Goal: Register for event/course

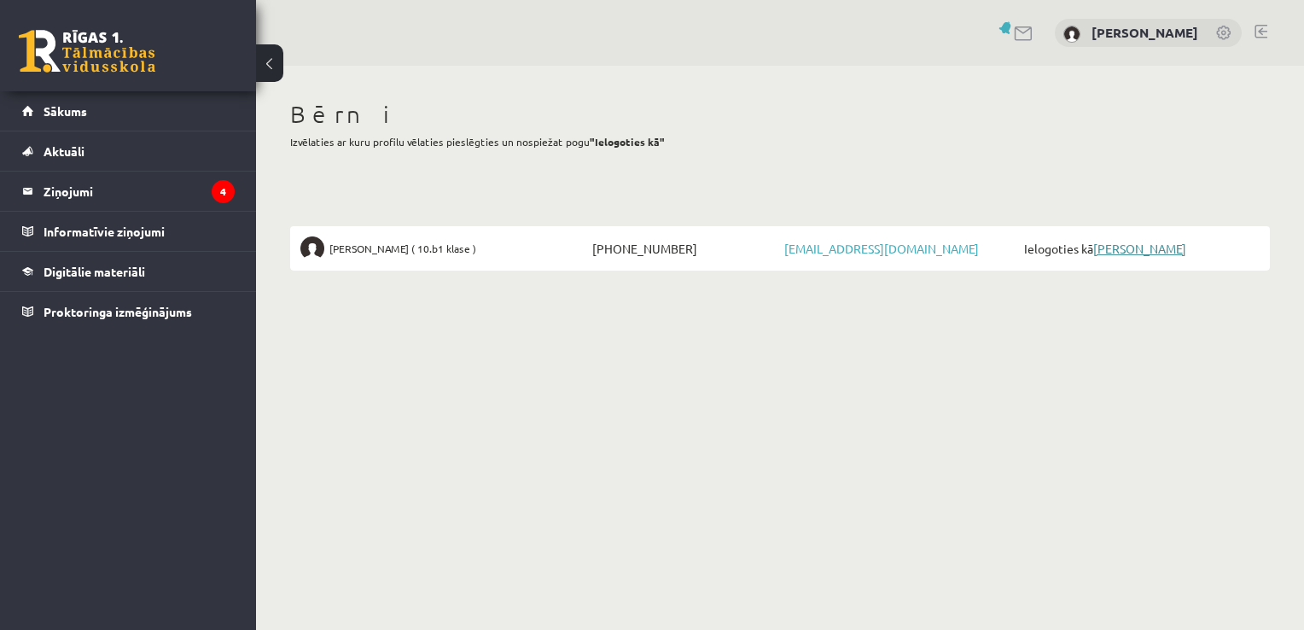
click at [1123, 248] on link "[PERSON_NAME]" at bounding box center [1139, 248] width 93 height 15
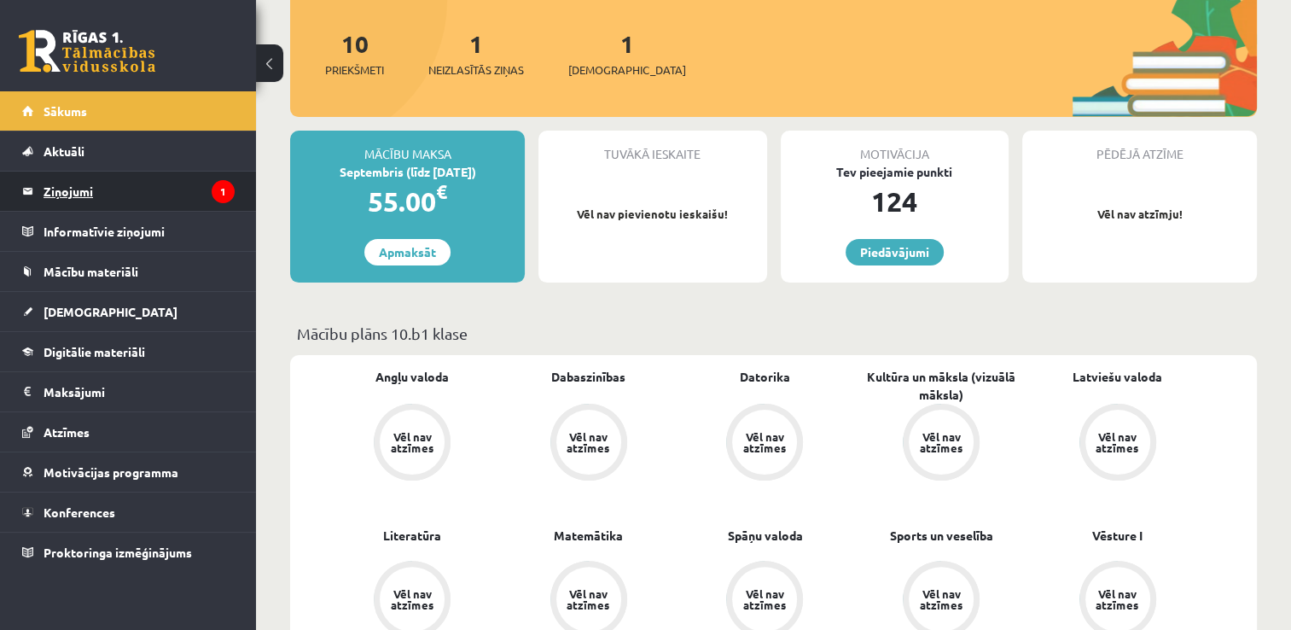
click at [166, 191] on legend "Ziņojumi 1" at bounding box center [139, 191] width 191 height 39
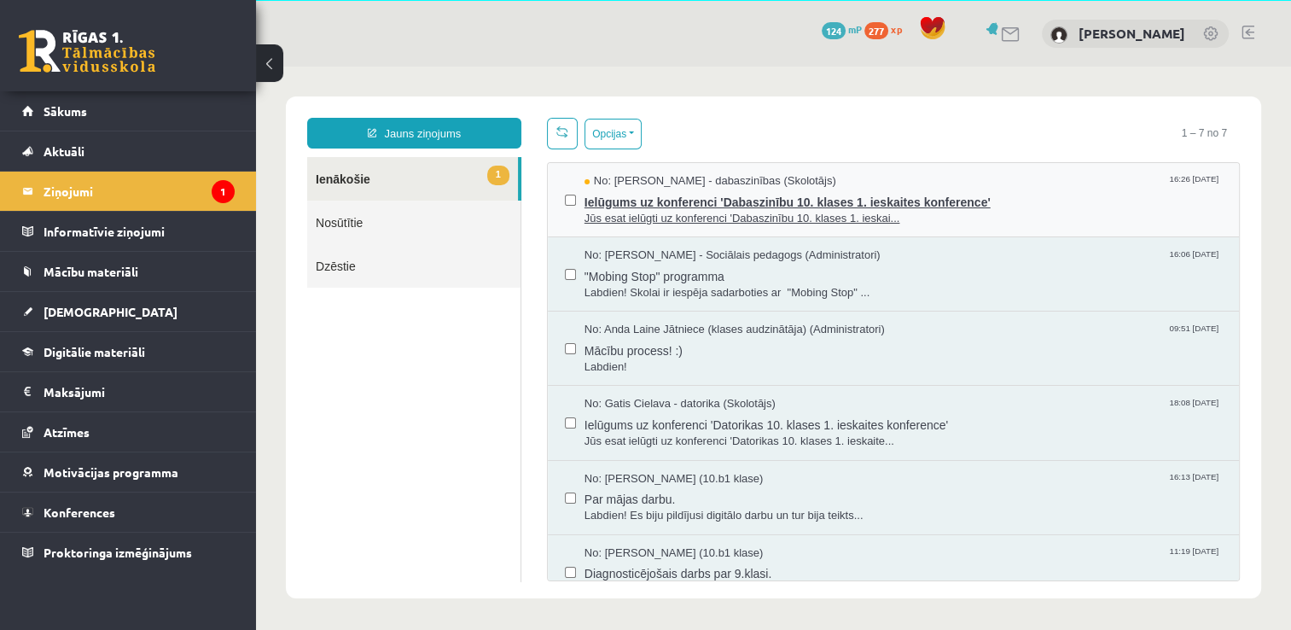
click at [995, 195] on span "Ielūgums uz konferenci 'Dabaszinību 10. klases 1. ieskaites konference'" at bounding box center [904, 199] width 638 height 21
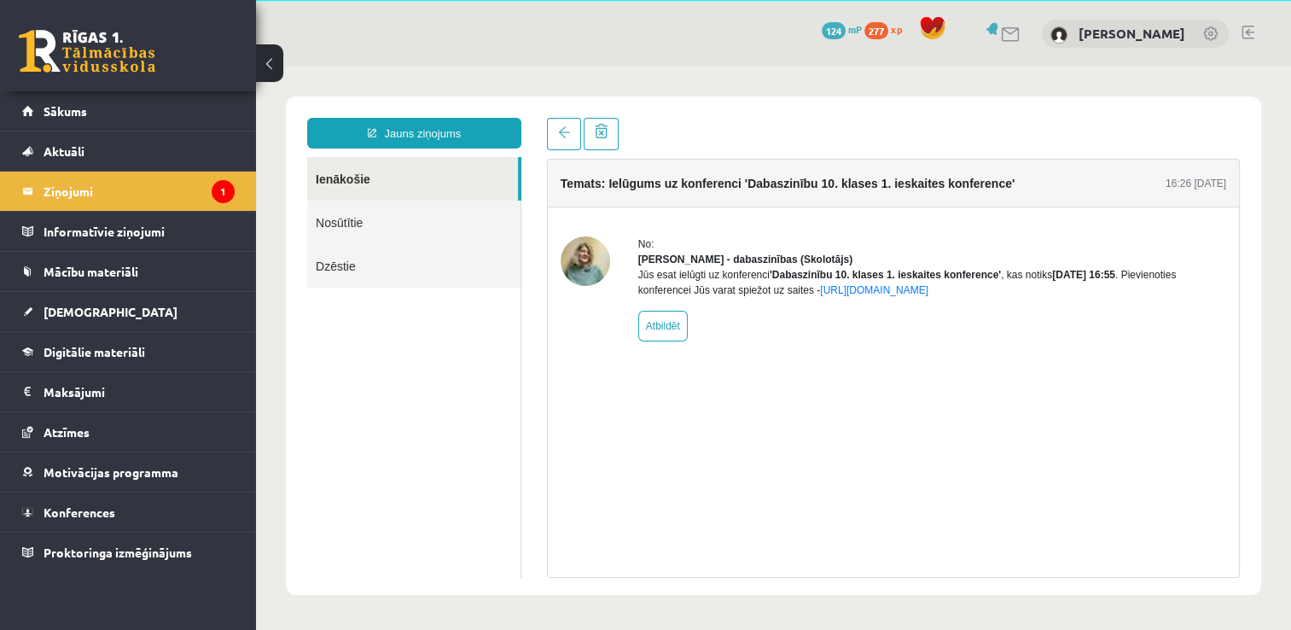
click at [565, 259] on img at bounding box center [585, 260] width 49 height 49
click at [577, 259] on img at bounding box center [585, 260] width 49 height 49
drag, startPoint x: 577, startPoint y: 248, endPoint x: 538, endPoint y: 304, distance: 68.0
click at [538, 304] on div "Temats: Ielūgums uz konferenci 'Dabaszinību 10. klases 1. ieskaites konference'…" at bounding box center [893, 348] width 719 height 460
click at [184, 188] on legend "Ziņojumi 1" at bounding box center [139, 191] width 191 height 39
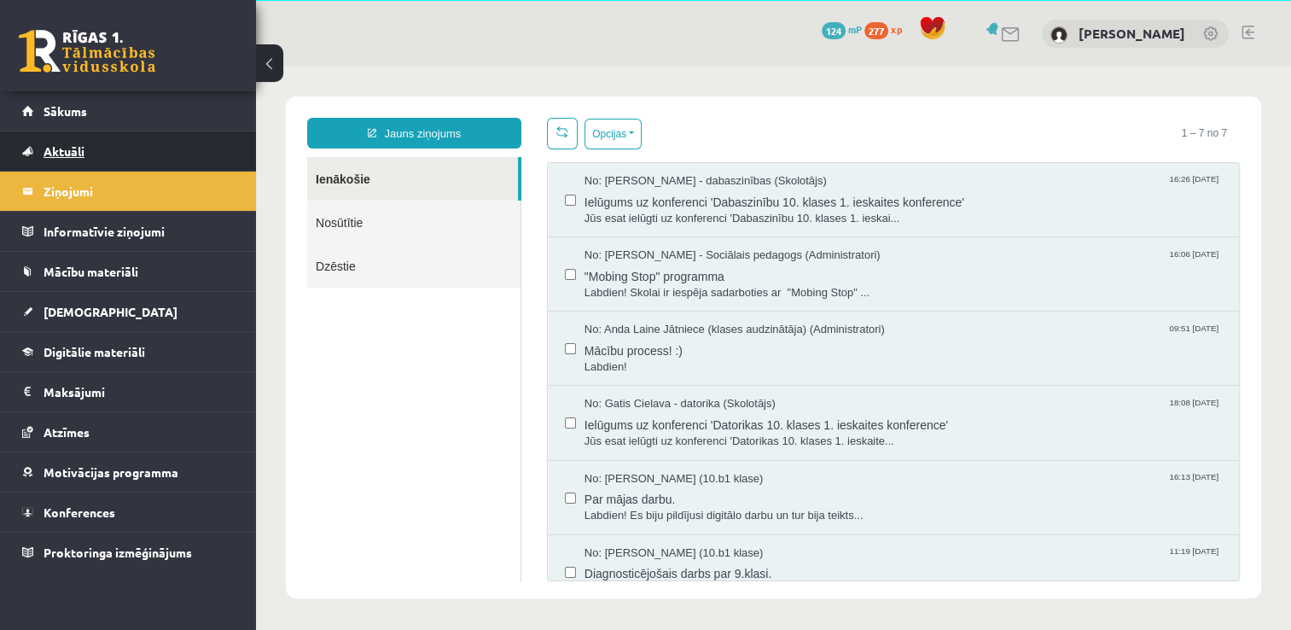
click at [127, 153] on link "Aktuāli" at bounding box center [128, 150] width 213 height 39
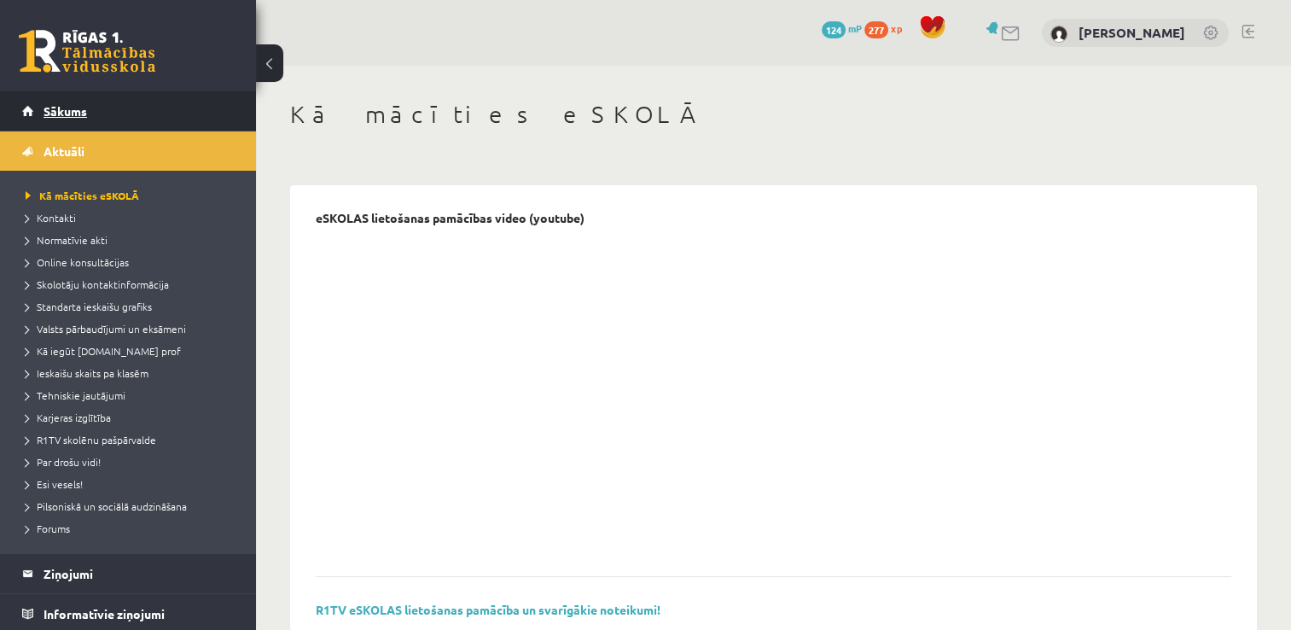
click at [143, 106] on link "Sākums" at bounding box center [128, 110] width 213 height 39
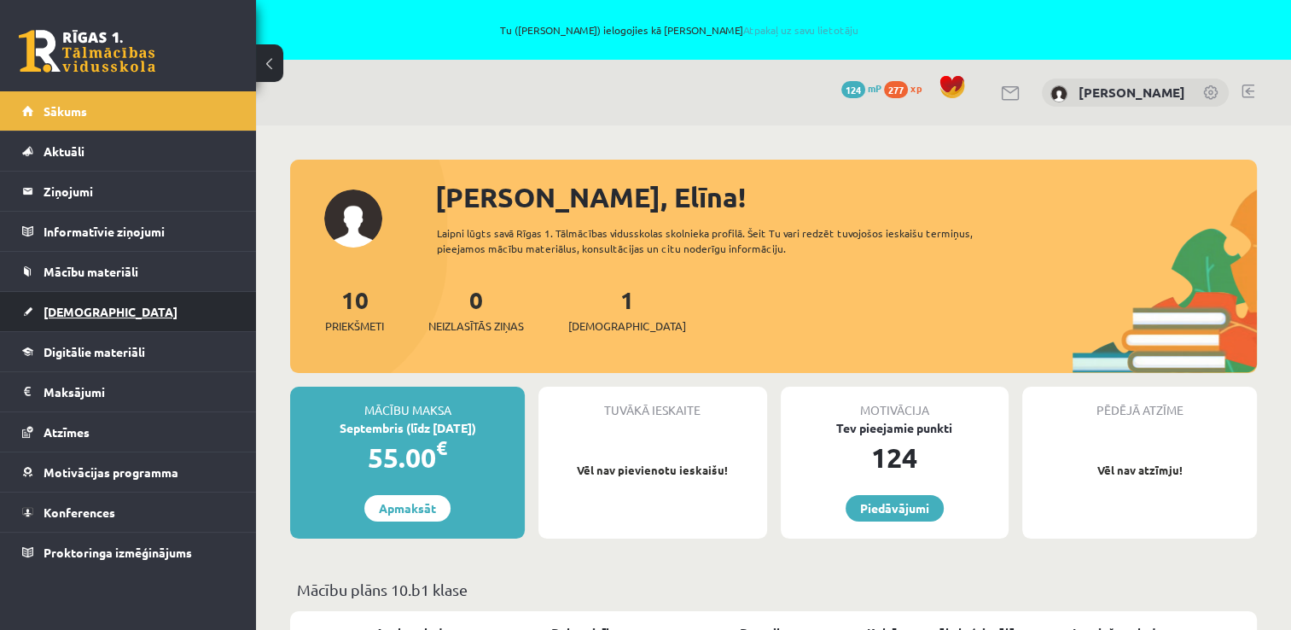
click at [108, 325] on link "[DEMOGRAPHIC_DATA]" at bounding box center [128, 311] width 213 height 39
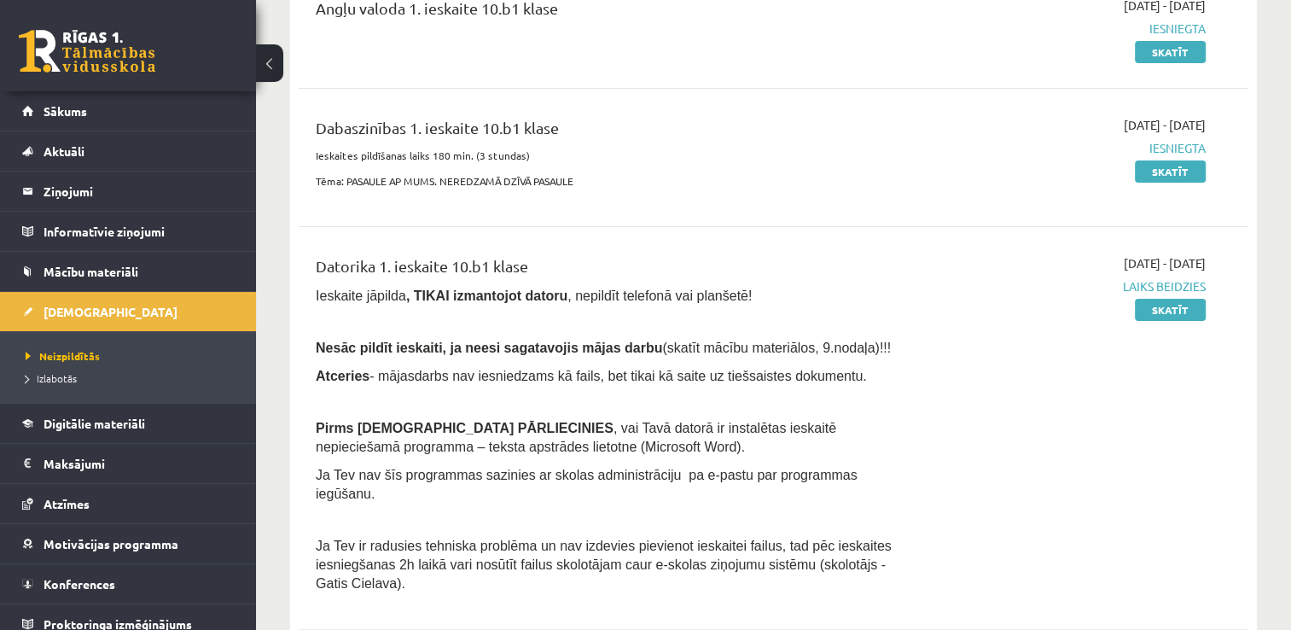
scroll to position [171, 0]
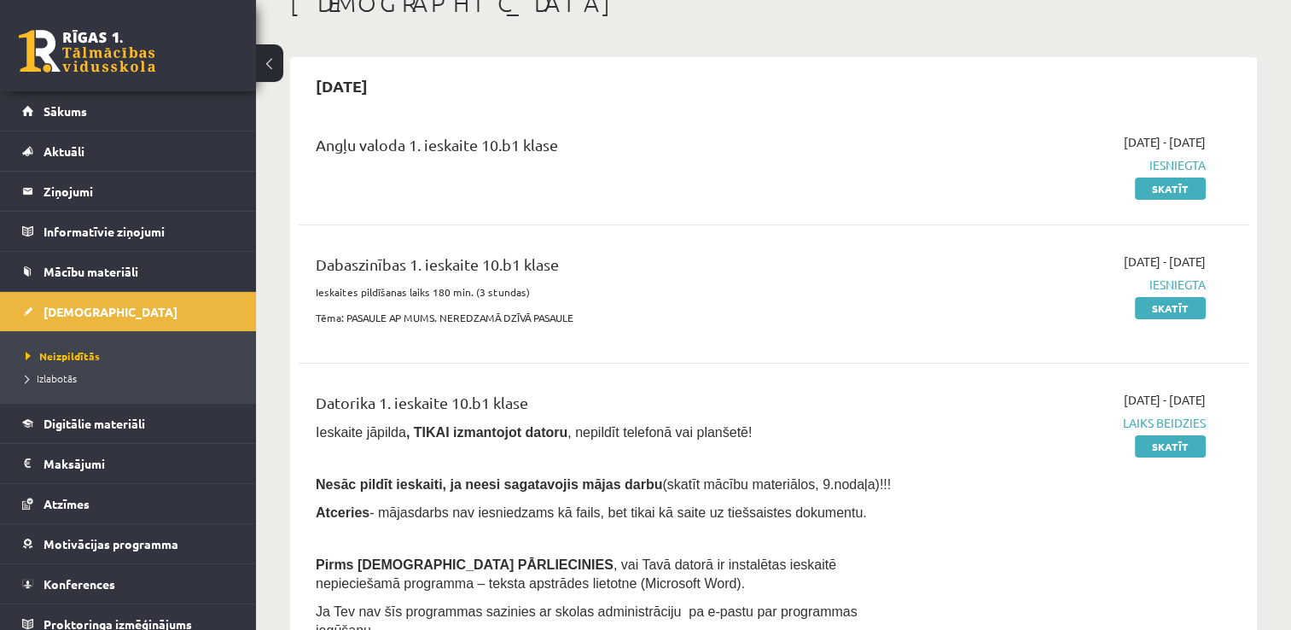
click at [1154, 423] on span "Laiks beidzies" at bounding box center [1066, 423] width 280 height 18
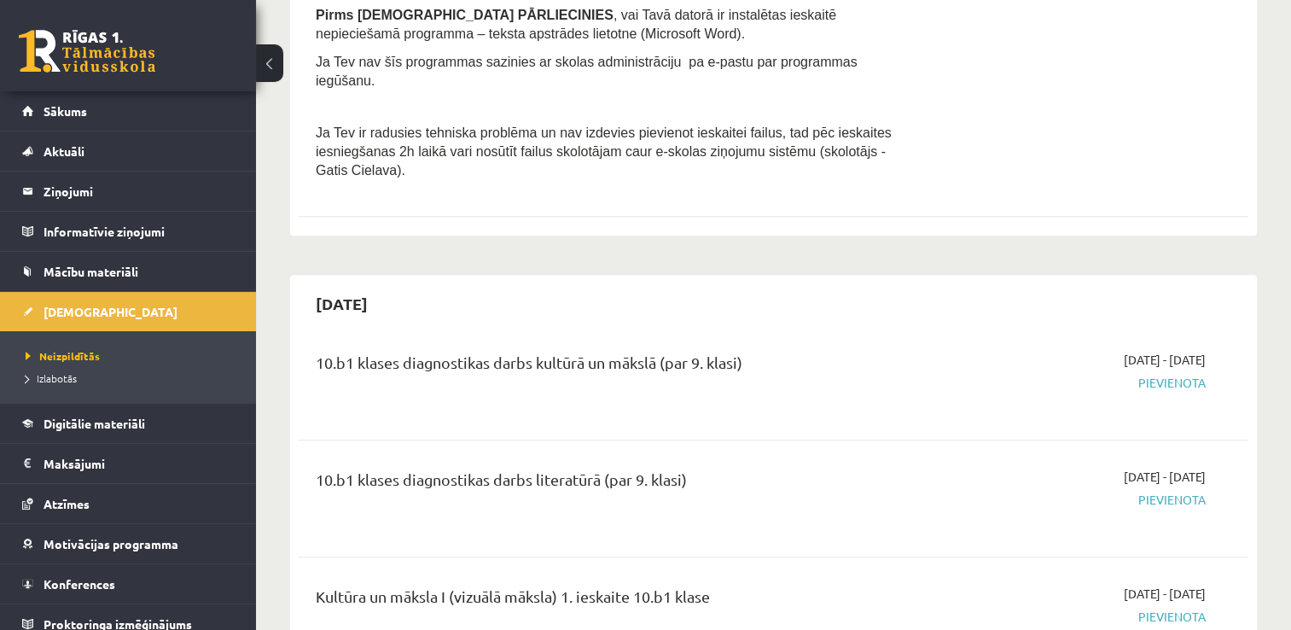
scroll to position [853, 0]
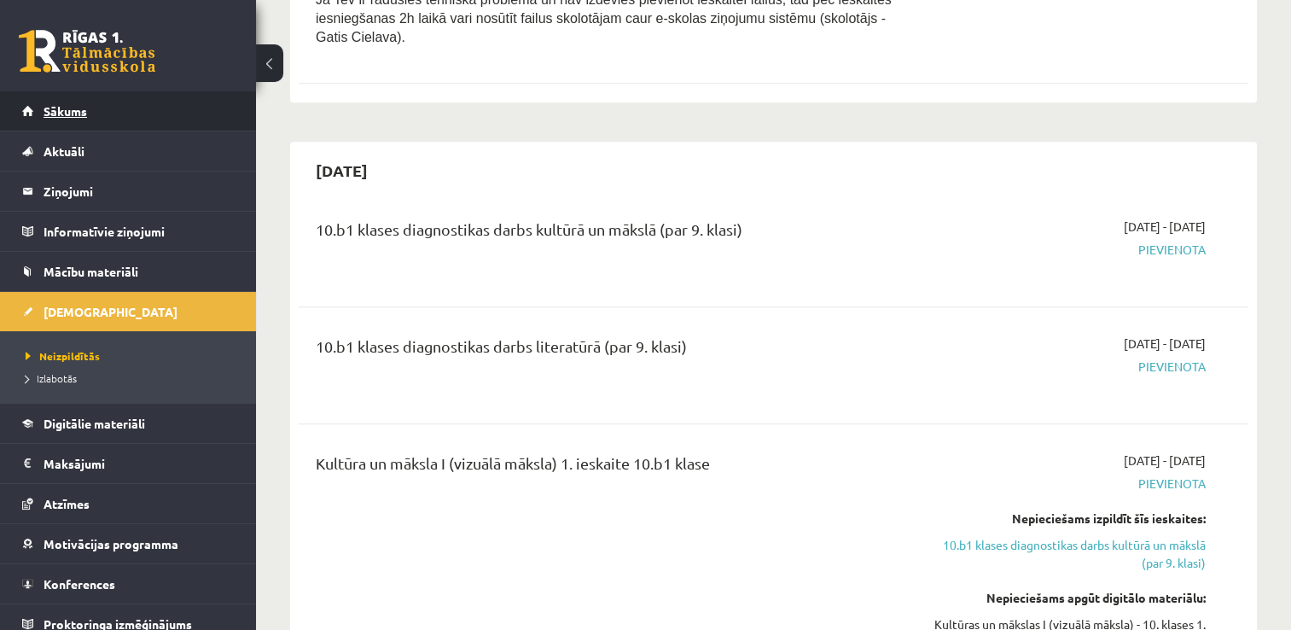
click at [113, 107] on link "Sākums" at bounding box center [128, 110] width 213 height 39
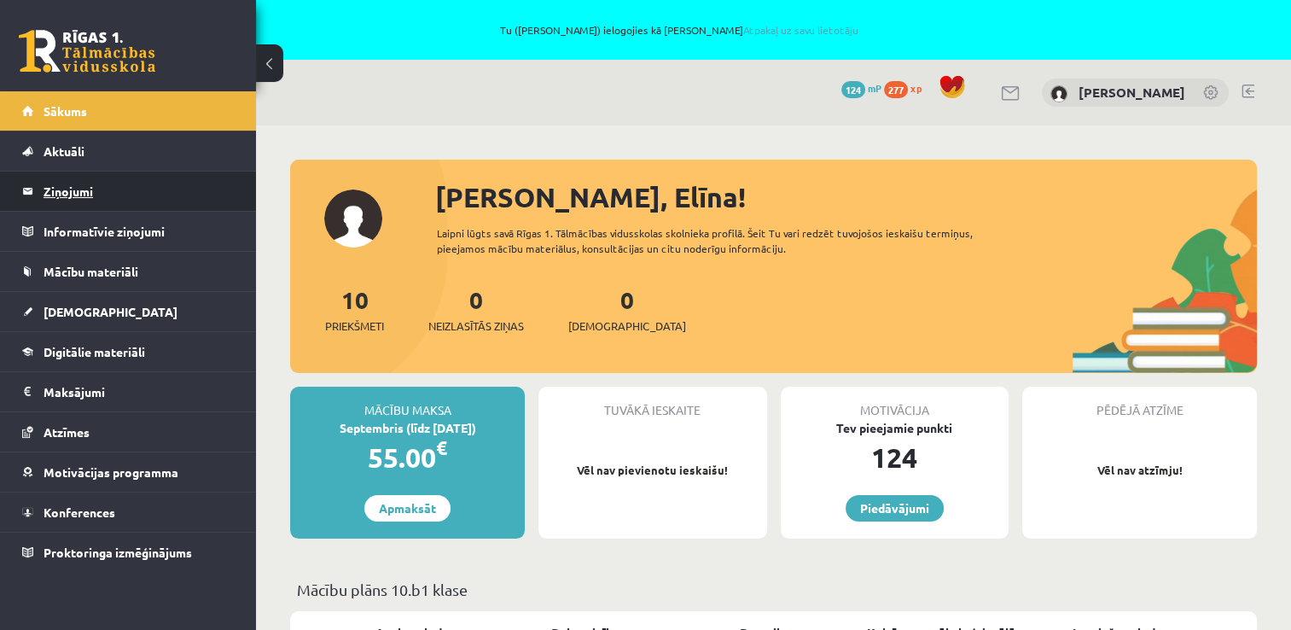
click at [104, 193] on legend "Ziņojumi 0" at bounding box center [139, 191] width 191 height 39
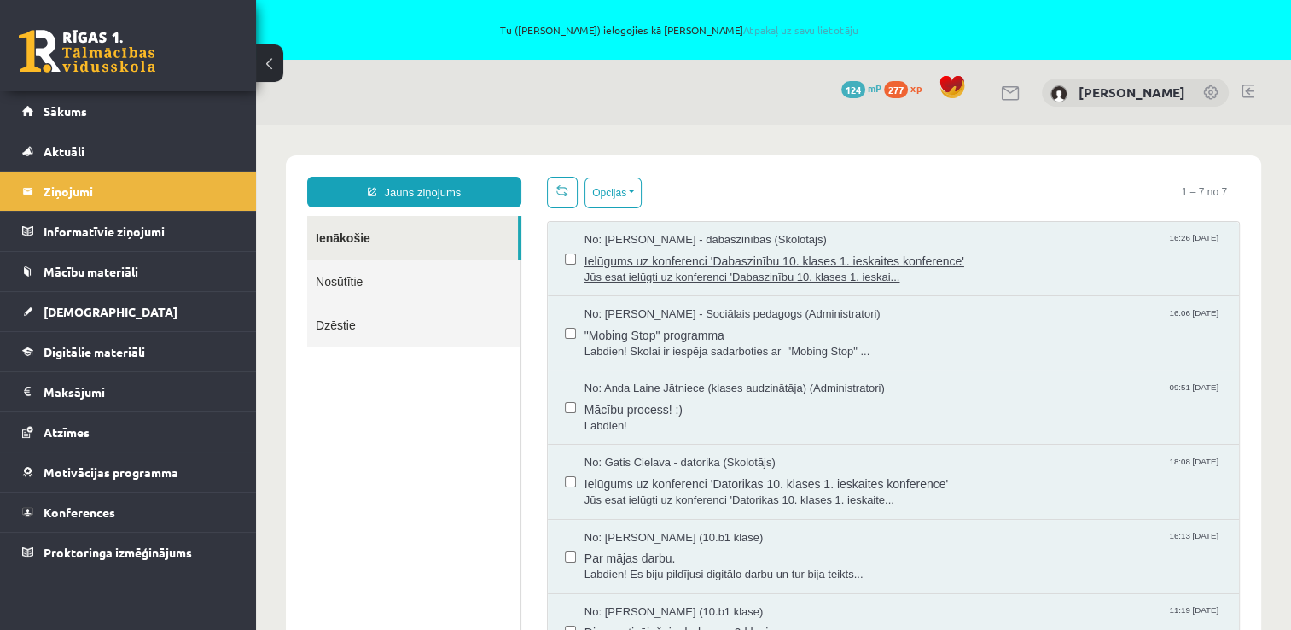
click at [894, 265] on span "Ielūgums uz konferenci 'Dabaszinību 10. klases 1. ieskaites konference'" at bounding box center [904, 258] width 638 height 21
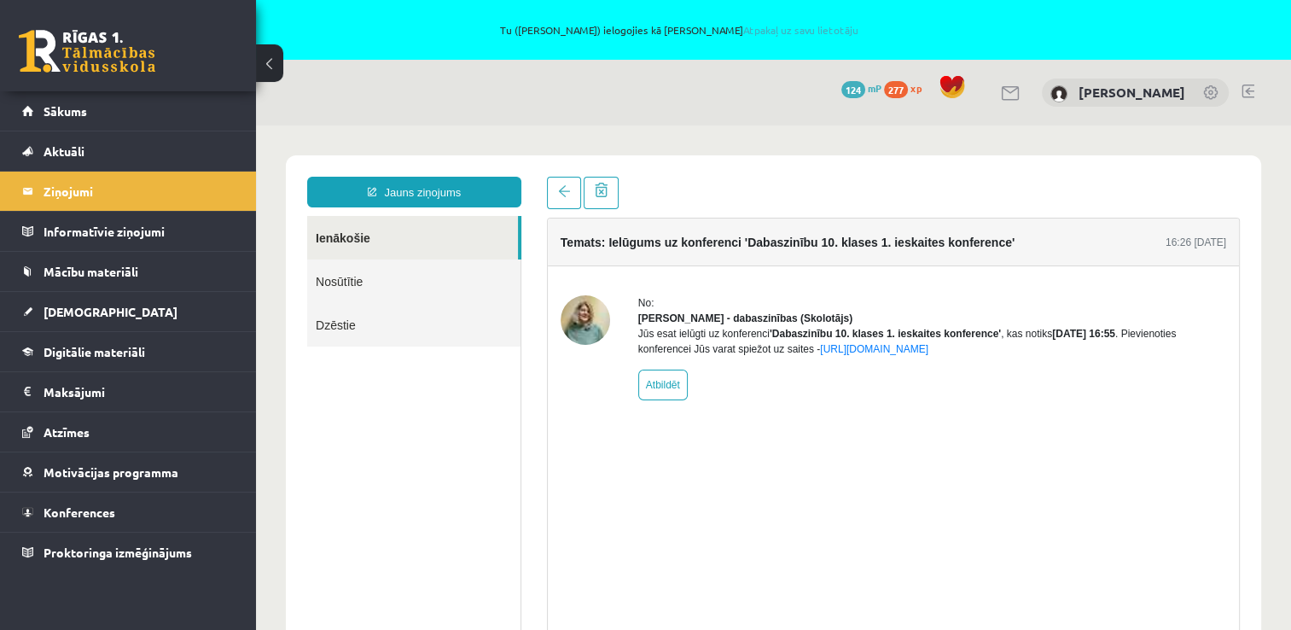
click at [588, 329] on img at bounding box center [585, 319] width 49 height 49
click at [122, 341] on link "Digitālie materiāli" at bounding box center [128, 351] width 213 height 39
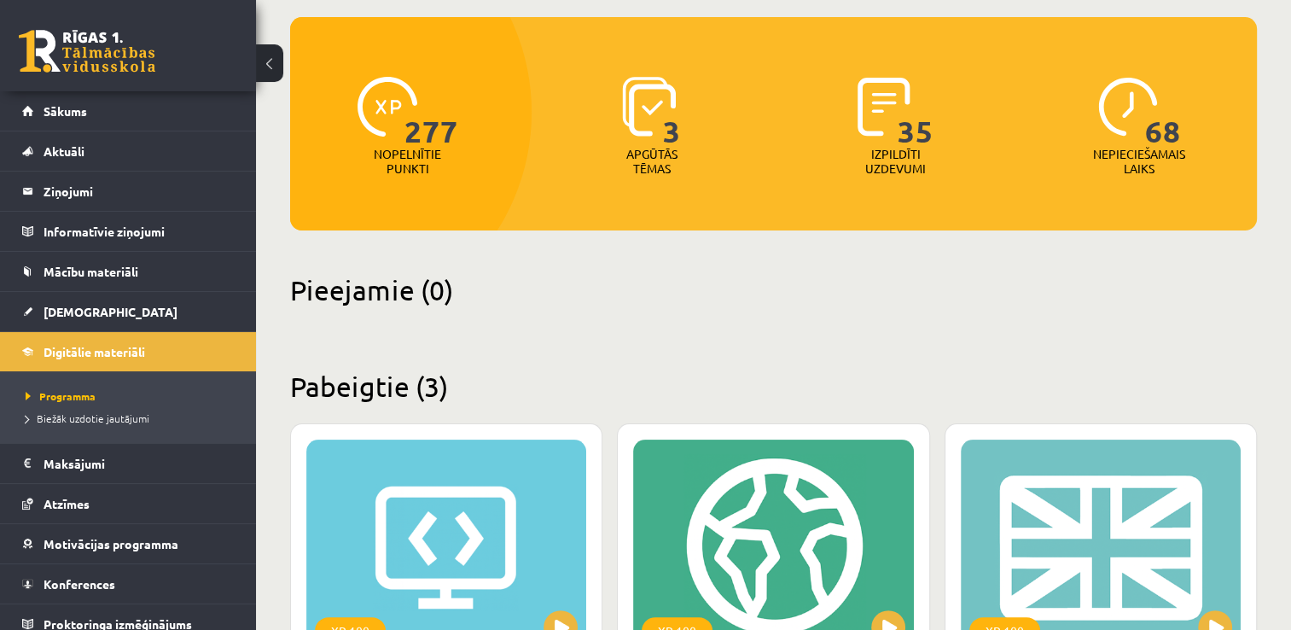
scroll to position [146, 0]
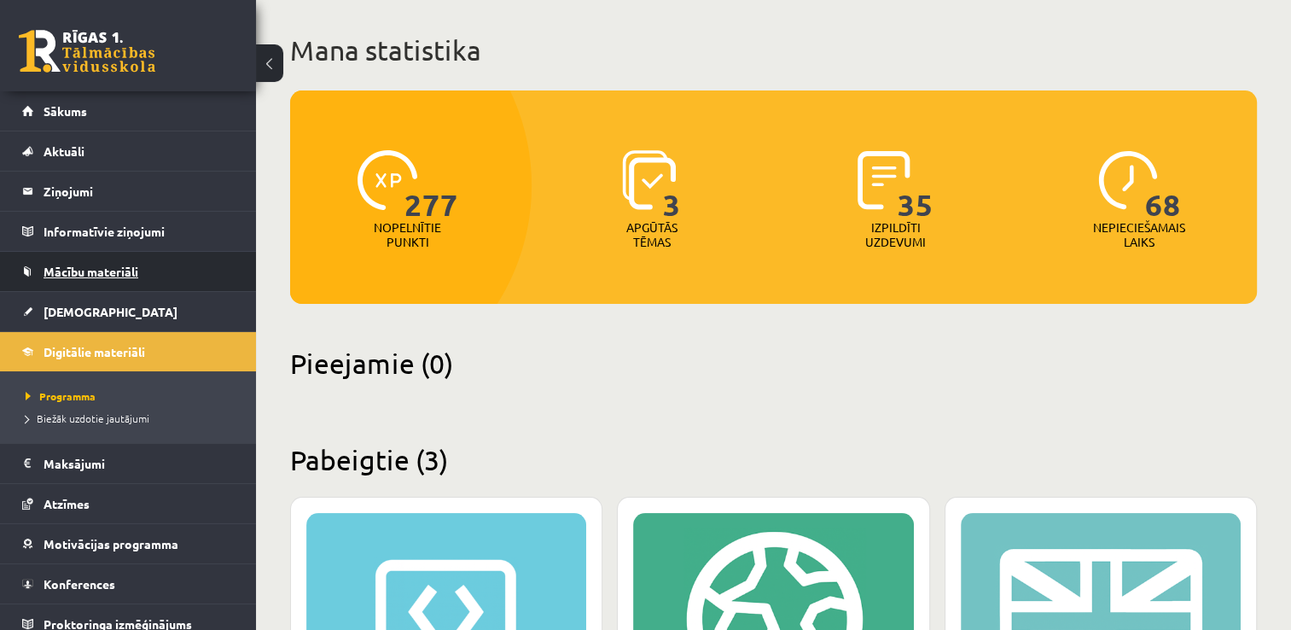
click at [126, 265] on span "Mācību materiāli" at bounding box center [91, 271] width 95 height 15
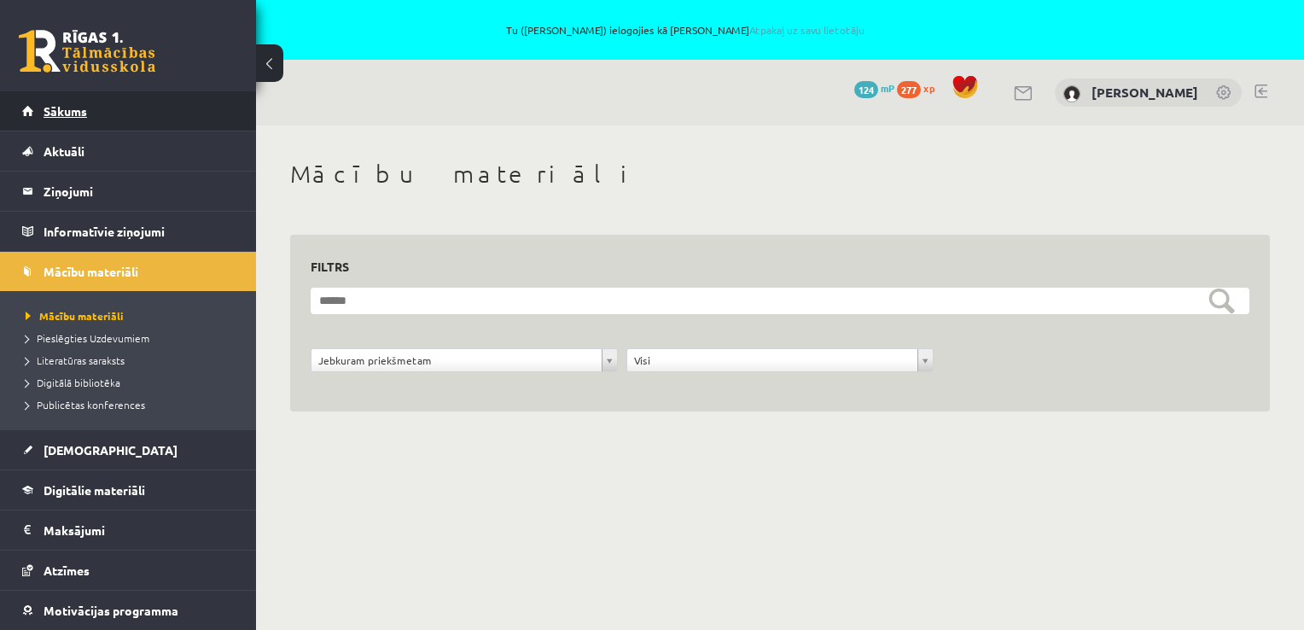
click at [108, 125] on link "Sākums" at bounding box center [128, 110] width 213 height 39
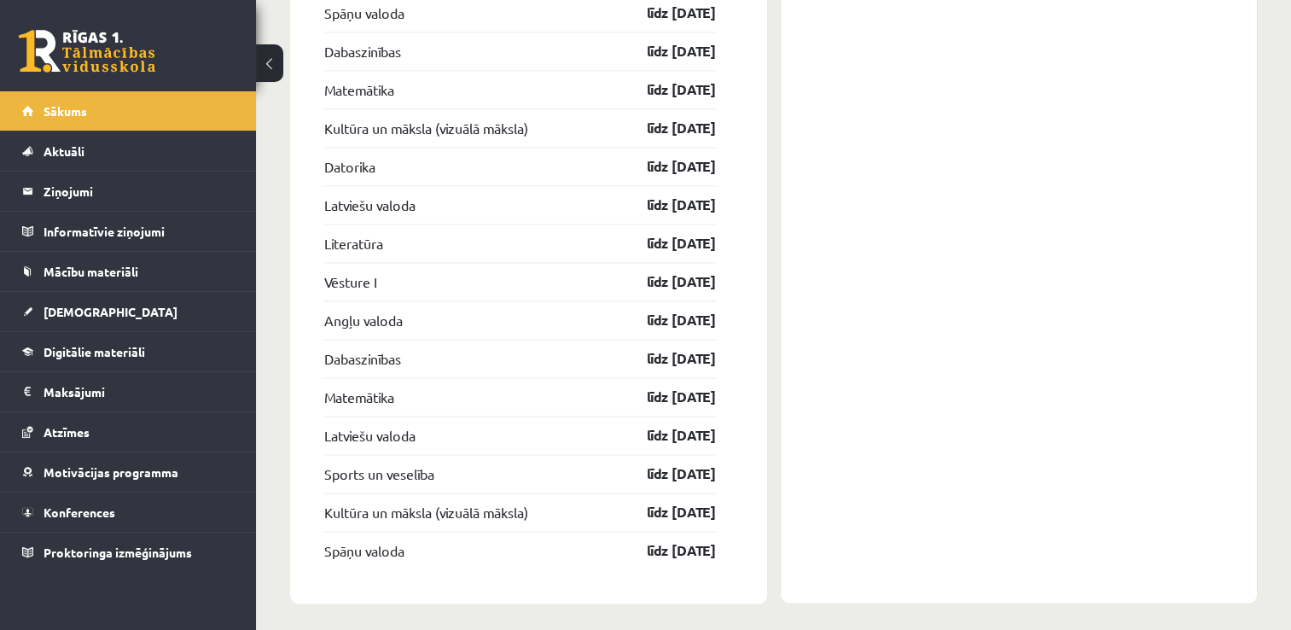
scroll to position [2606, 0]
click at [96, 512] on span "Konferences" at bounding box center [80, 511] width 72 height 15
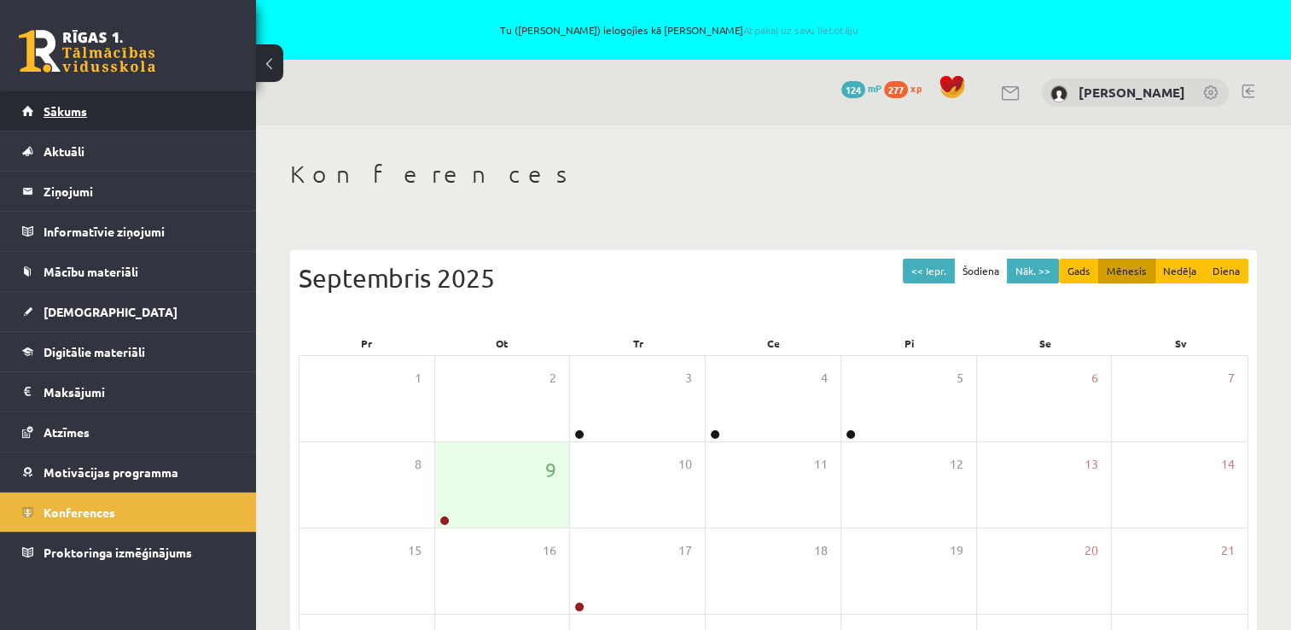
click at [166, 108] on link "Sākums" at bounding box center [128, 110] width 213 height 39
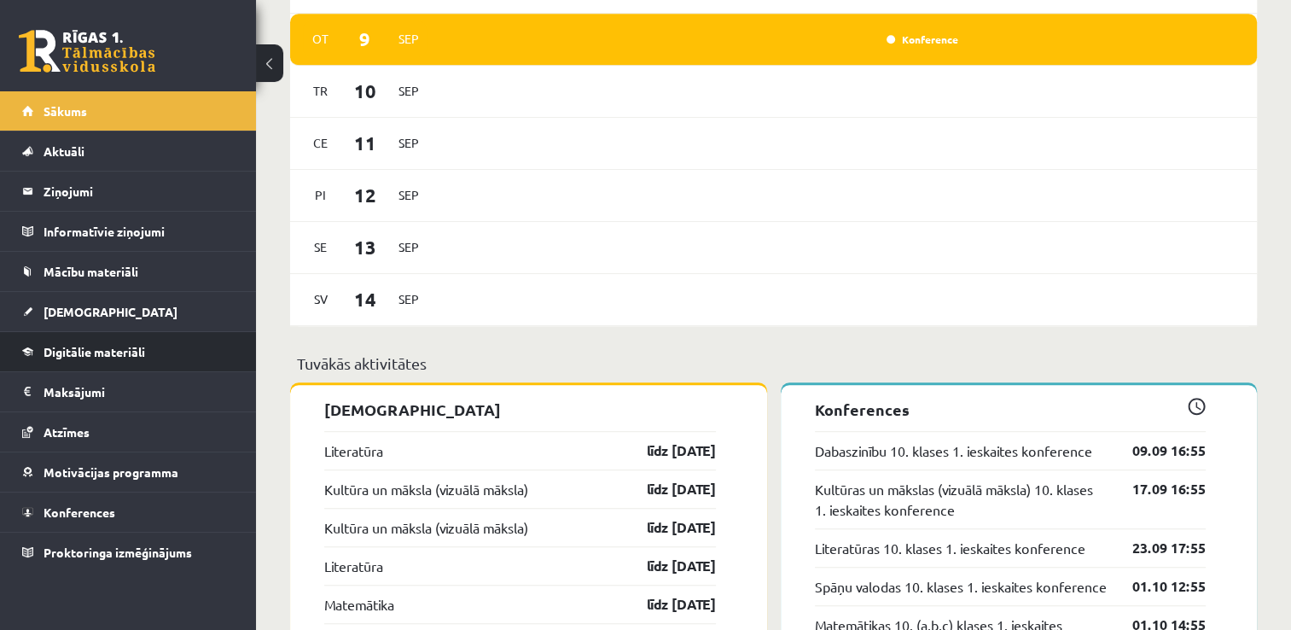
scroll to position [985, 0]
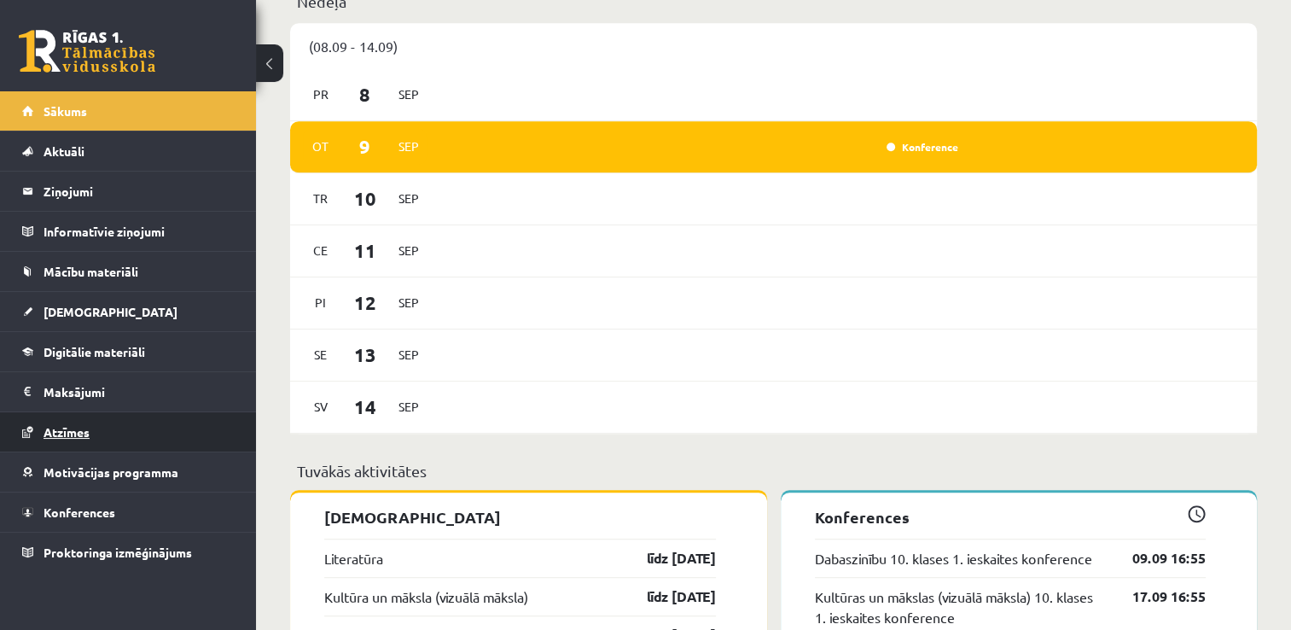
click at [55, 422] on link "Atzīmes" at bounding box center [128, 431] width 213 height 39
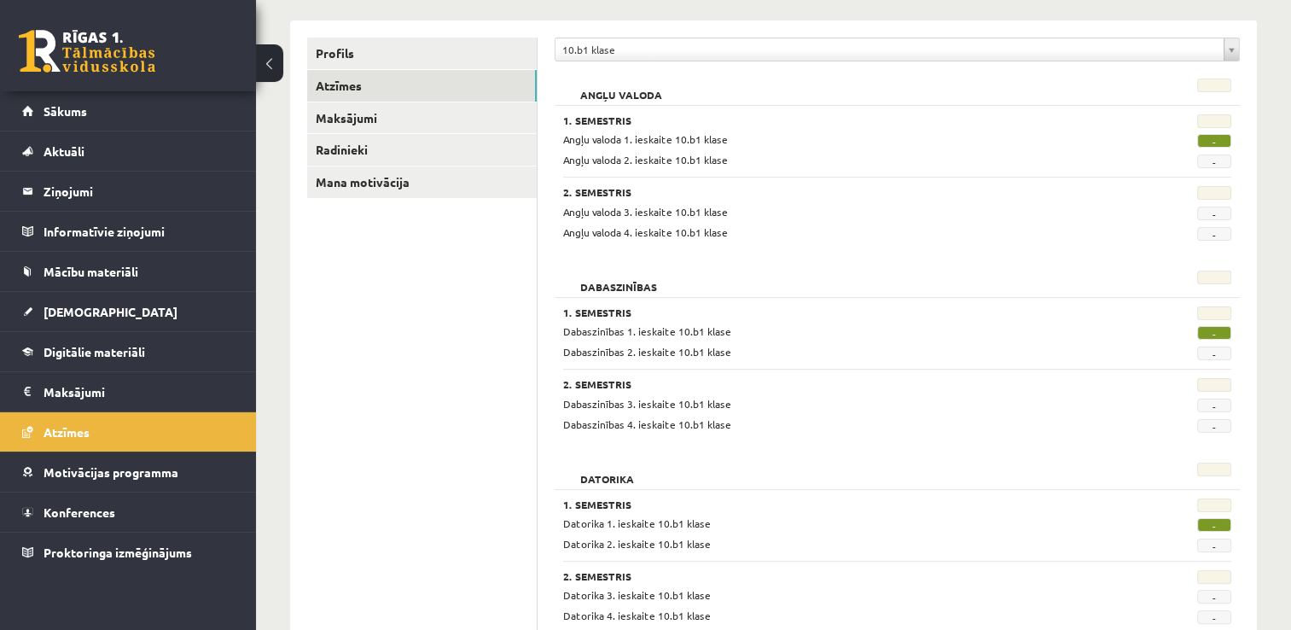
scroll to position [131, 0]
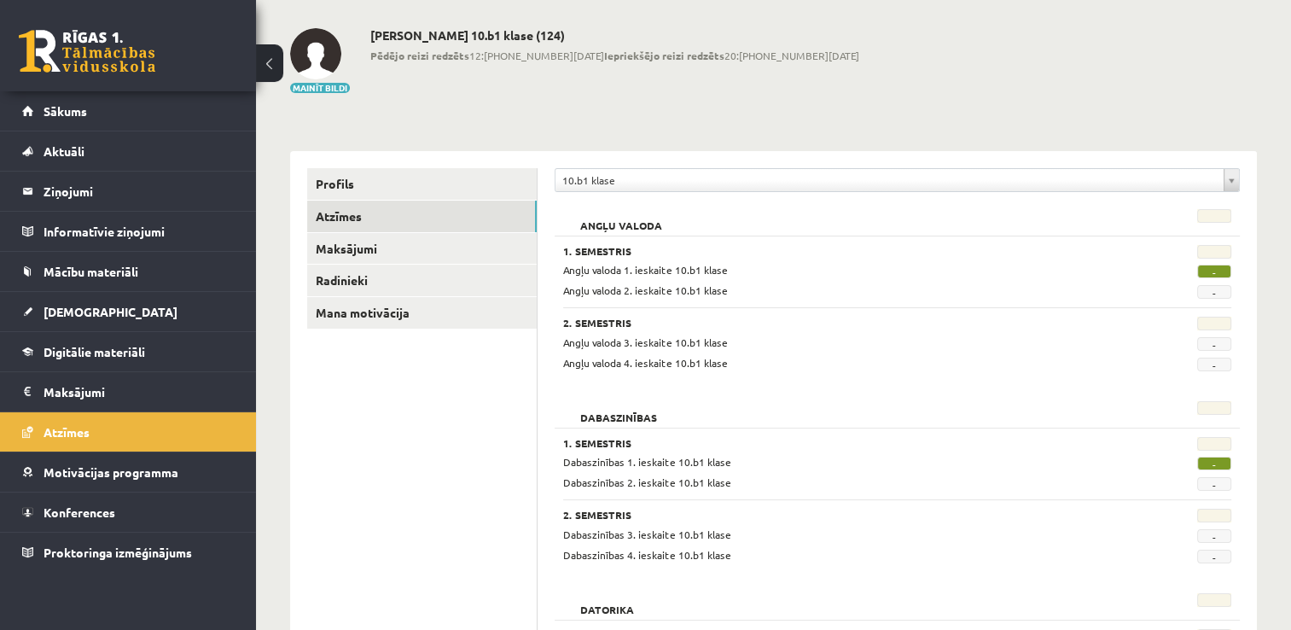
click at [1210, 271] on span "-" at bounding box center [1214, 272] width 34 height 14
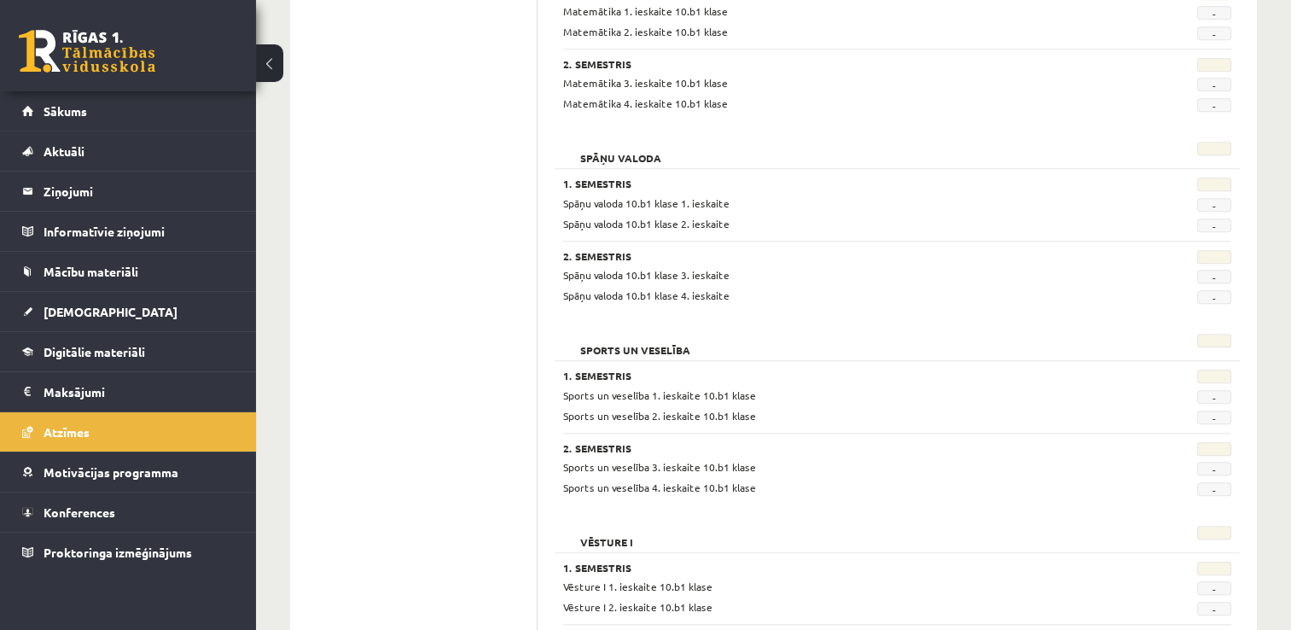
scroll to position [1668, 0]
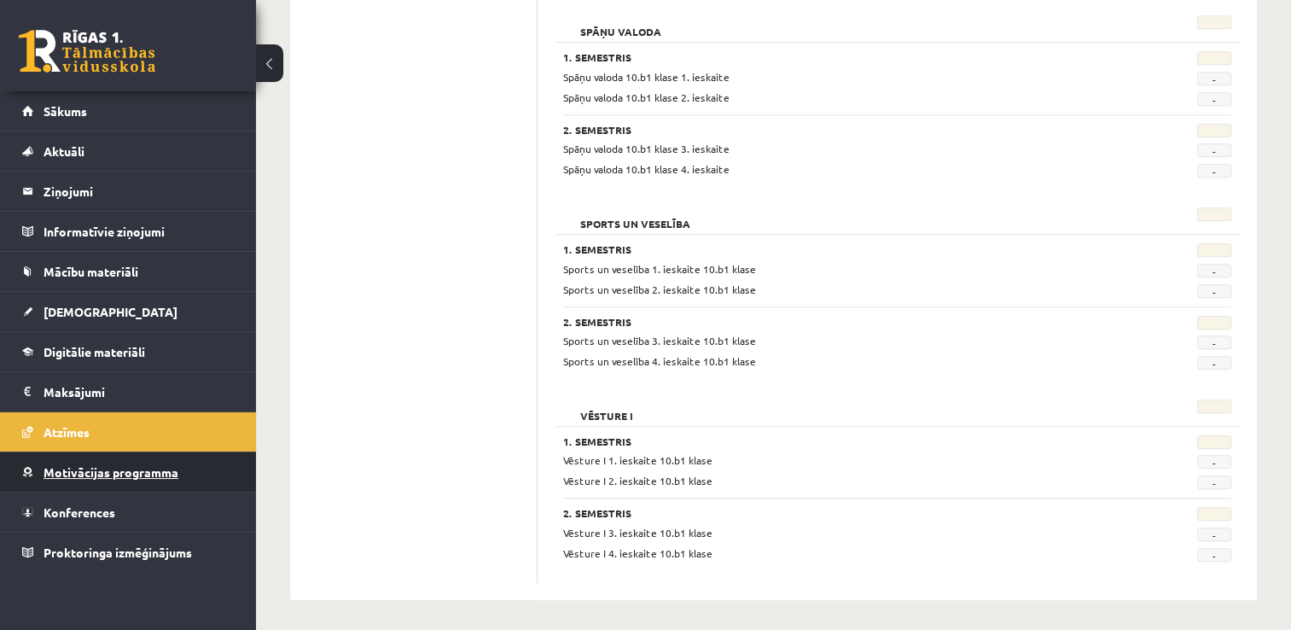
click at [207, 452] on link "Motivācijas programma" at bounding box center [128, 471] width 213 height 39
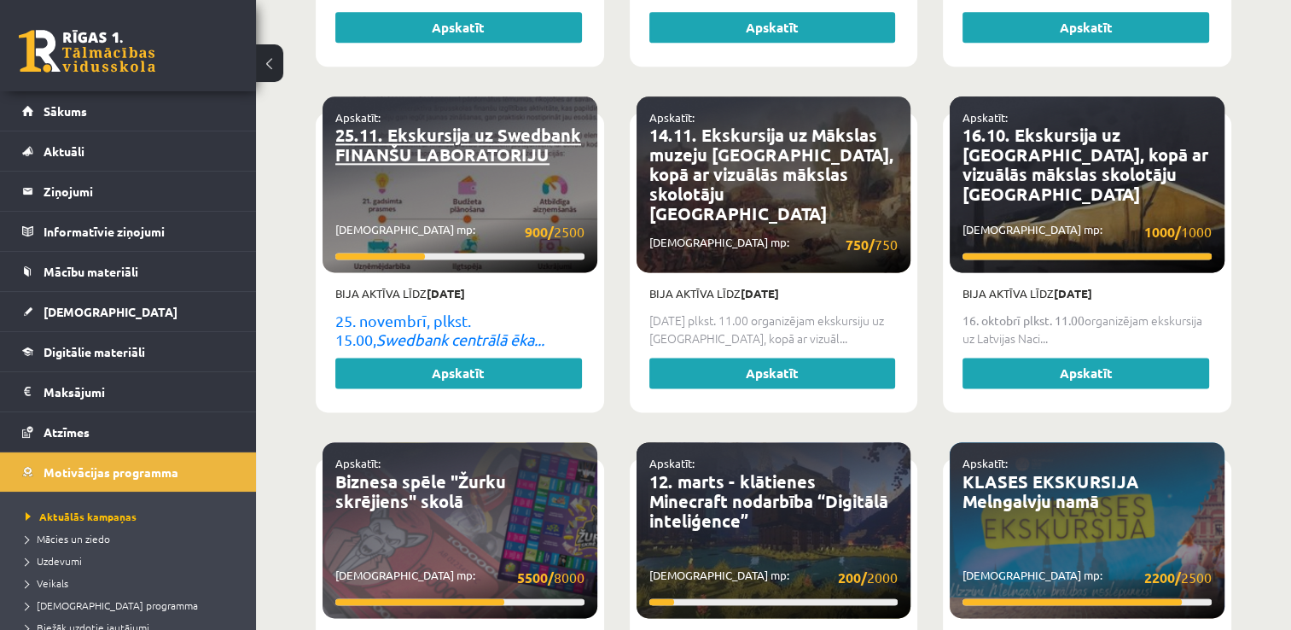
scroll to position [2180, 0]
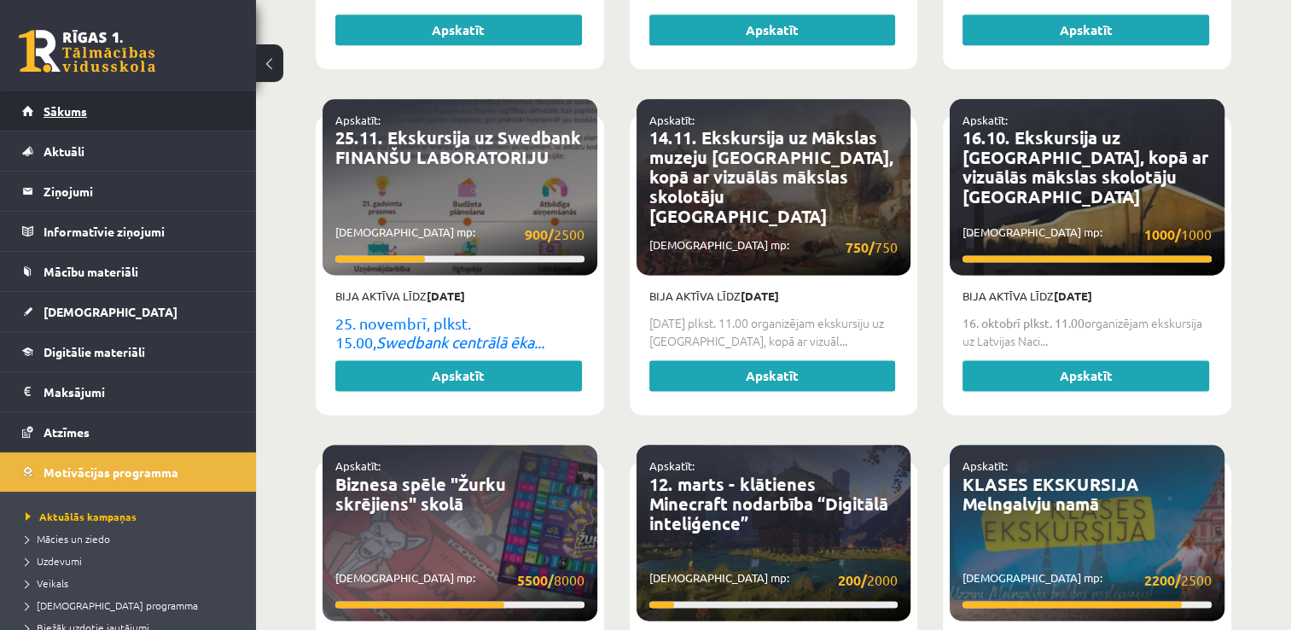
click at [63, 104] on span "Sākums" at bounding box center [66, 110] width 44 height 15
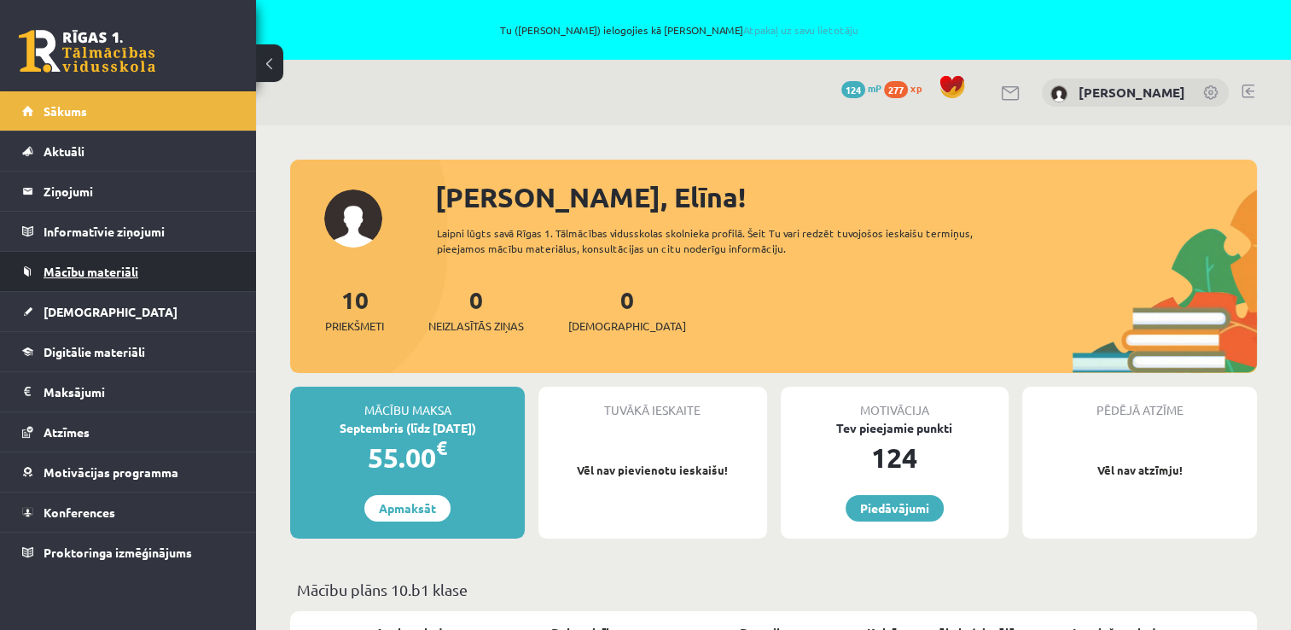
click at [144, 266] on link "Mācību materiāli" at bounding box center [128, 271] width 213 height 39
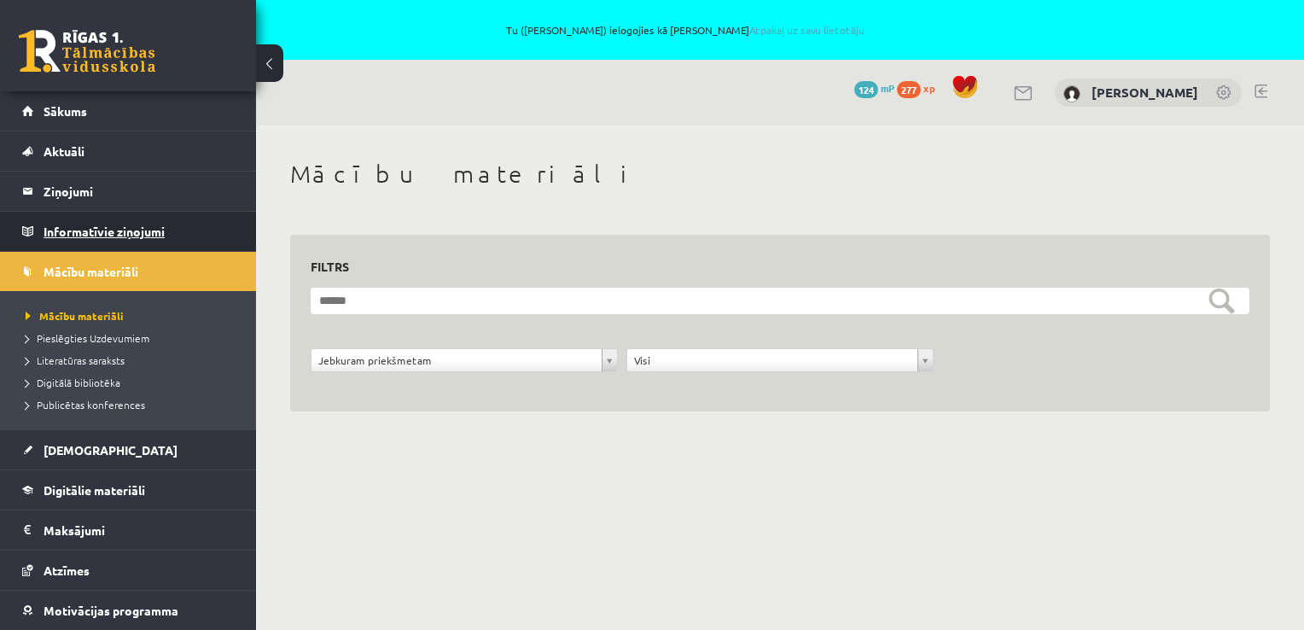
click at [143, 223] on legend "Informatīvie ziņojumi 0" at bounding box center [139, 231] width 191 height 39
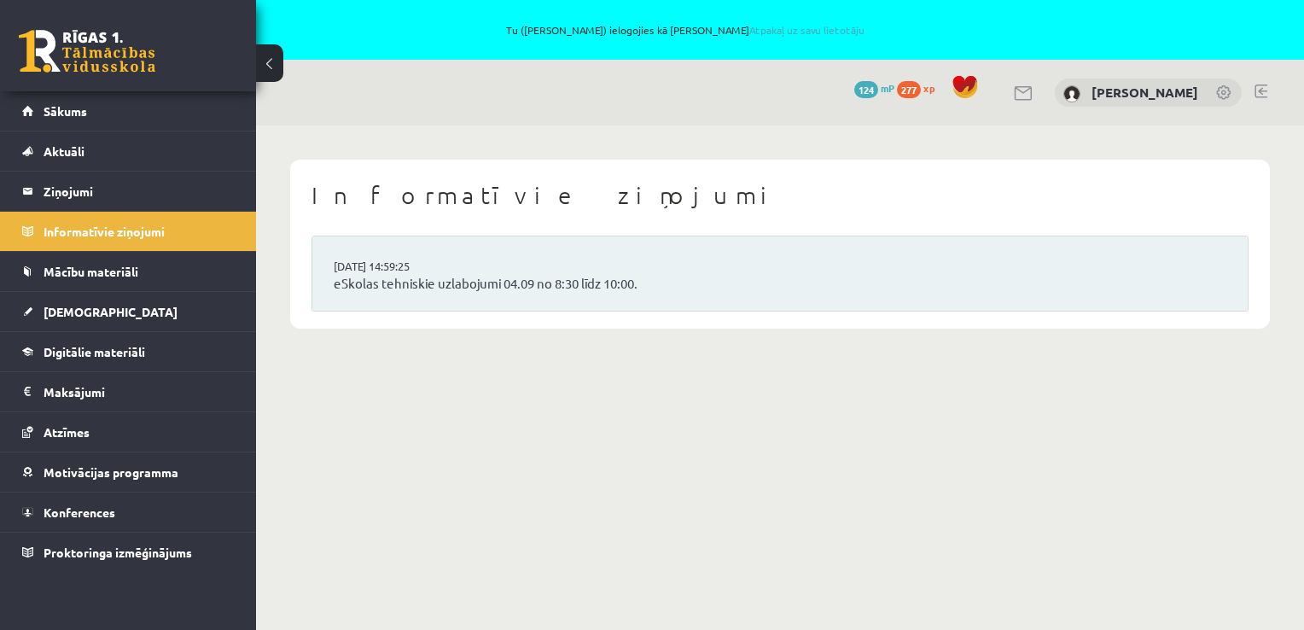
click at [89, 72] on link at bounding box center [87, 51] width 137 height 43
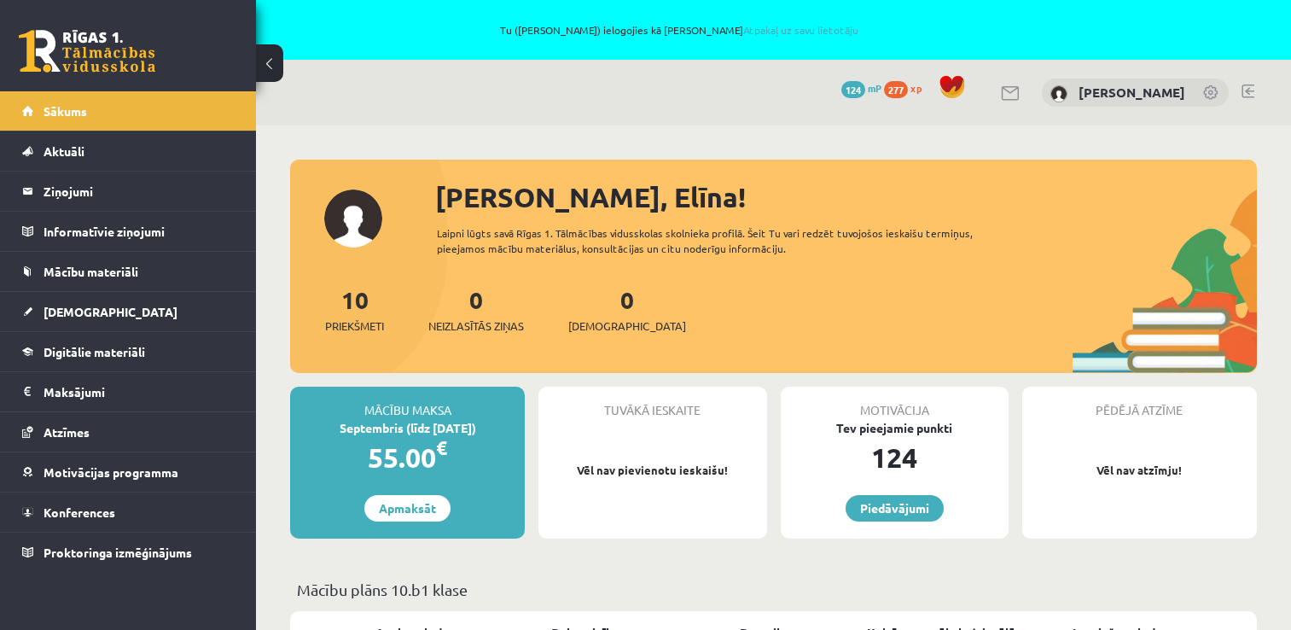
click at [88, 102] on link "Sākums" at bounding box center [128, 110] width 213 height 39
click at [102, 6] on div "0 Dāvanas 124 mP 277 xp" at bounding box center [128, 45] width 256 height 91
click at [87, 60] on link at bounding box center [87, 51] width 137 height 43
click at [101, 225] on legend "Informatīvie ziņojumi 0" at bounding box center [139, 231] width 191 height 39
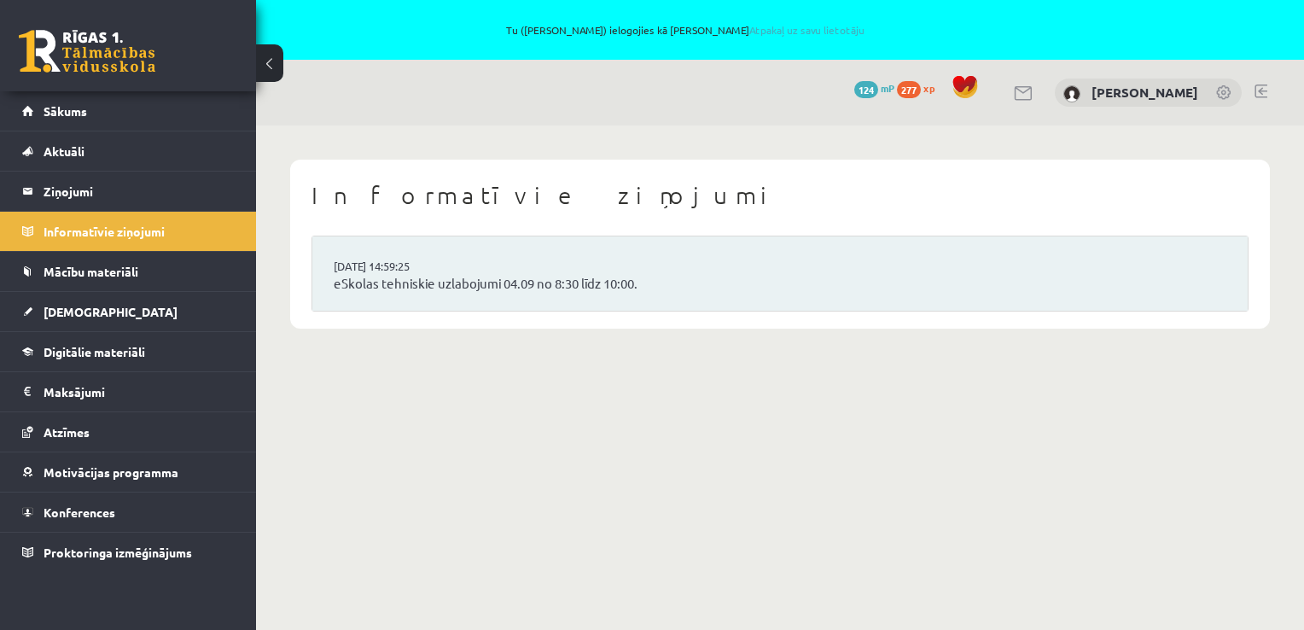
click at [847, 455] on body "Tu (Irina Jarošenko) ielogojies kā Elīna Kivriņa Atpakaļ uz savu lietotāju 0 Dā…" at bounding box center [652, 315] width 1304 height 630
click at [104, 119] on link "Sākums" at bounding box center [128, 110] width 213 height 39
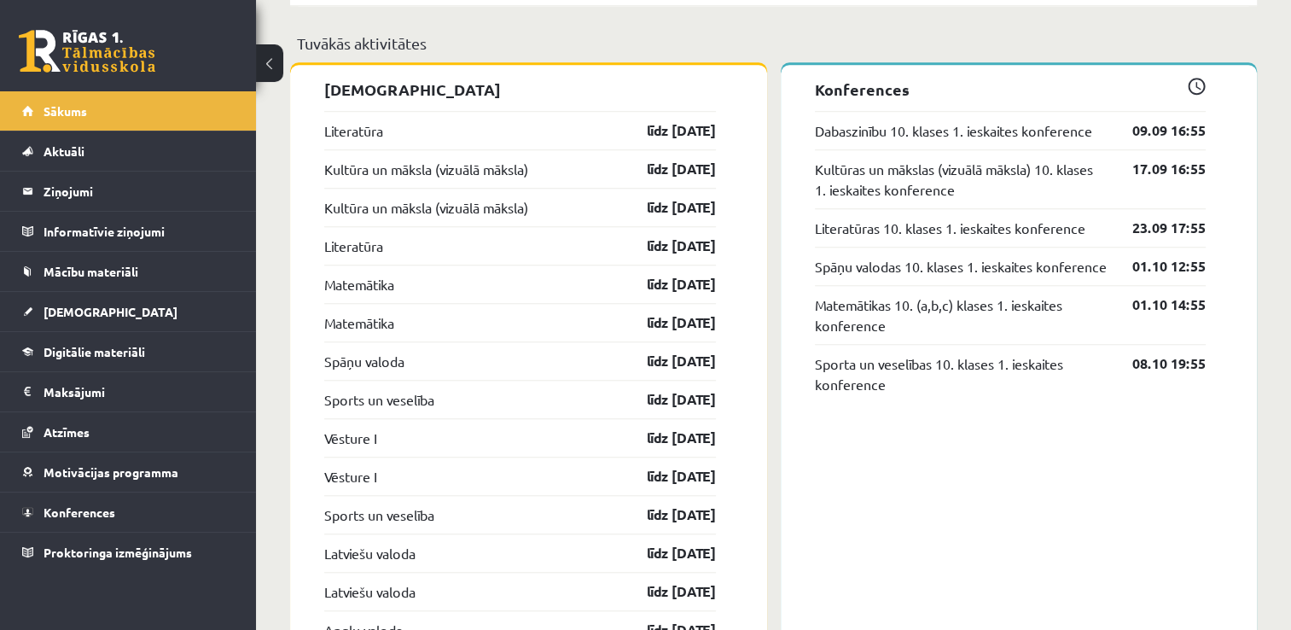
scroll to position [1412, 0]
click at [148, 430] on link "Atzīmes" at bounding box center [128, 431] width 213 height 39
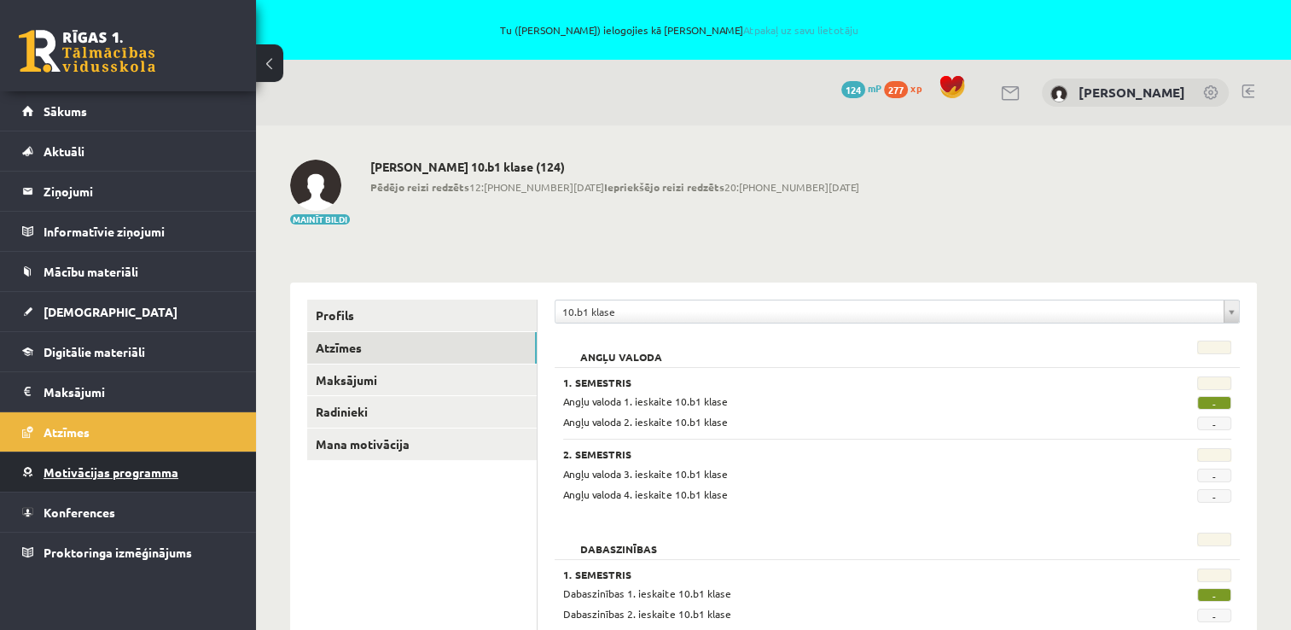
click at [150, 473] on span "Motivācijas programma" at bounding box center [111, 471] width 135 height 15
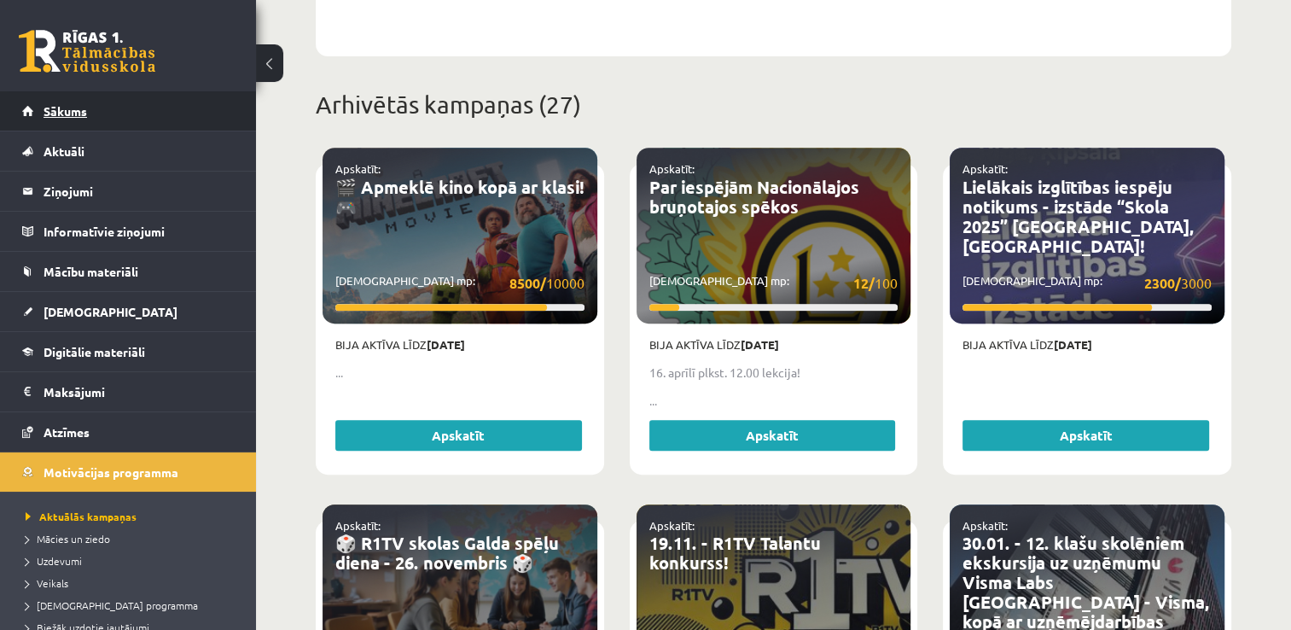
click at [100, 116] on link "Sākums" at bounding box center [128, 110] width 213 height 39
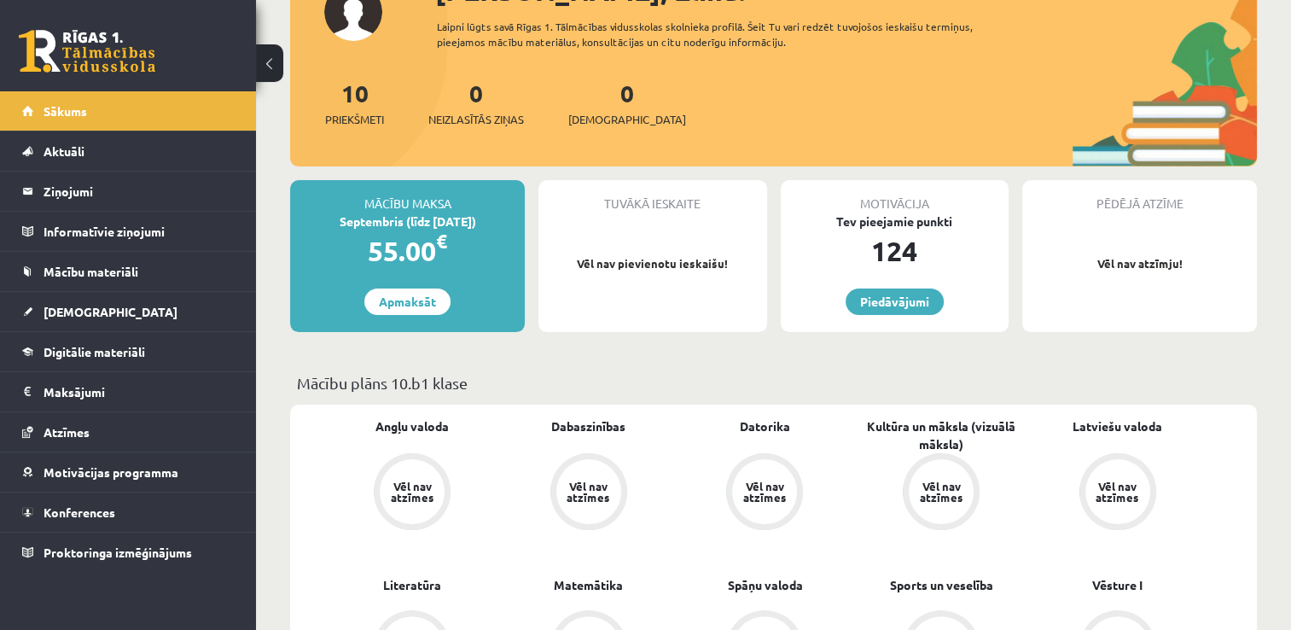
scroll to position [131, 0]
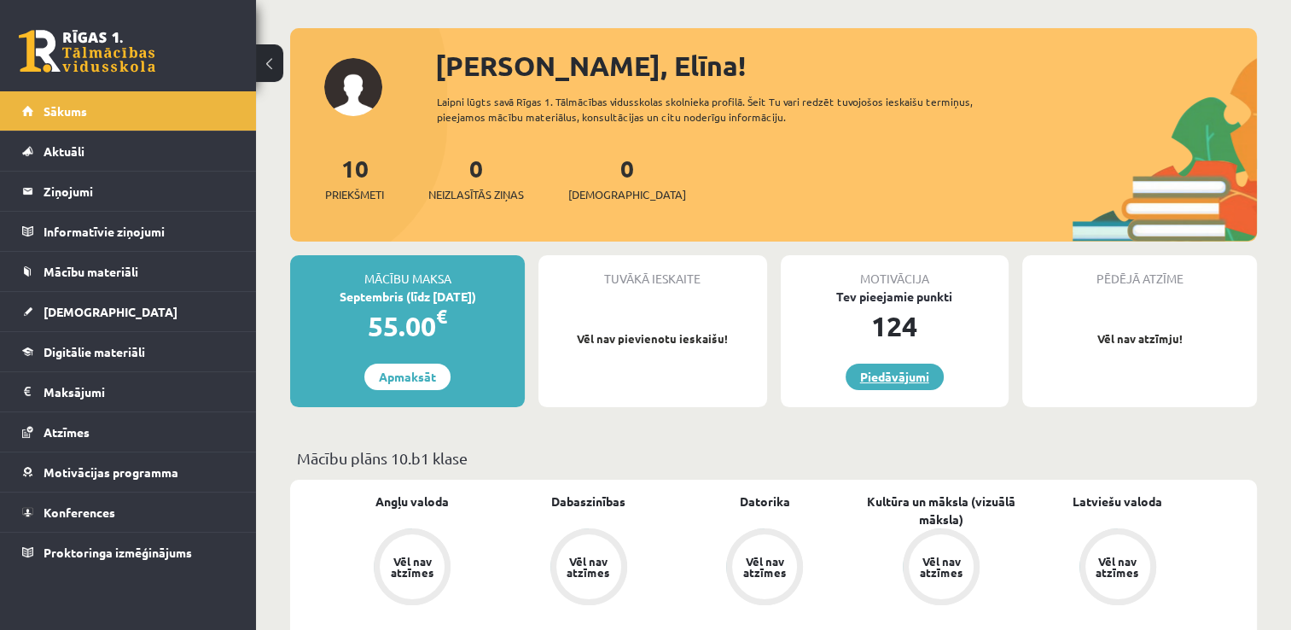
click at [911, 367] on link "Piedāvājumi" at bounding box center [895, 377] width 98 height 26
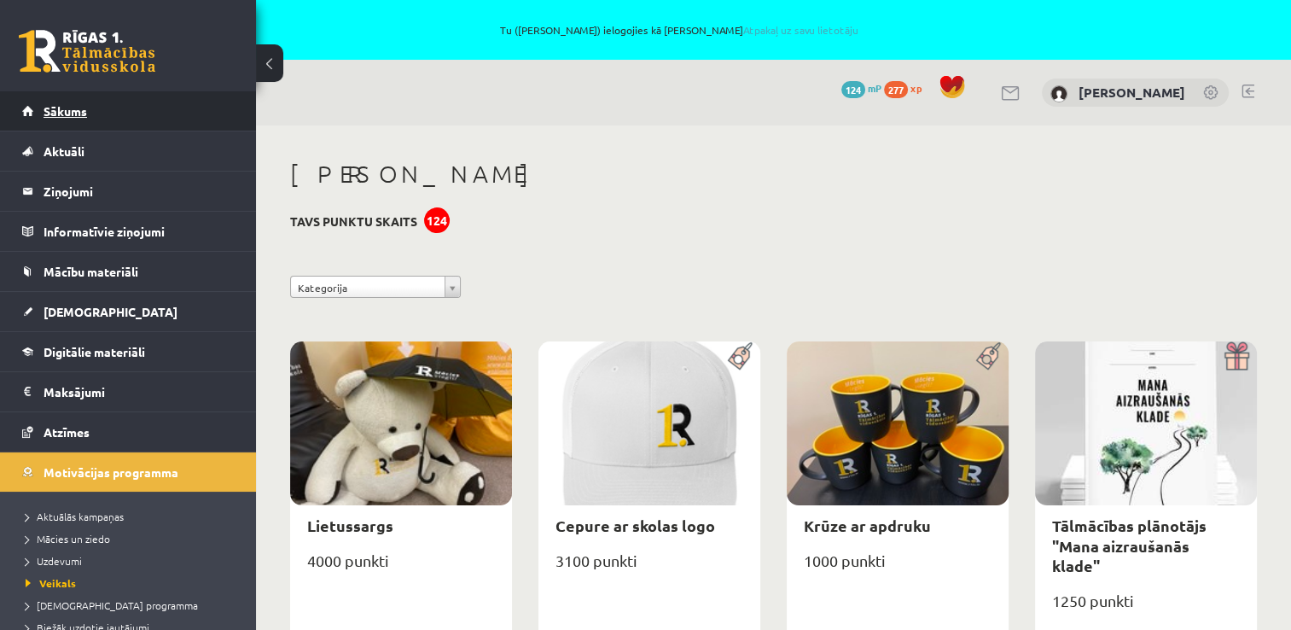
click at [87, 108] on link "Sākums" at bounding box center [128, 110] width 213 height 39
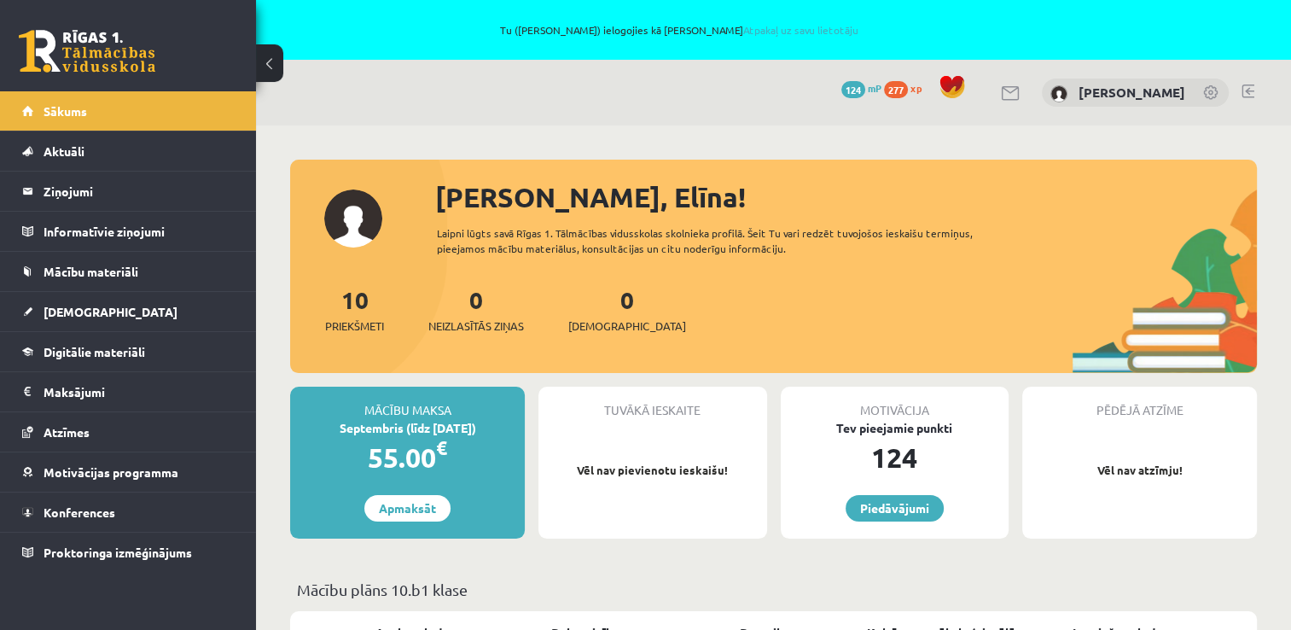
click at [1208, 96] on link at bounding box center [1211, 93] width 17 height 17
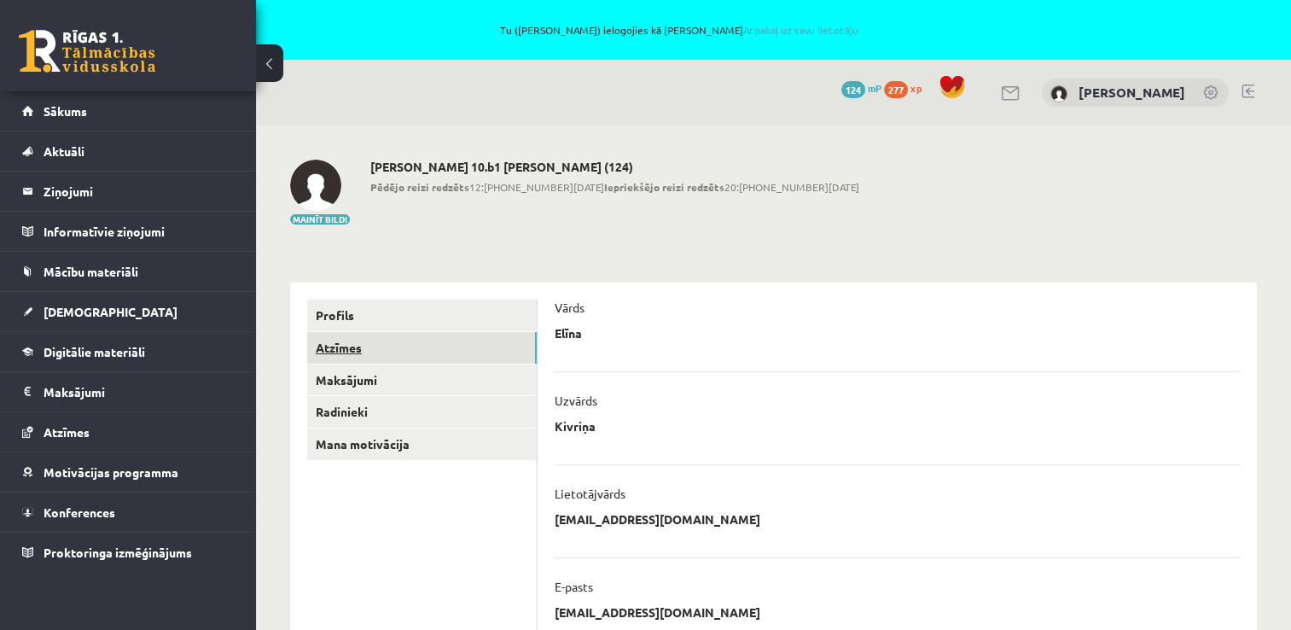
click at [385, 360] on link "Atzīmes" at bounding box center [422, 348] width 230 height 32
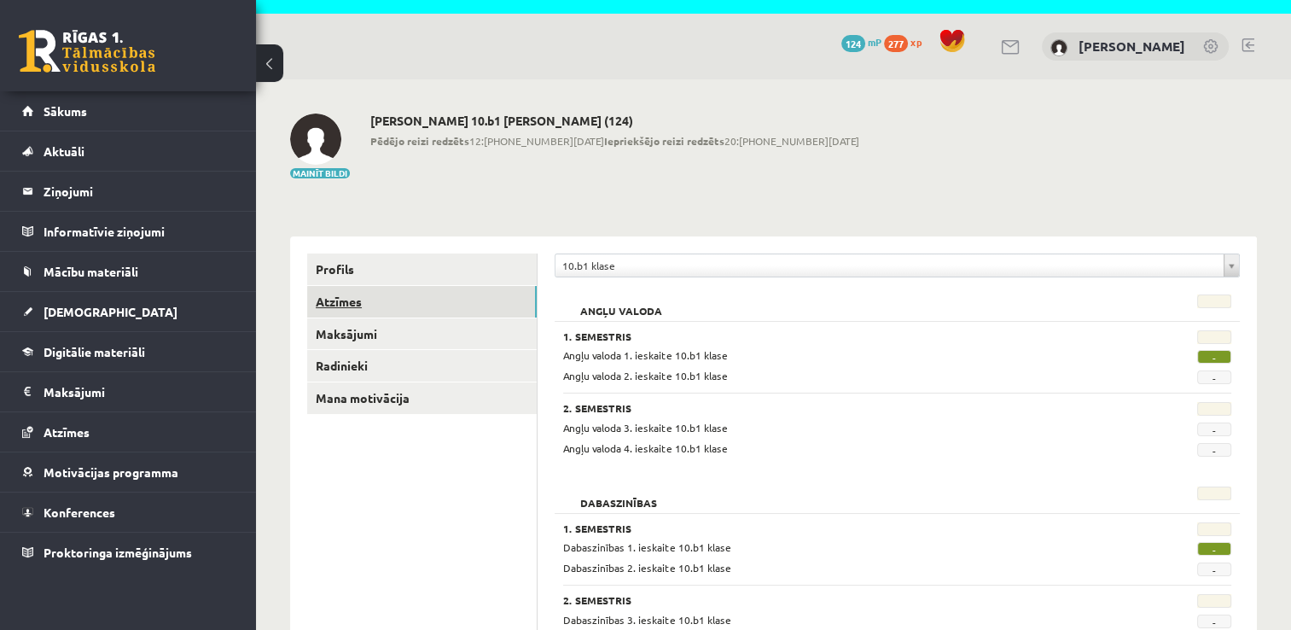
scroll to position [85, 0]
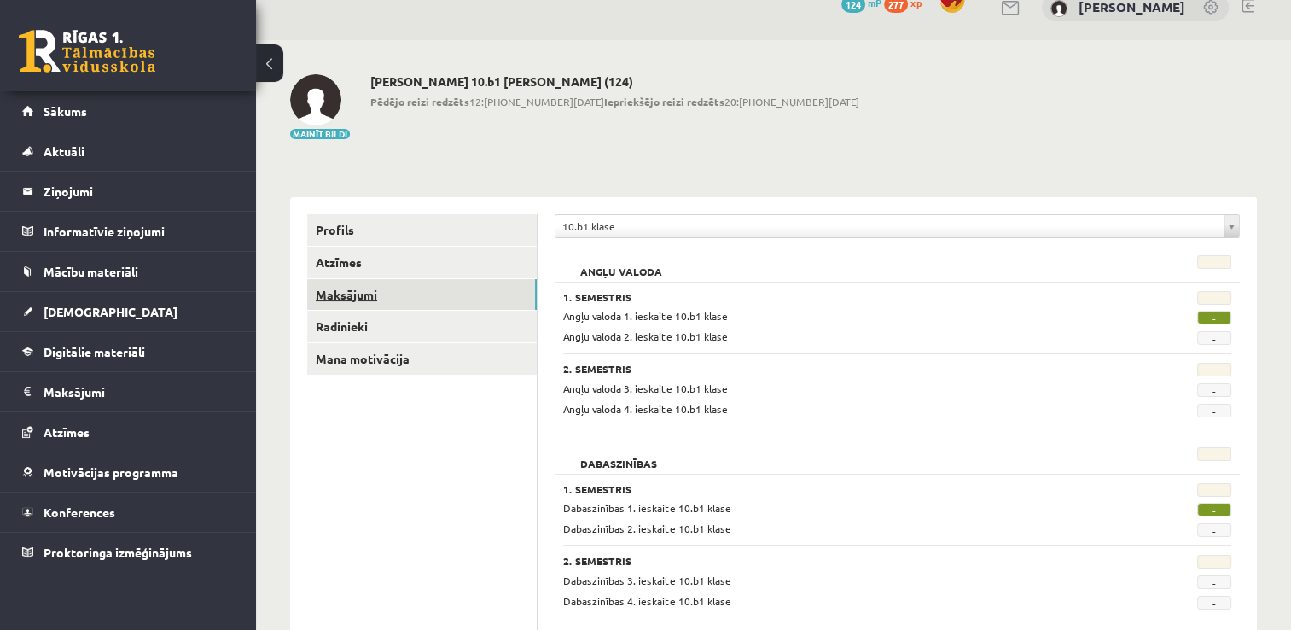
click at [367, 299] on link "Maksājumi" at bounding box center [422, 295] width 230 height 32
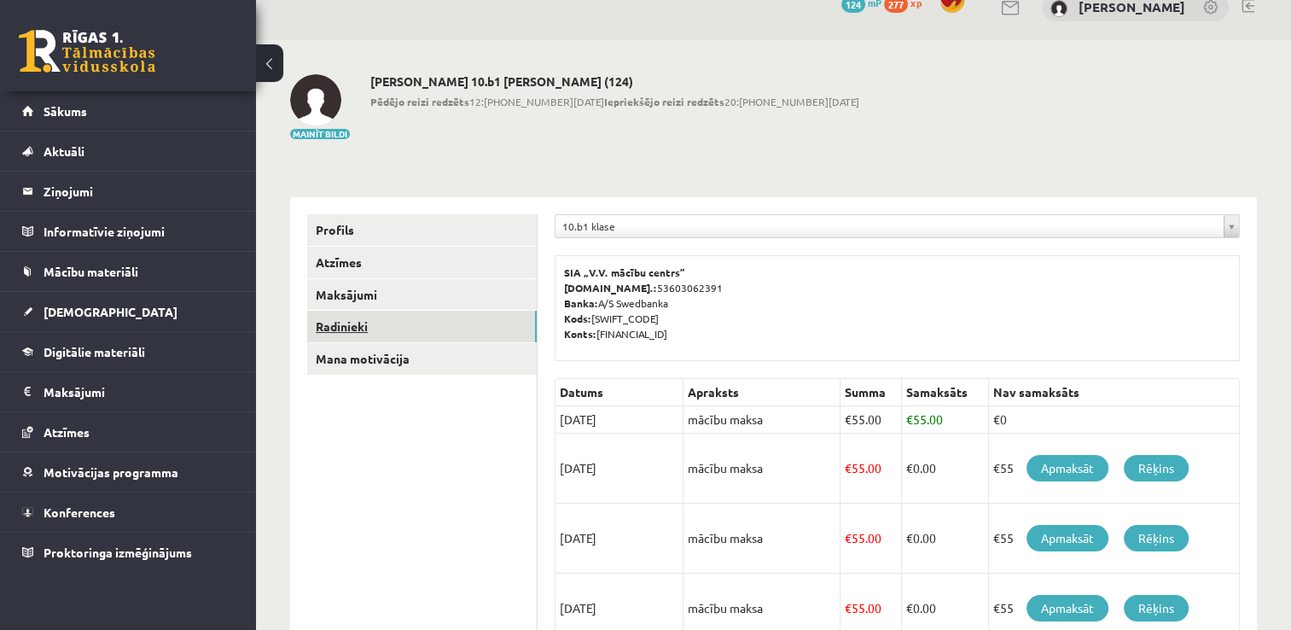
click at [364, 326] on link "Radinieki" at bounding box center [422, 327] width 230 height 32
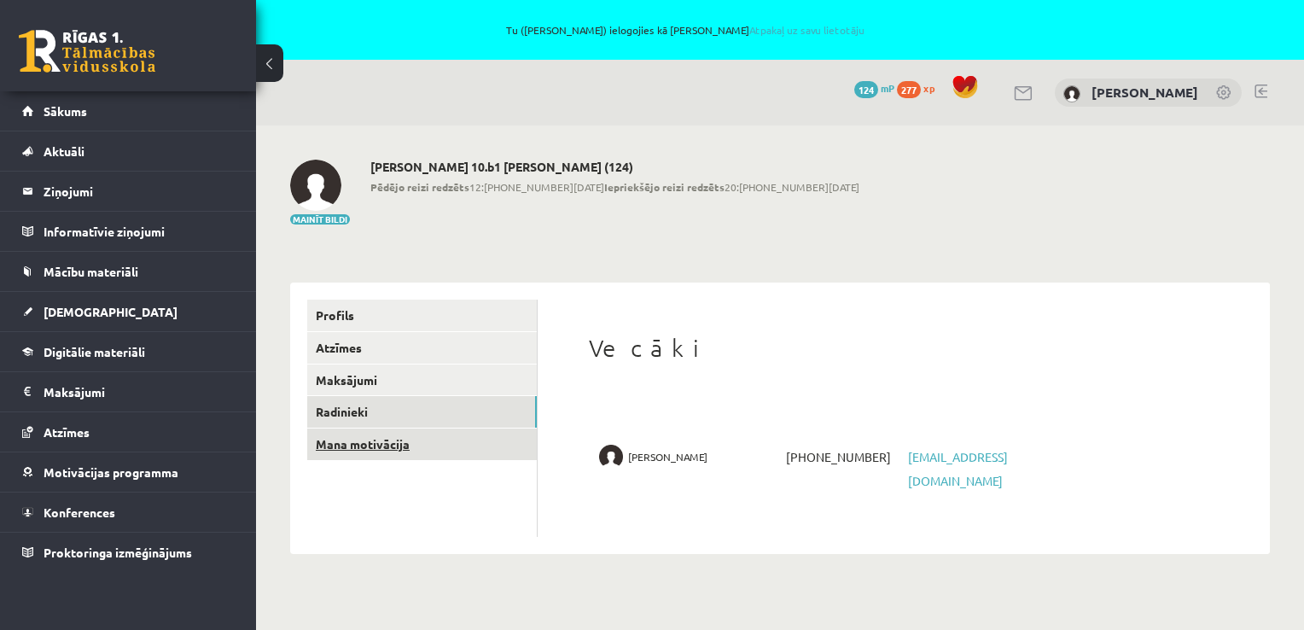
click at [350, 445] on link "Mana motivācija" at bounding box center [422, 444] width 230 height 32
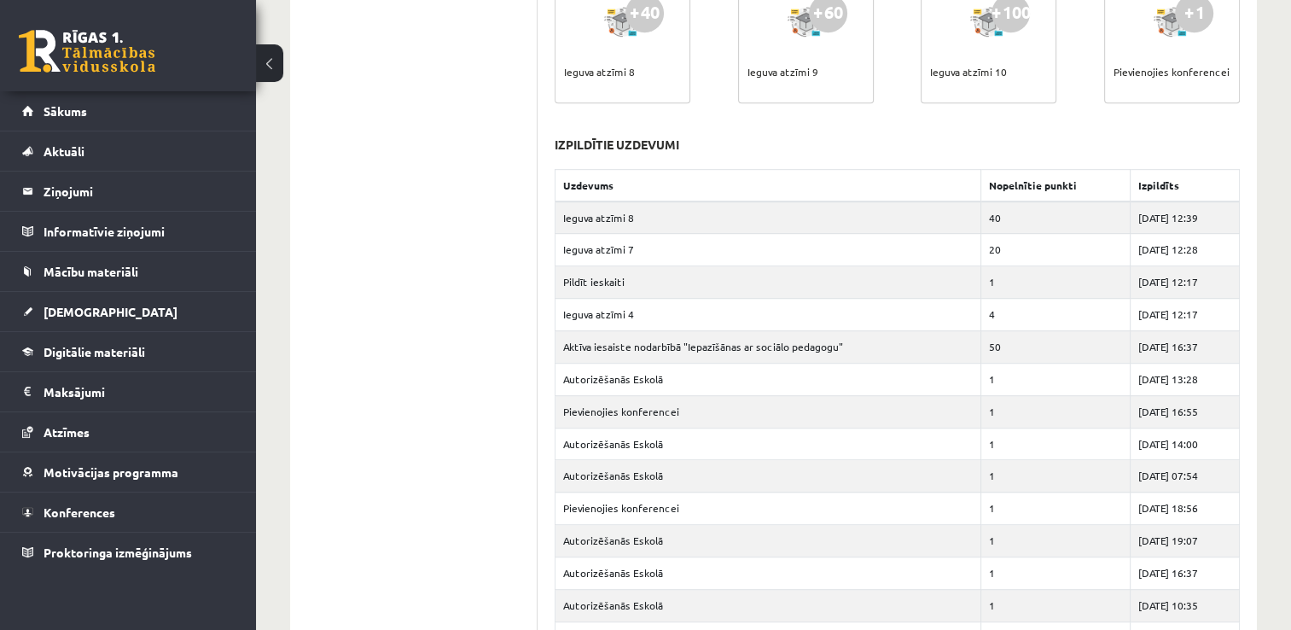
scroll to position [1103, 0]
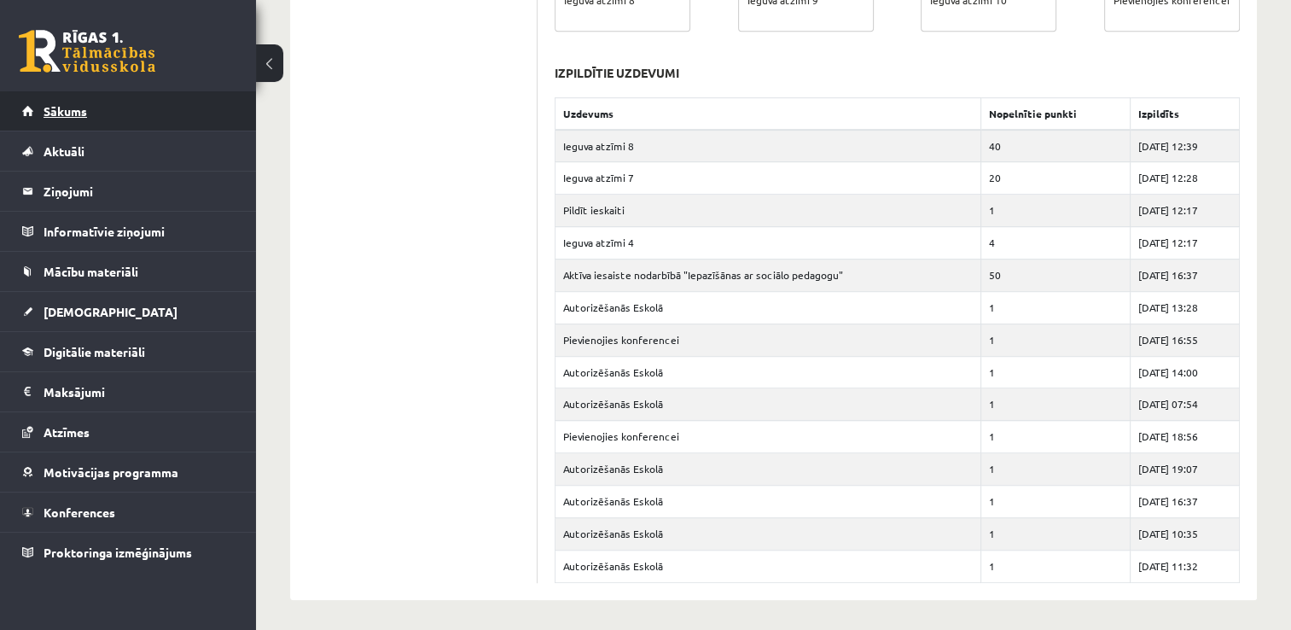
click at [93, 118] on link "Sākums" at bounding box center [128, 110] width 213 height 39
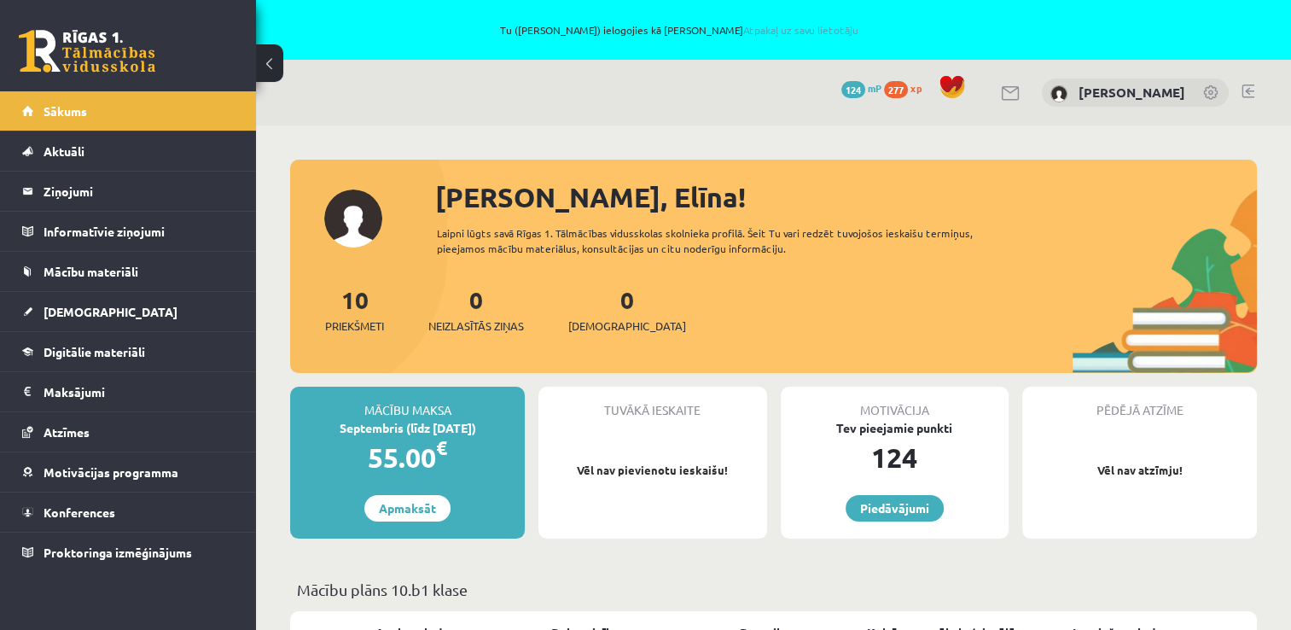
click at [359, 218] on div "[PERSON_NAME], Elīna! Laipni lūgts savā Rīgas 1. Tālmācības vidusskolas skolnie…" at bounding box center [773, 275] width 967 height 196
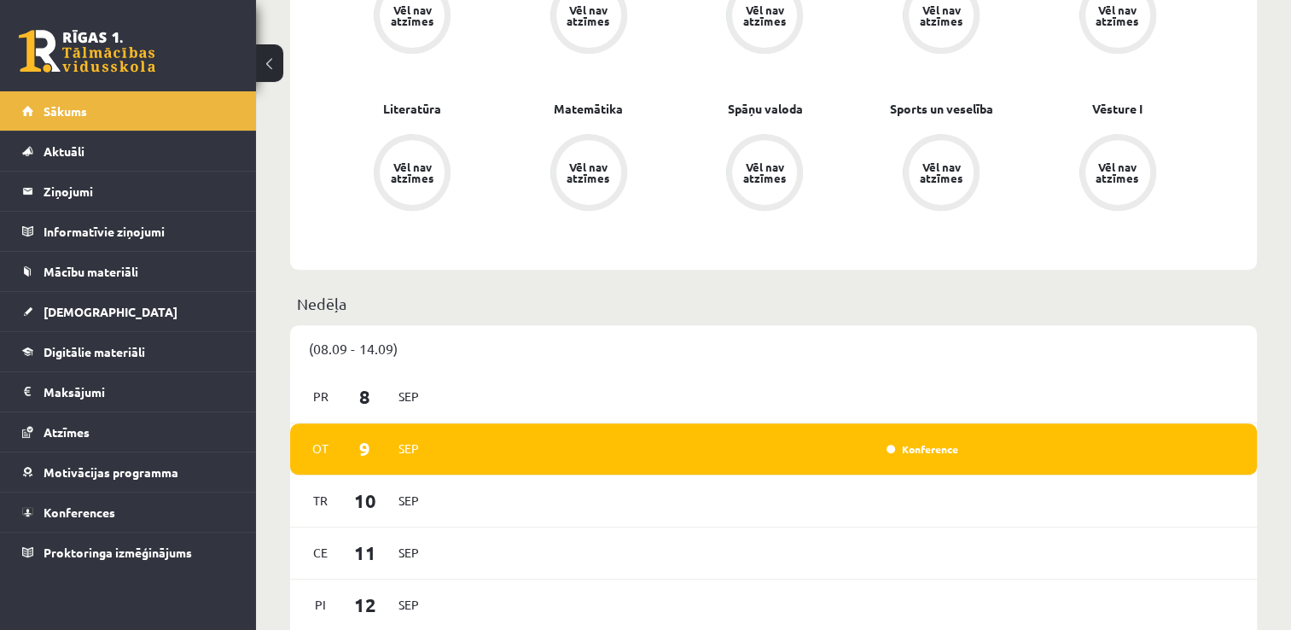
scroll to position [1024, 0]
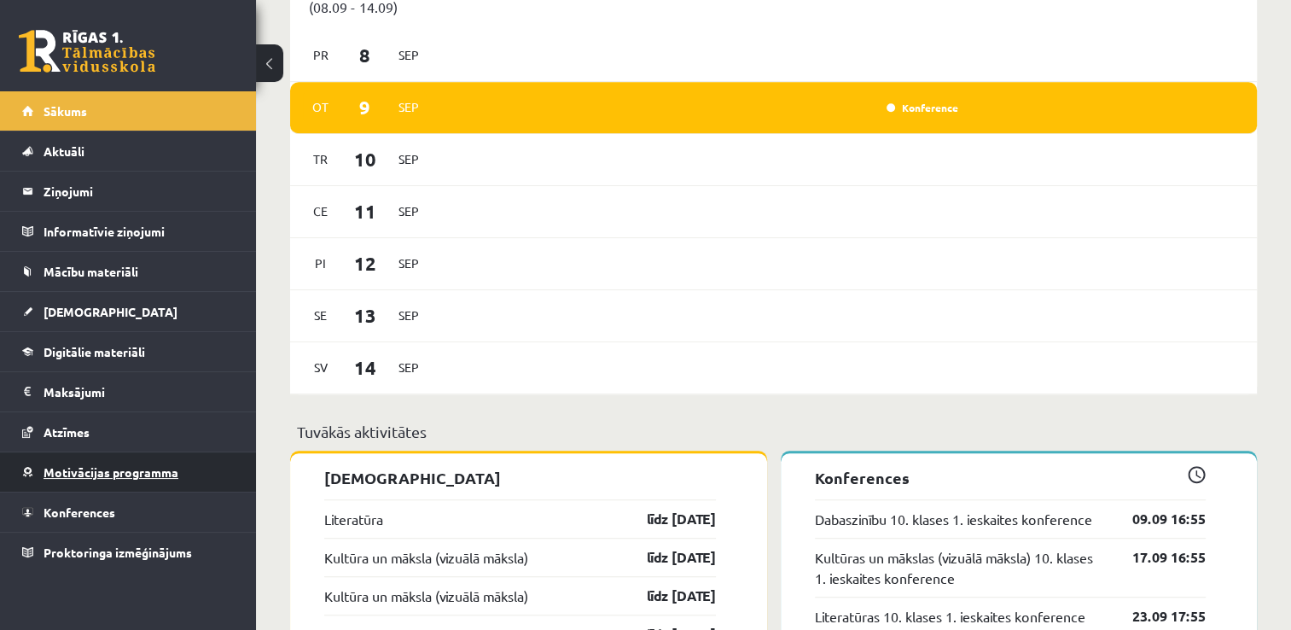
click at [79, 477] on link "Motivācijas programma" at bounding box center [128, 471] width 213 height 39
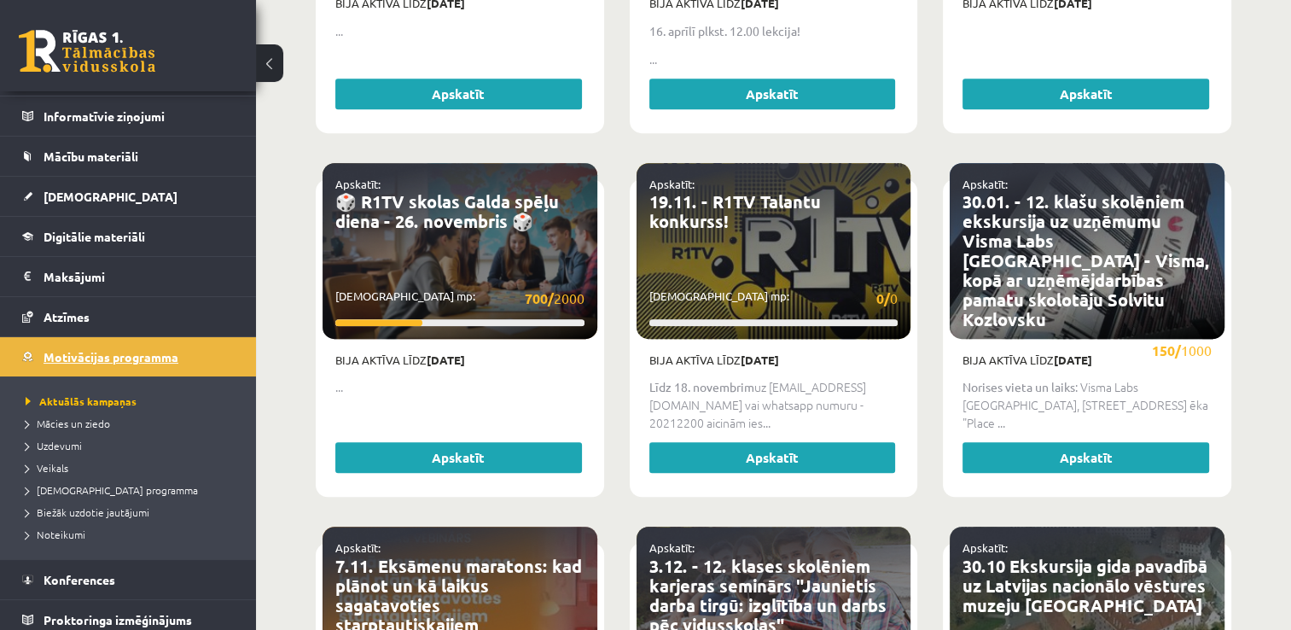
scroll to position [122, 0]
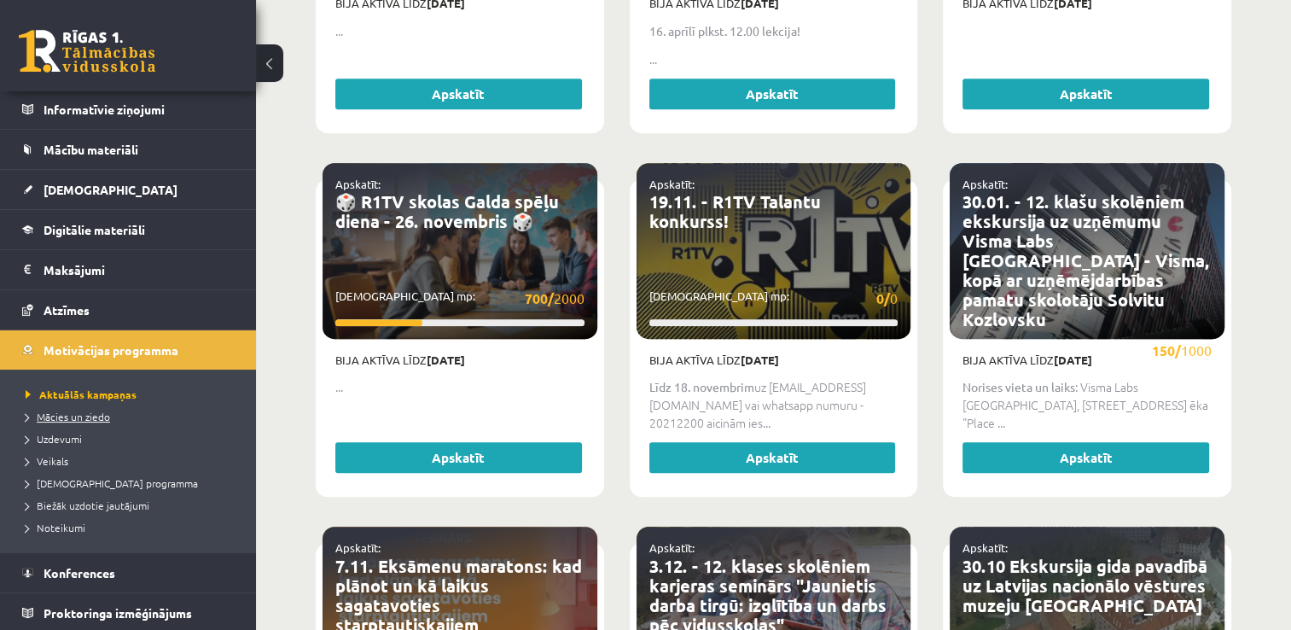
click at [75, 417] on span "Mācies un ziedo" at bounding box center [68, 417] width 84 height 14
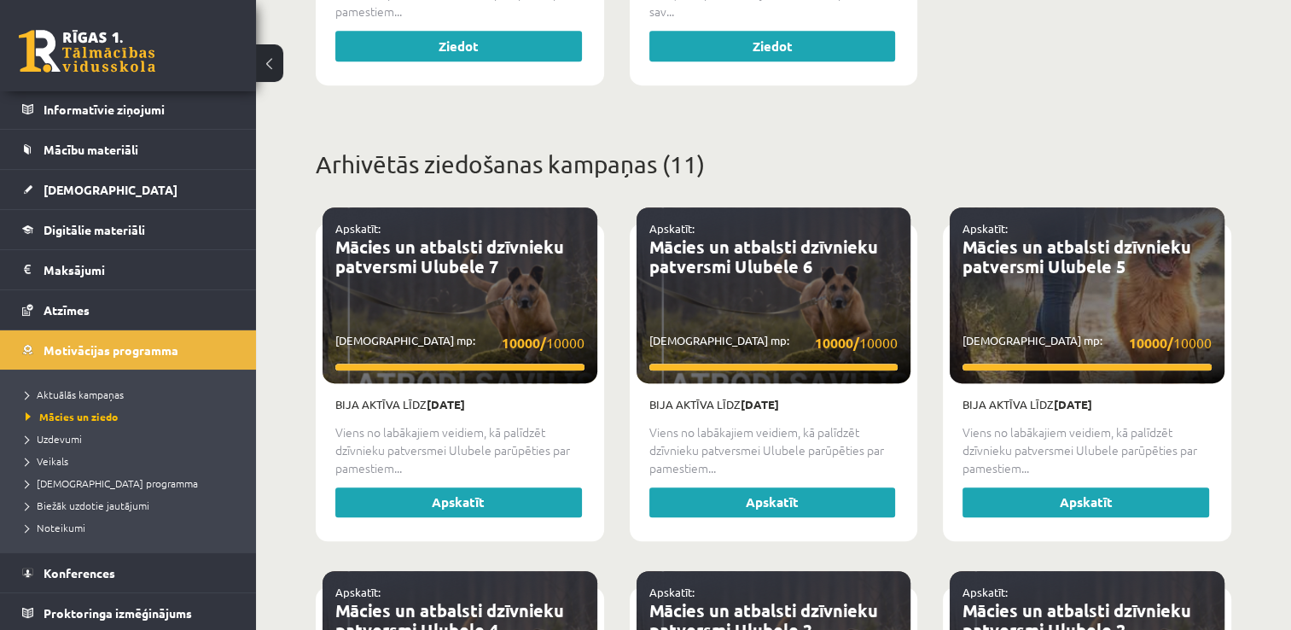
click at [61, 445] on li "Uzdevumi" at bounding box center [132, 439] width 213 height 22
drag, startPoint x: 61, startPoint y: 445, endPoint x: 86, endPoint y: 418, distance: 36.2
click at [61, 445] on li "Uzdevumi" at bounding box center [132, 439] width 213 height 22
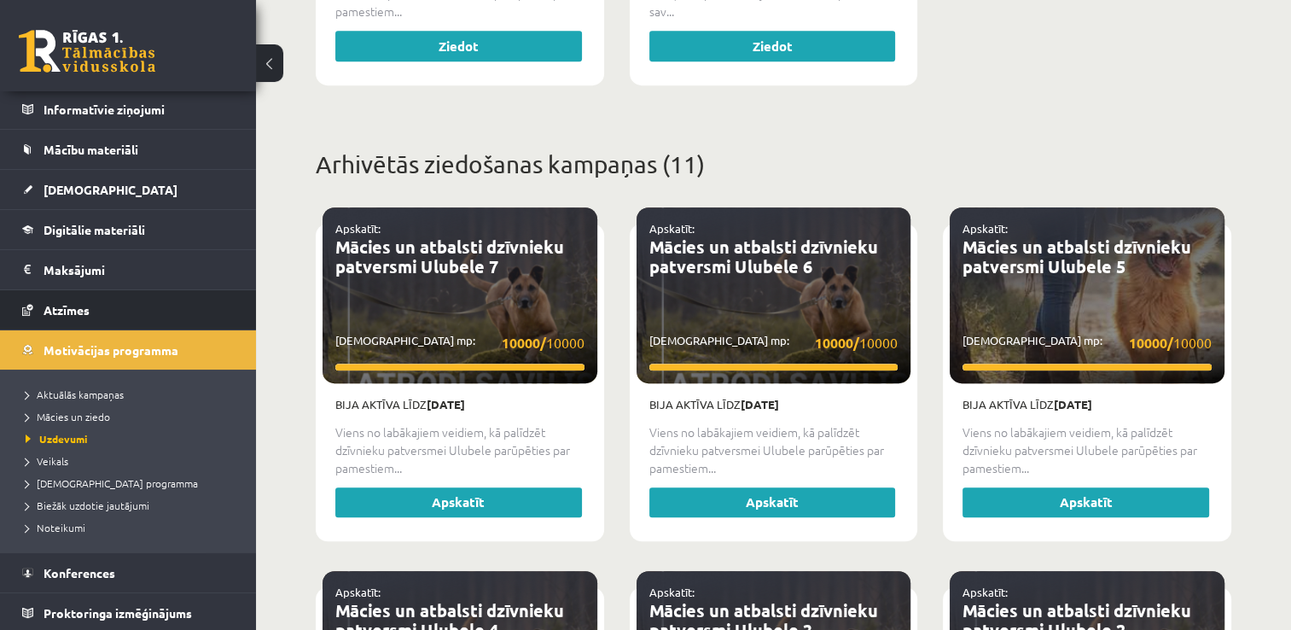
click at [238, 316] on li "Atzīmes" at bounding box center [128, 309] width 256 height 41
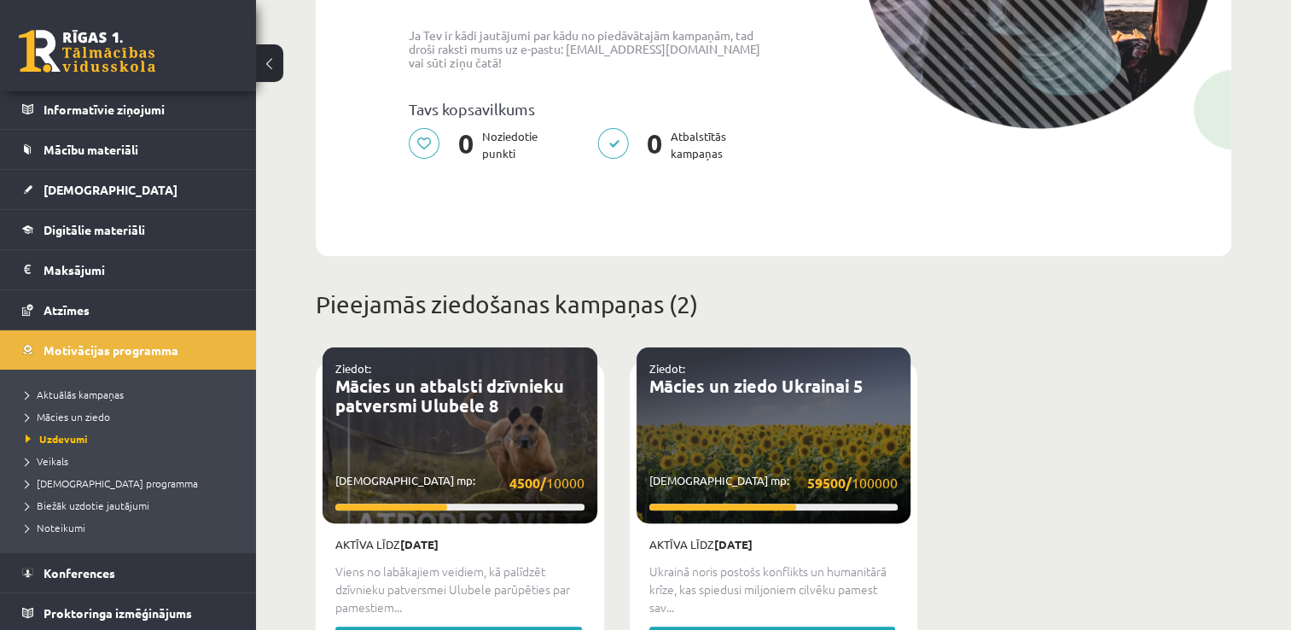
scroll to position [539, 0]
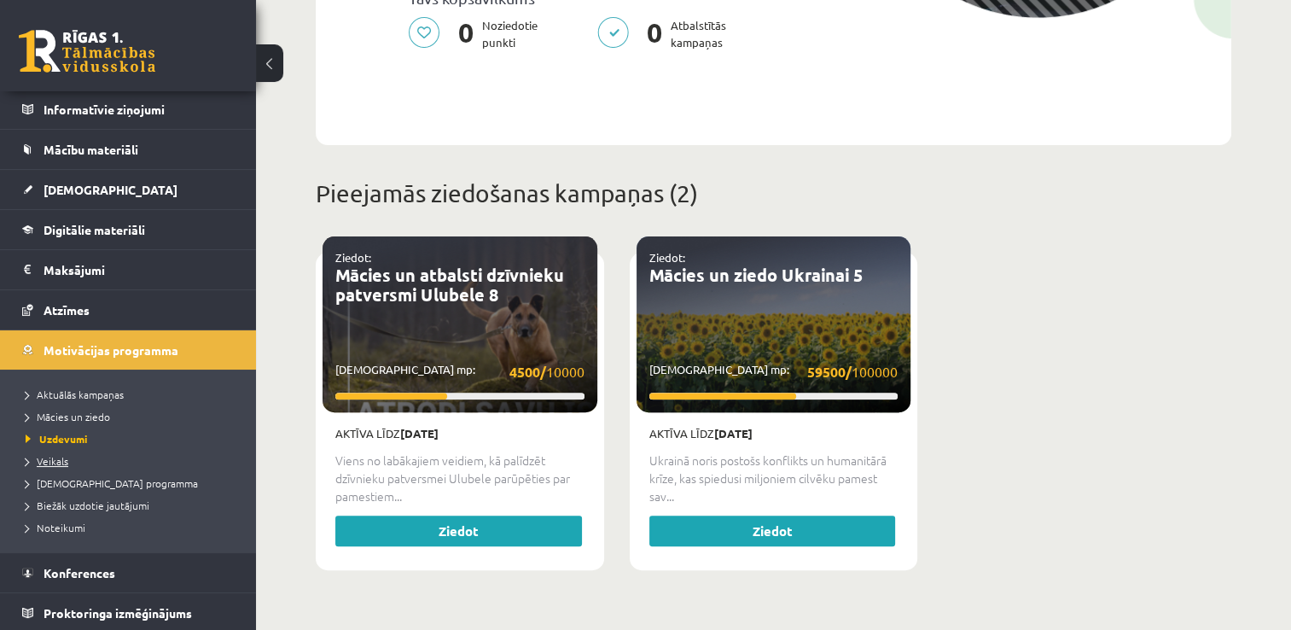
click at [54, 456] on span "Veikals" at bounding box center [47, 461] width 43 height 14
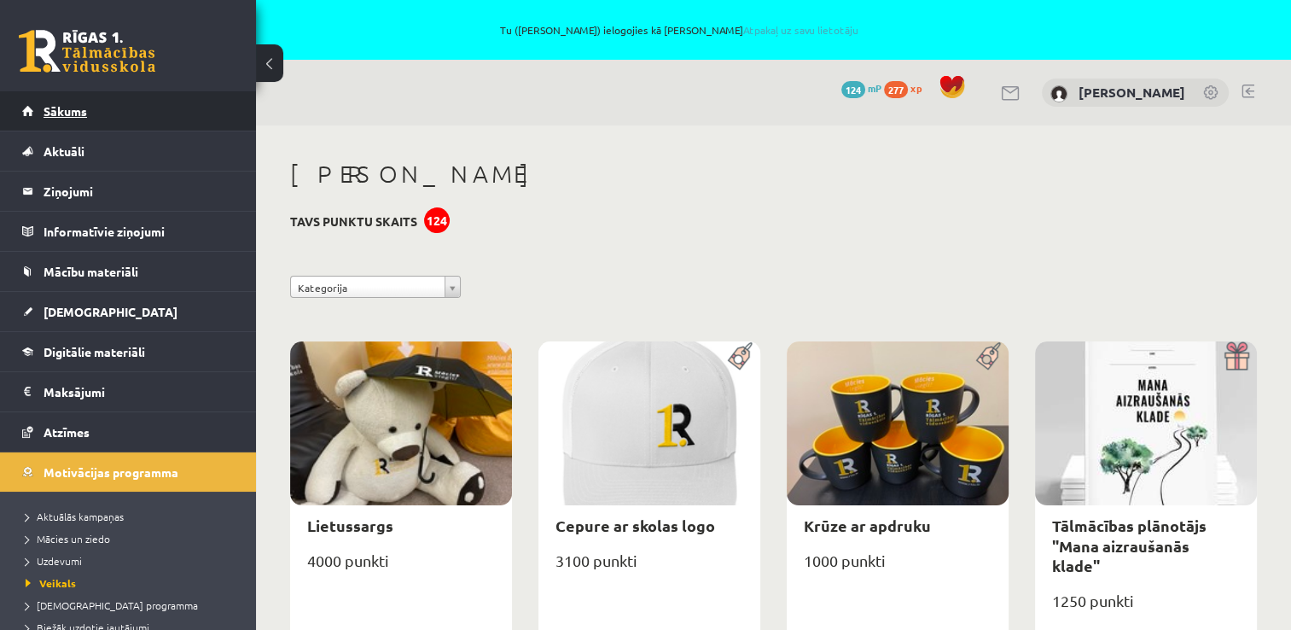
click at [116, 123] on link "Sākums" at bounding box center [128, 110] width 213 height 39
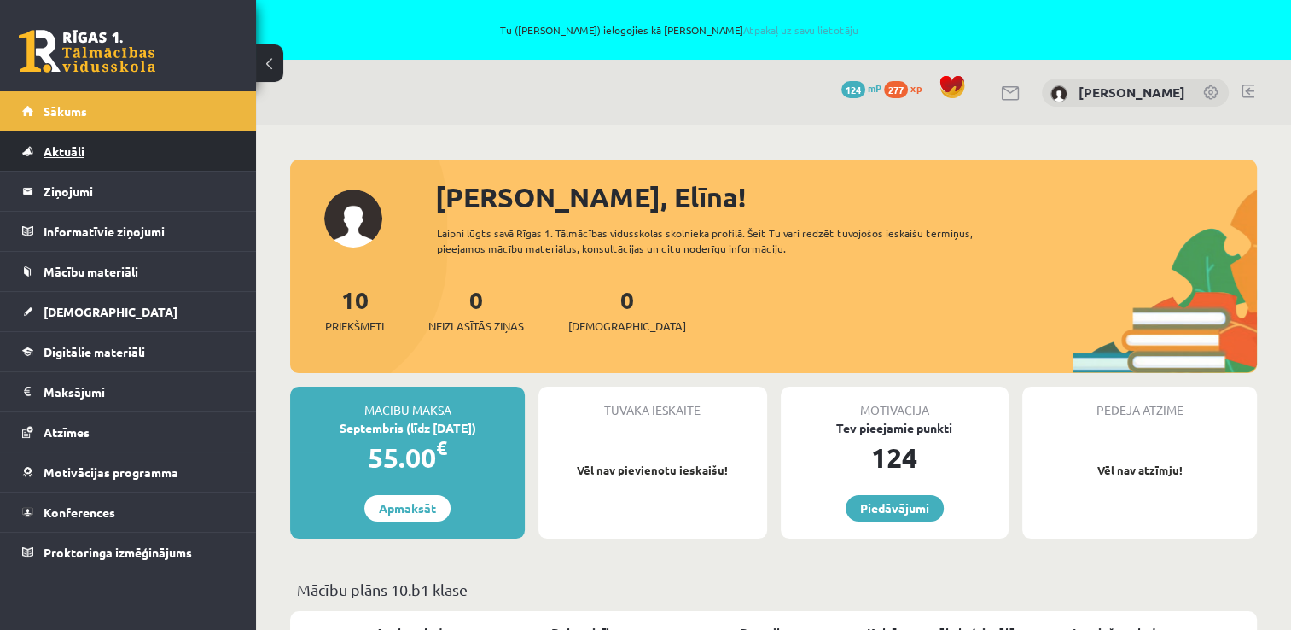
click at [159, 154] on link "Aktuāli" at bounding box center [128, 150] width 213 height 39
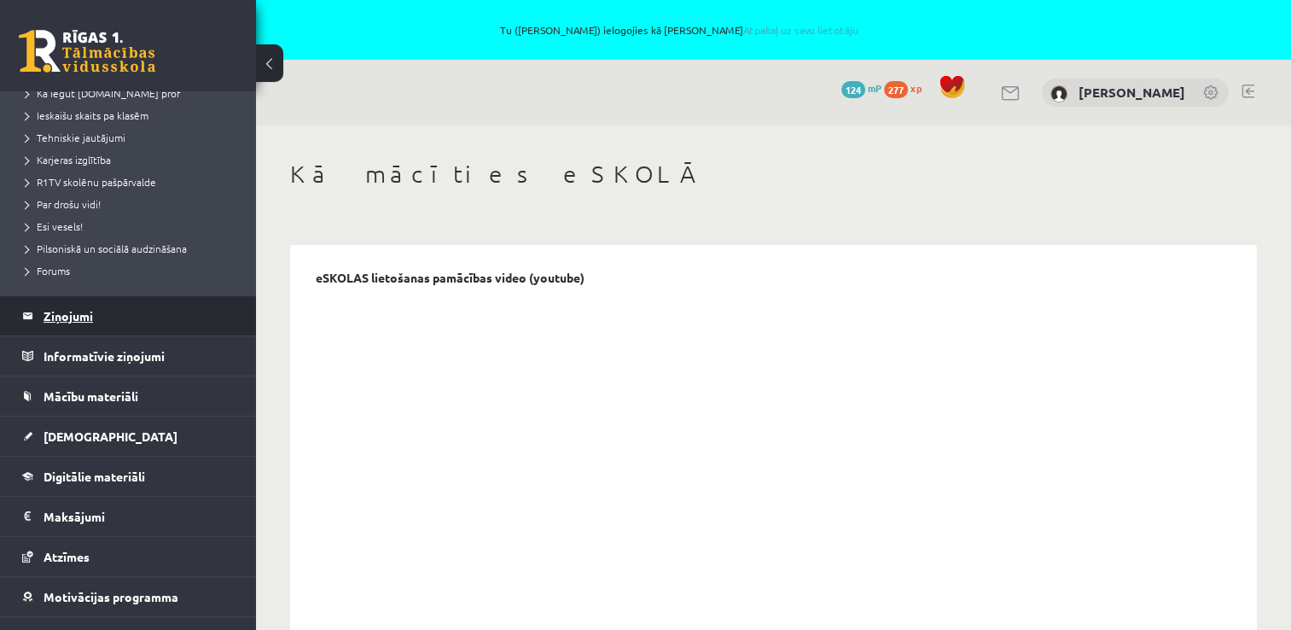
scroll to position [322, 0]
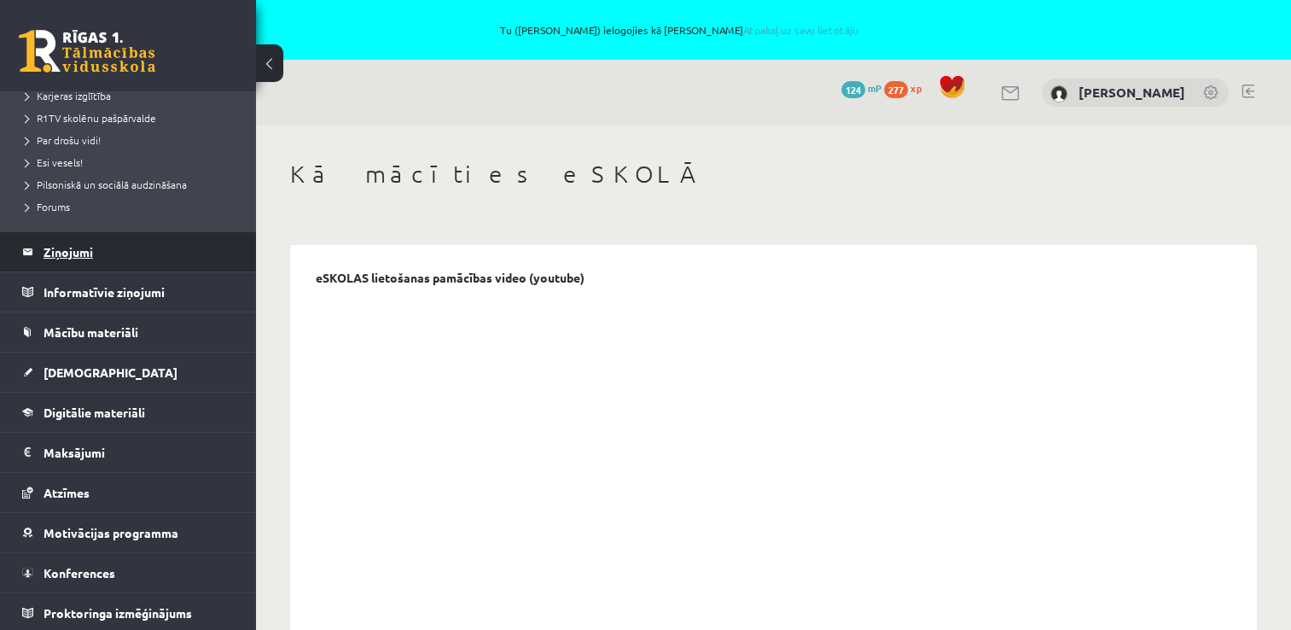
click at [89, 264] on legend "Ziņojumi 0" at bounding box center [139, 251] width 191 height 39
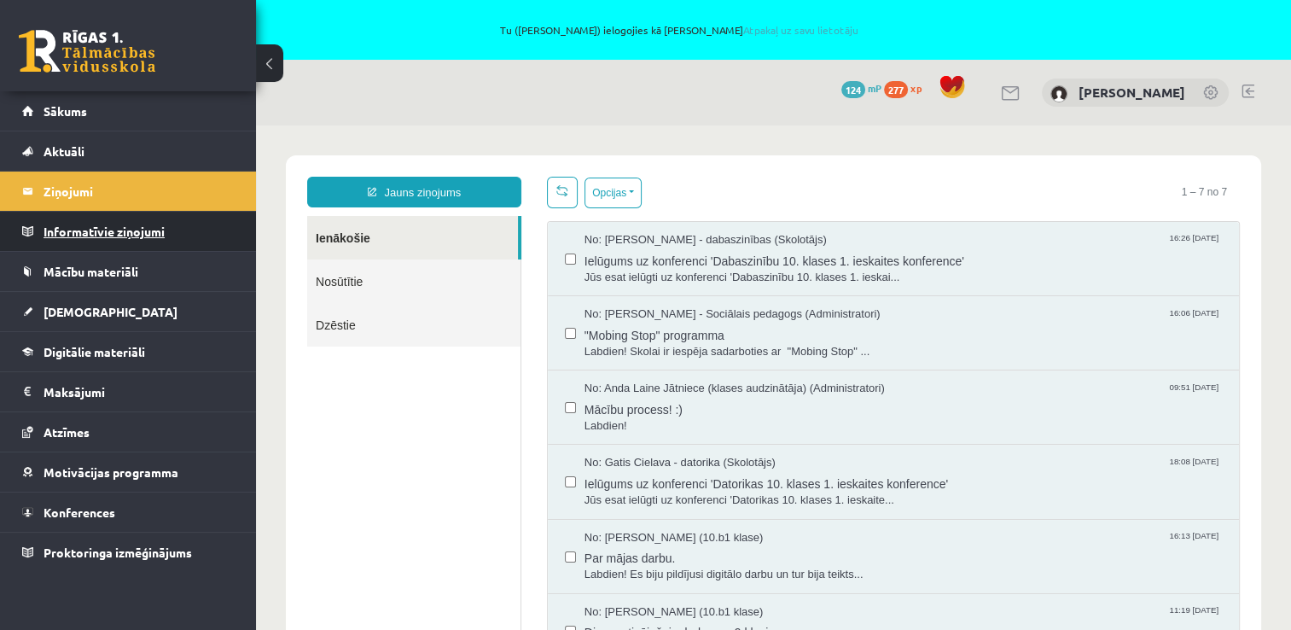
click at [92, 237] on legend "Informatīvie ziņojumi 0" at bounding box center [139, 231] width 191 height 39
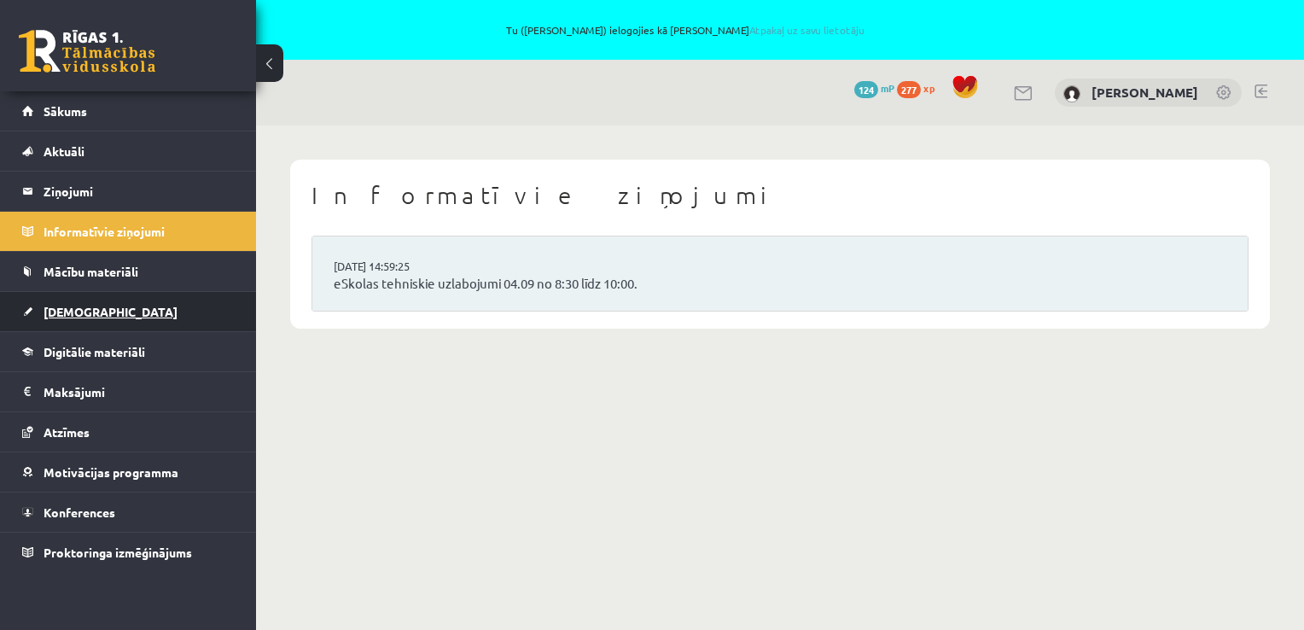
click at [110, 294] on link "[DEMOGRAPHIC_DATA]" at bounding box center [128, 311] width 213 height 39
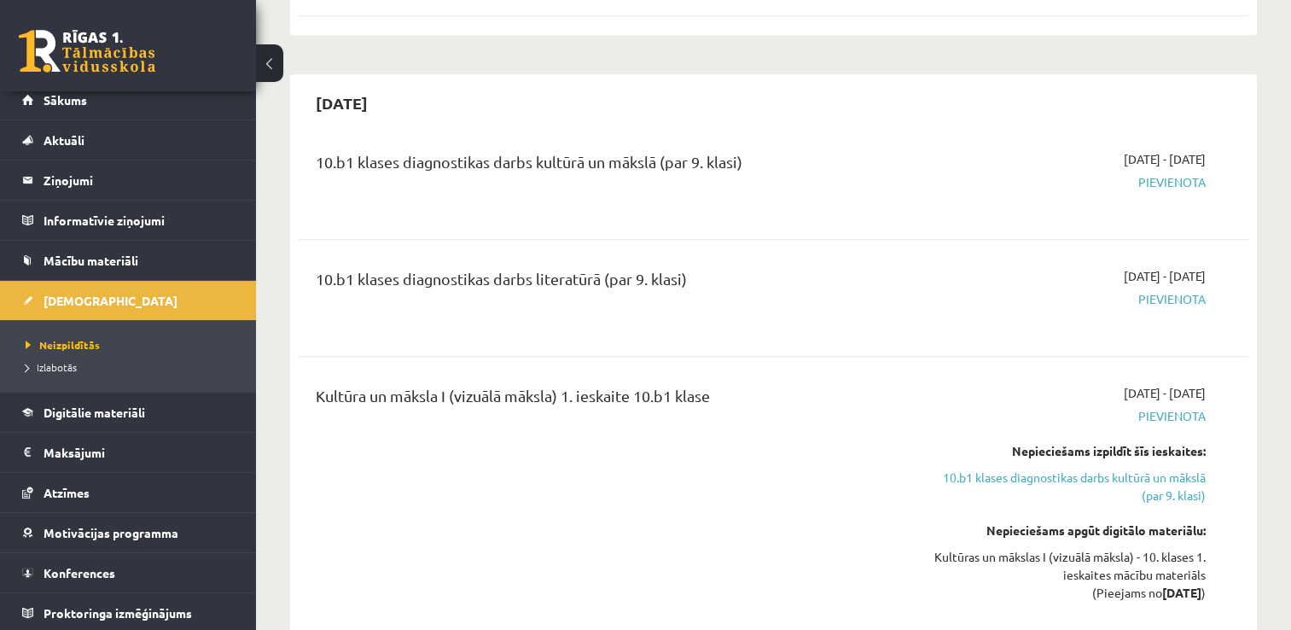
scroll to position [1024, 0]
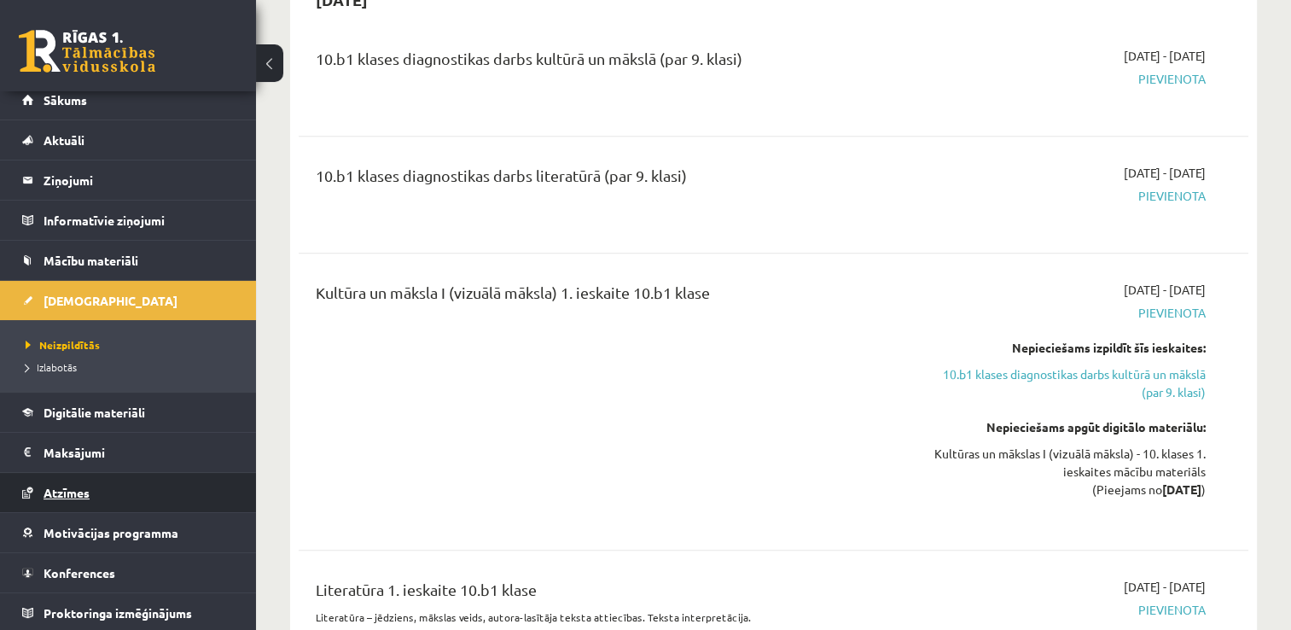
click at [118, 478] on link "Atzīmes" at bounding box center [128, 492] width 213 height 39
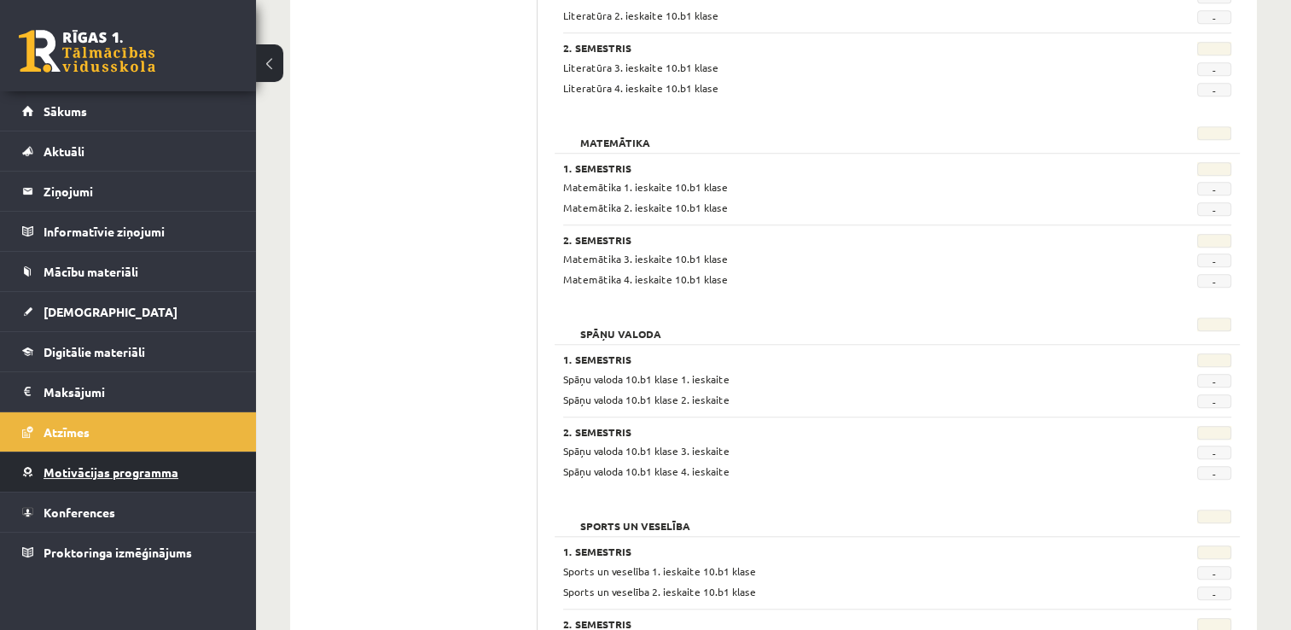
scroll to position [1668, 0]
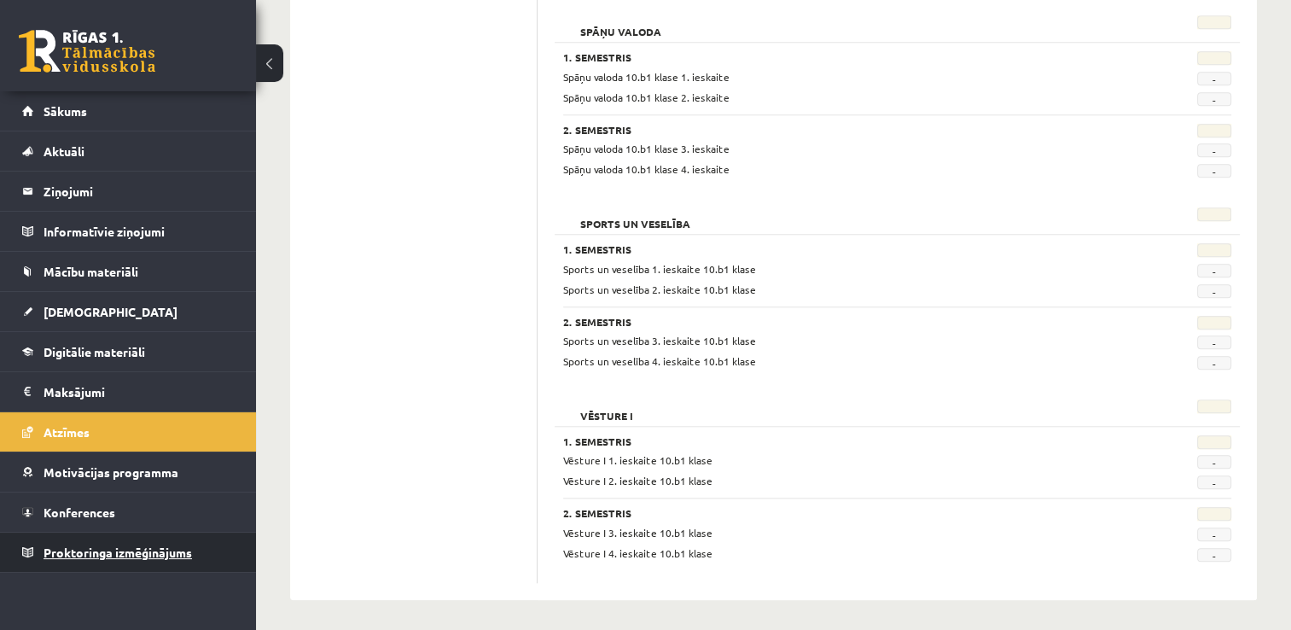
click at [154, 561] on link "Proktoringa izmēģinājums" at bounding box center [128, 552] width 213 height 39
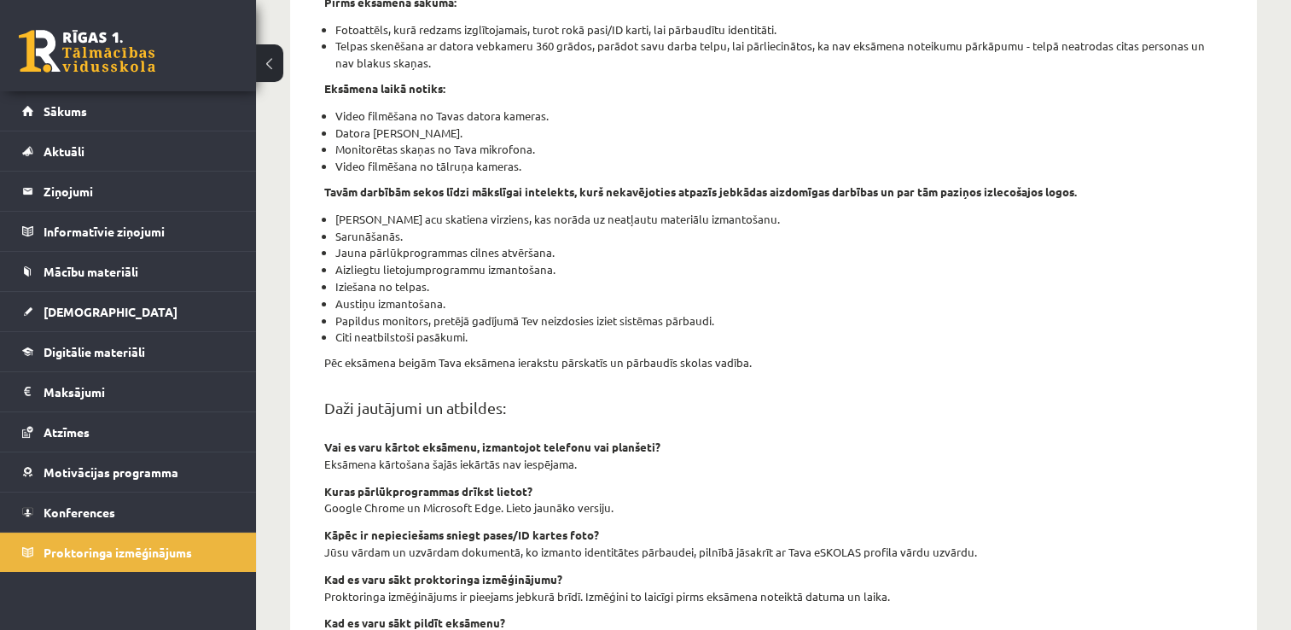
scroll to position [642, 0]
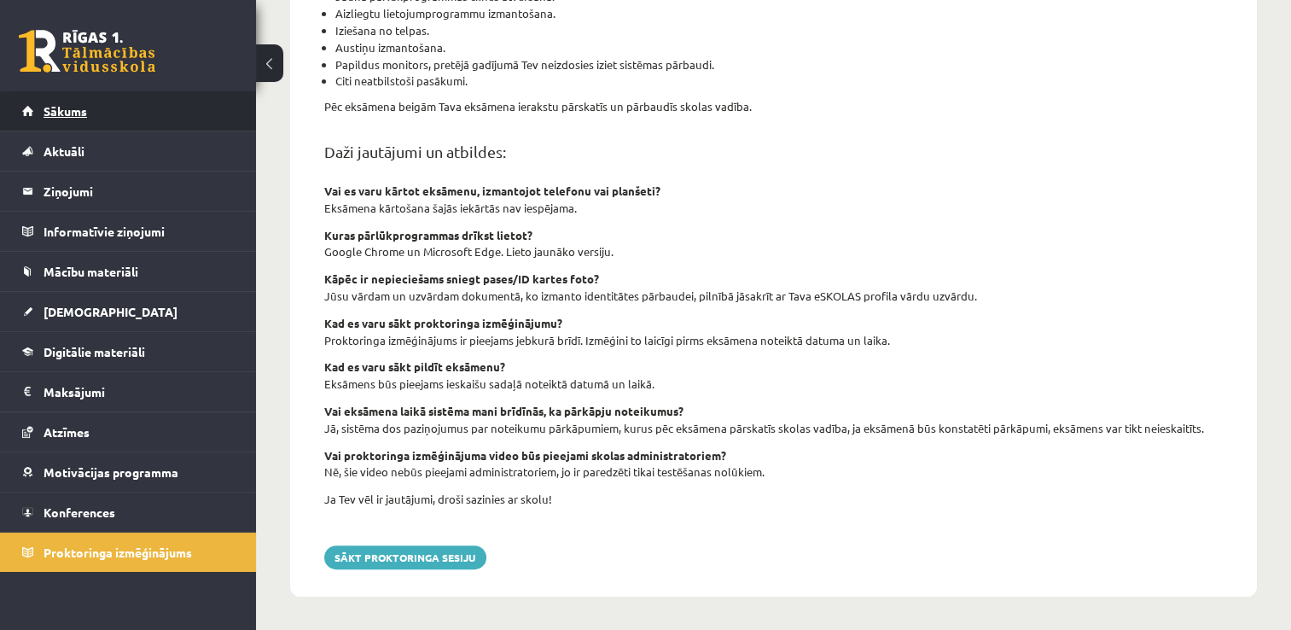
click at [131, 114] on link "Sākums" at bounding box center [128, 110] width 213 height 39
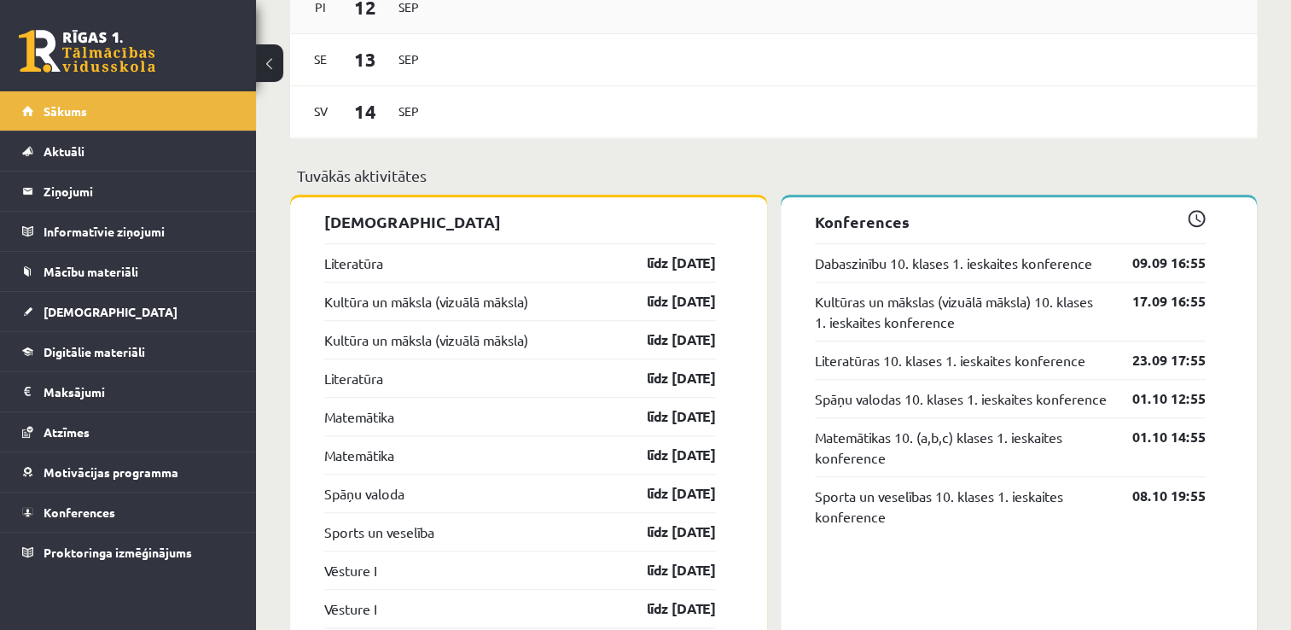
scroll to position [1365, 0]
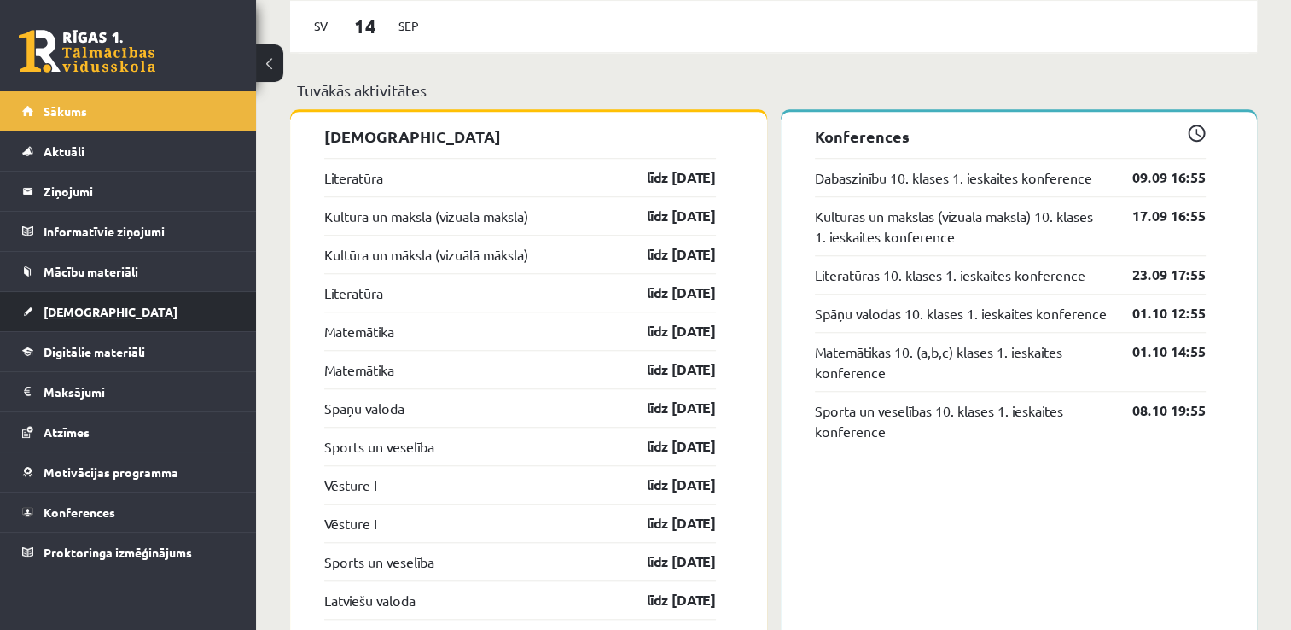
click at [44, 329] on link "[DEMOGRAPHIC_DATA]" at bounding box center [128, 311] width 213 height 39
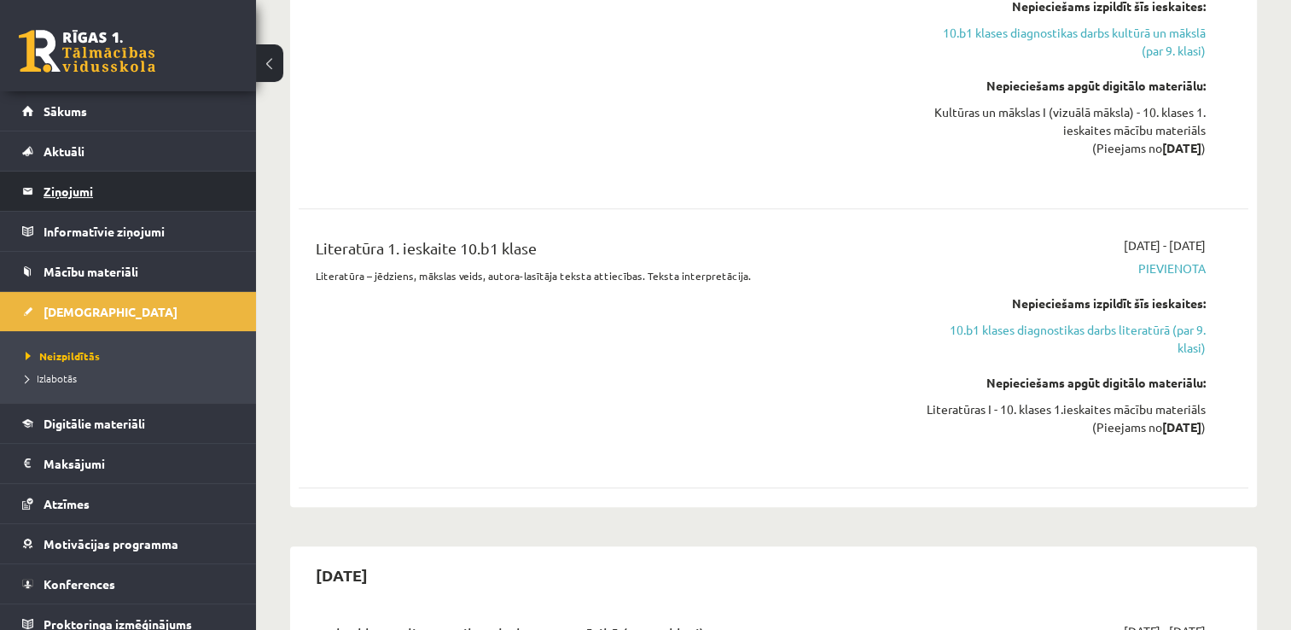
click at [116, 189] on legend "Ziņojumi 0" at bounding box center [139, 191] width 191 height 39
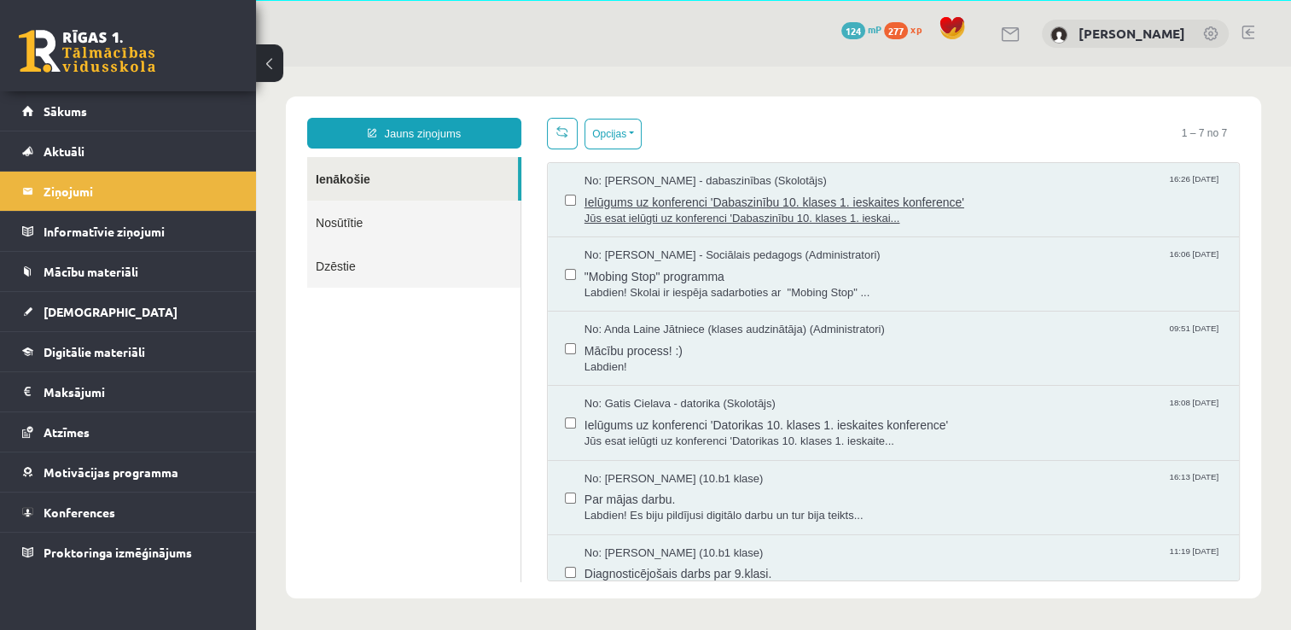
click at [841, 196] on span "Ielūgums uz konferenci 'Dabaszinību 10. klases 1. ieskaites konference'" at bounding box center [904, 199] width 638 height 21
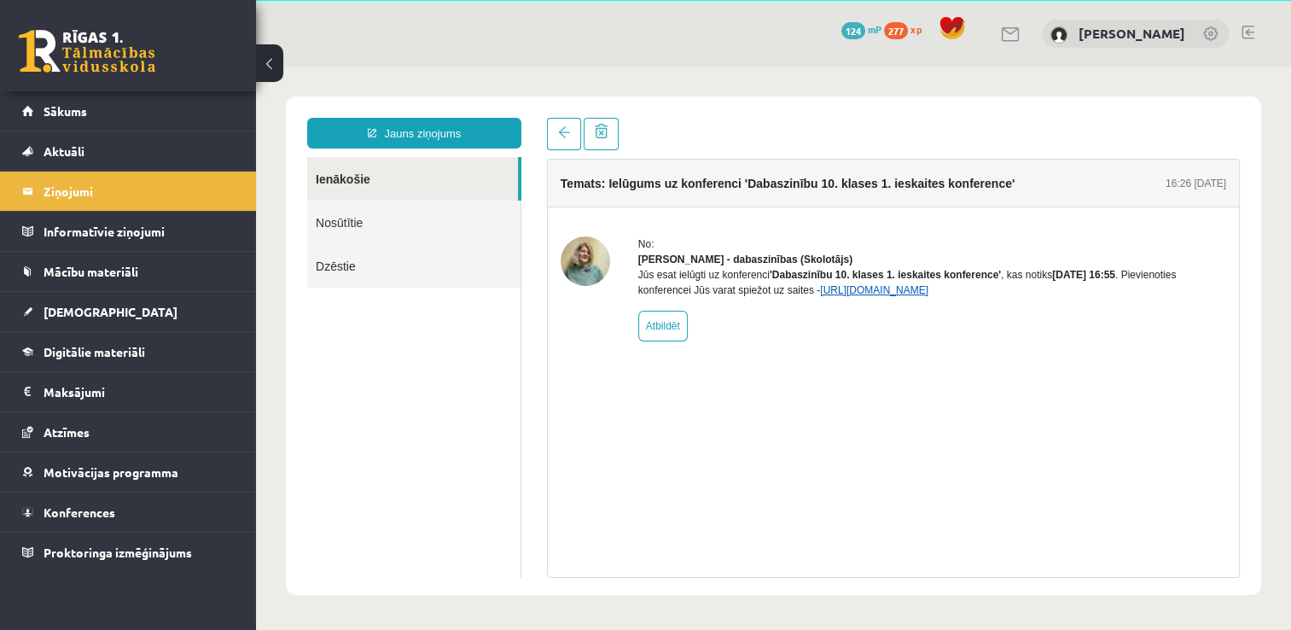
click at [929, 296] on link "[URL][DOMAIN_NAME]" at bounding box center [874, 290] width 108 height 12
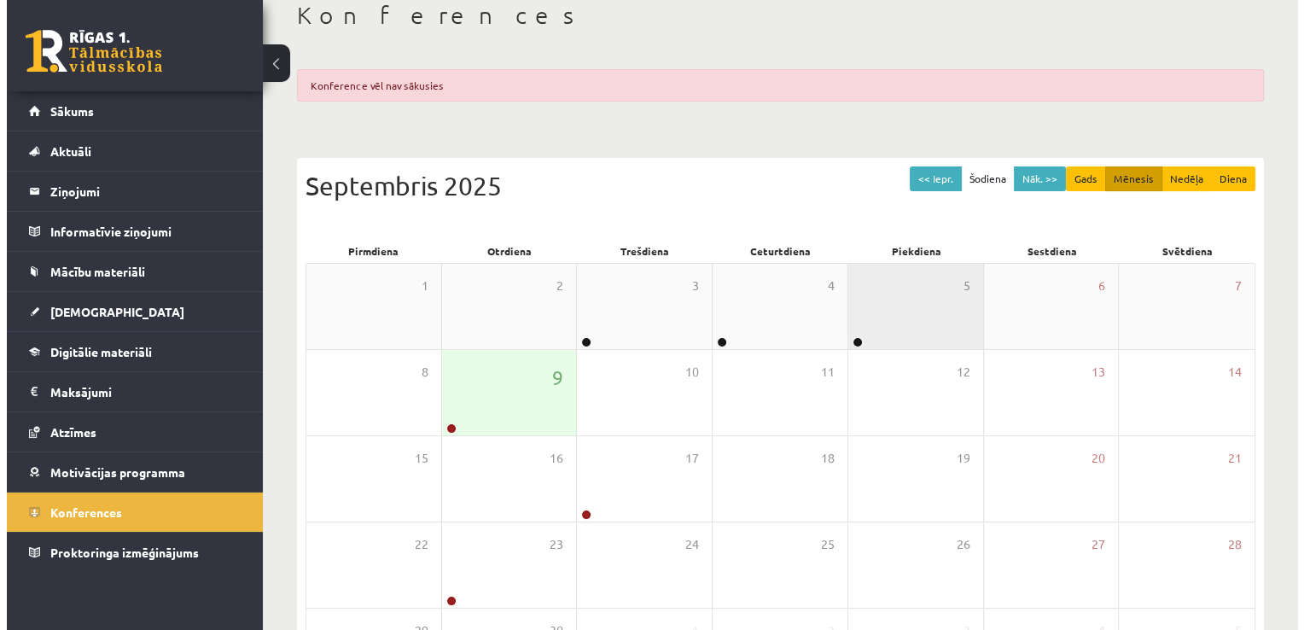
scroll to position [256, 0]
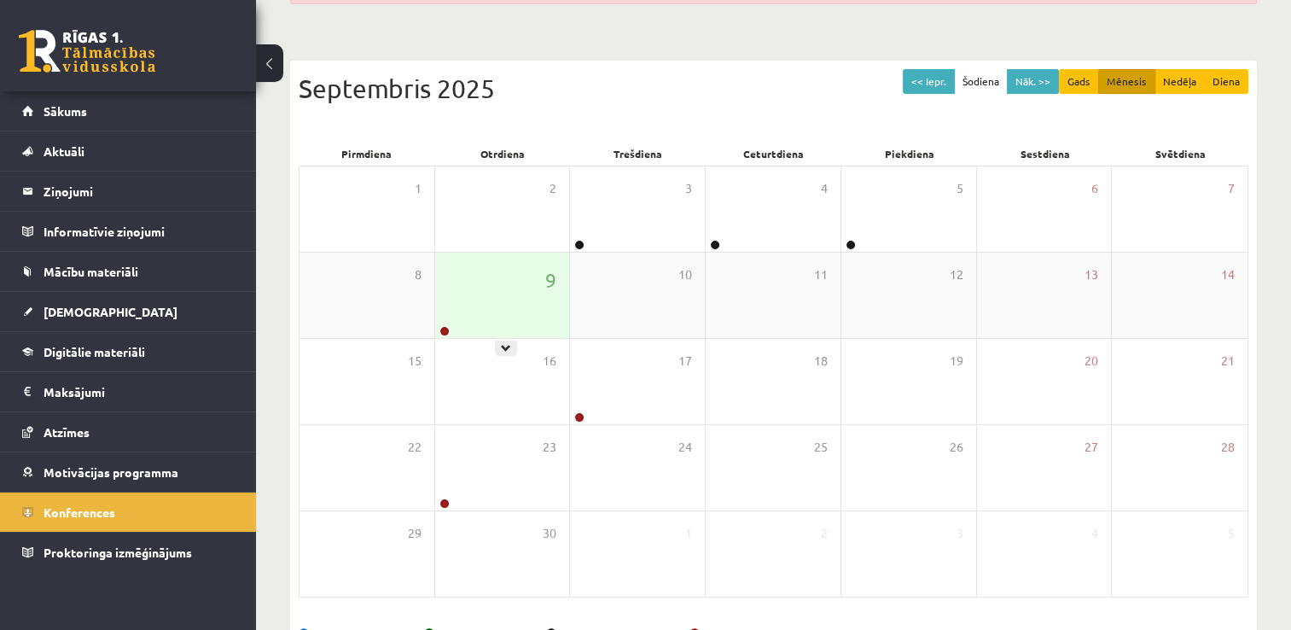
click at [477, 274] on div "9" at bounding box center [502, 295] width 135 height 85
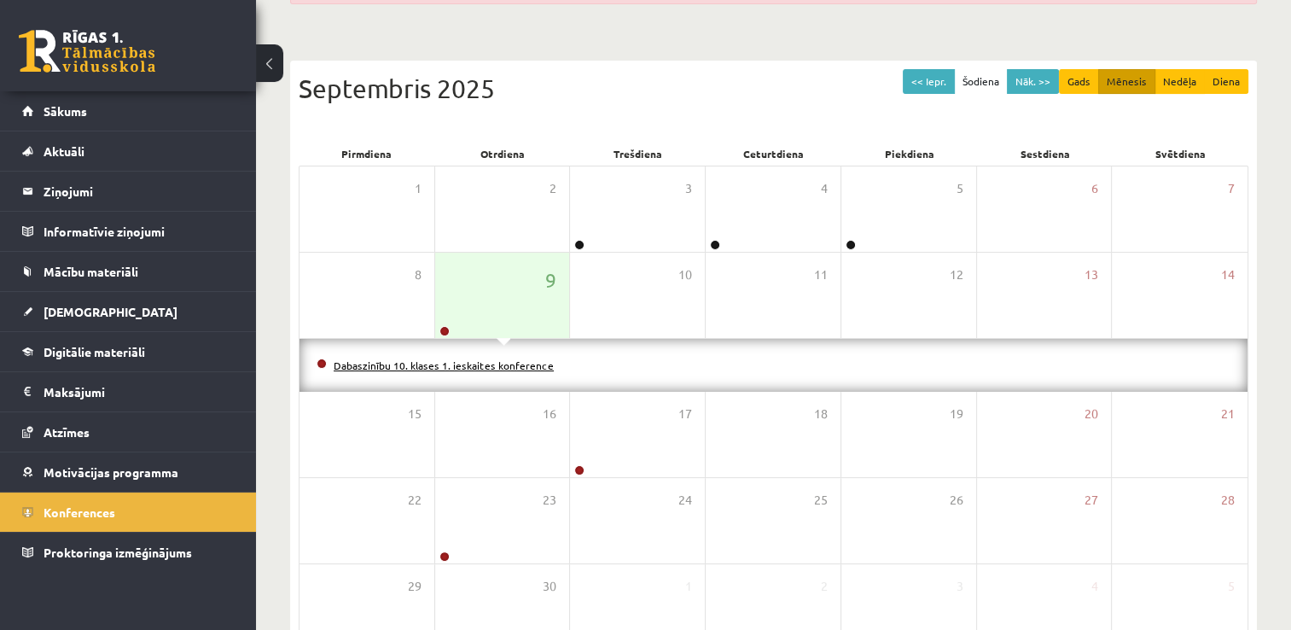
click at [514, 368] on link "Dabaszinību 10. klases 1. ieskaites konference" at bounding box center [444, 365] width 220 height 14
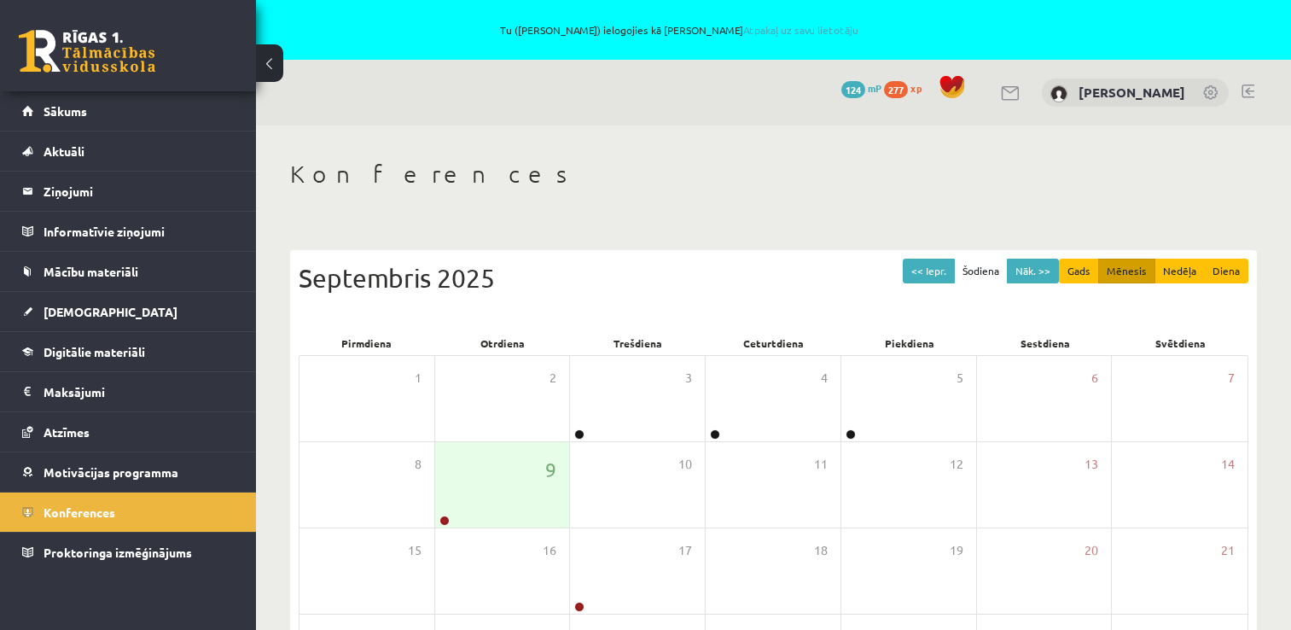
scroll to position [244, 0]
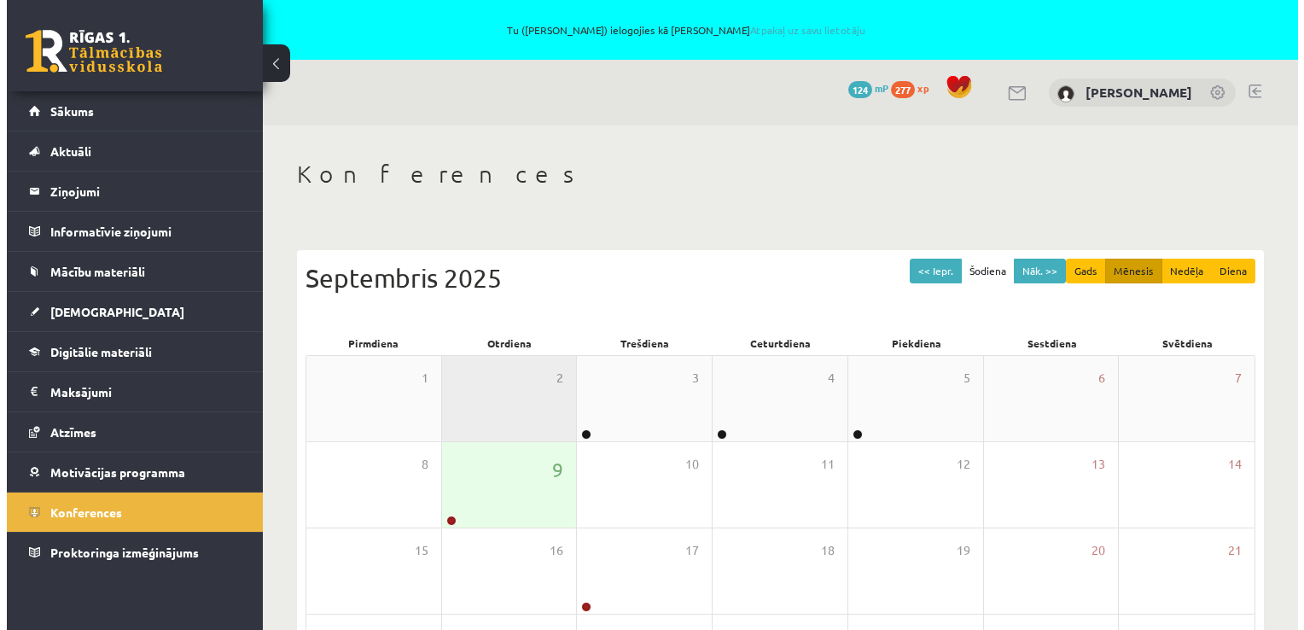
scroll to position [244, 0]
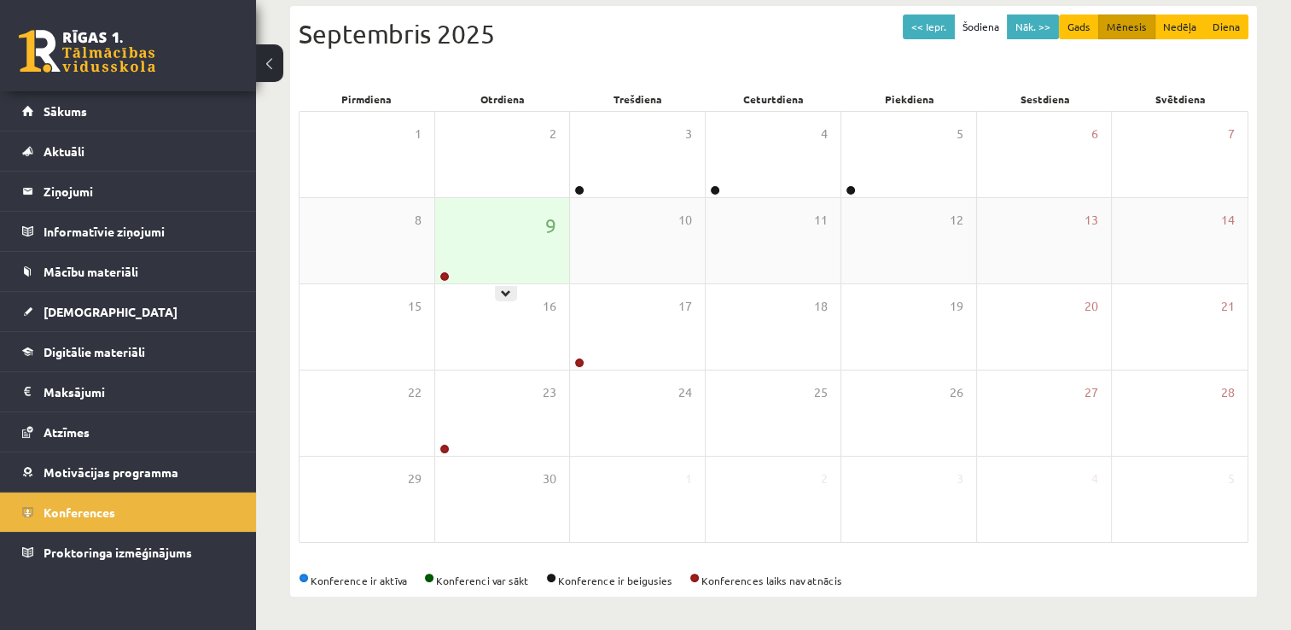
click at [515, 247] on div "9" at bounding box center [502, 240] width 135 height 85
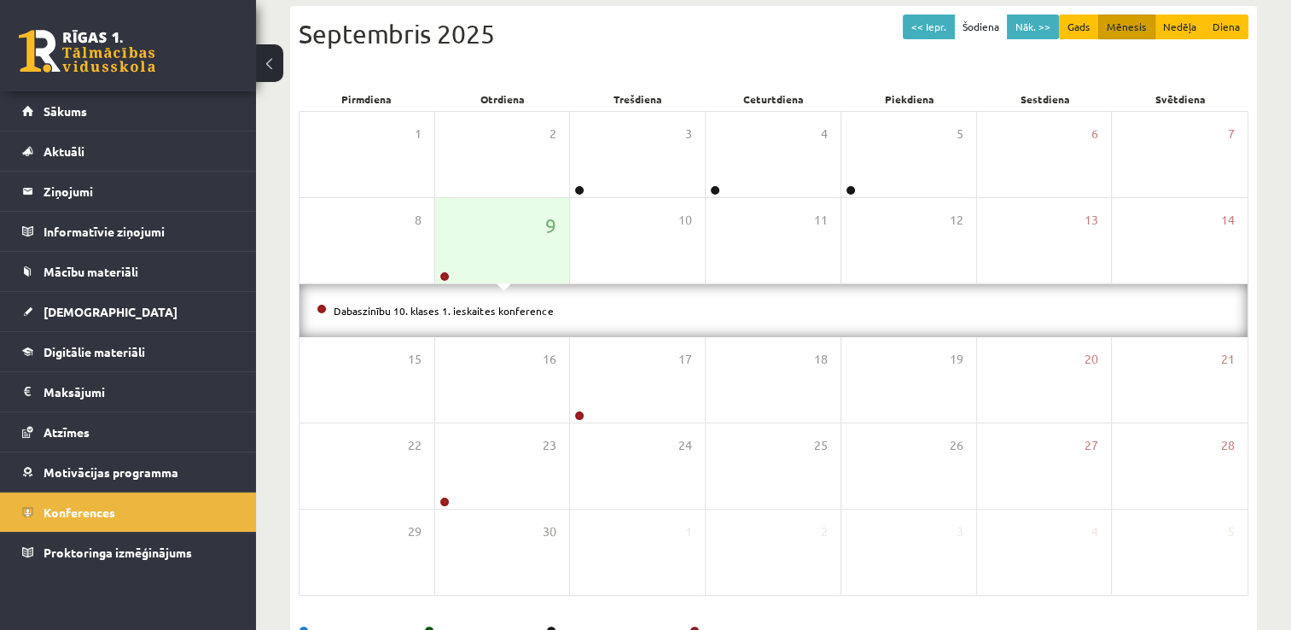
click at [502, 318] on div "Dabaszinību 10. klases 1. ieskaites konference" at bounding box center [774, 310] width 948 height 53
click at [503, 311] on link "Dabaszinību 10. klases 1. ieskaites konference" at bounding box center [444, 311] width 220 height 14
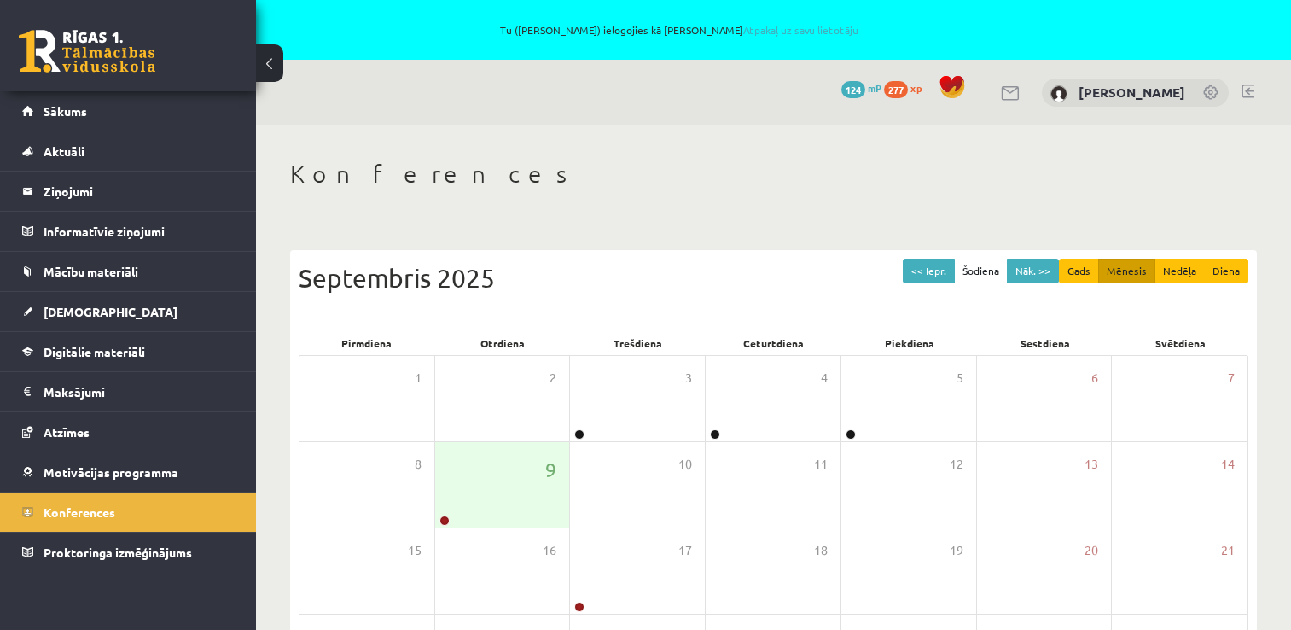
scroll to position [244, 0]
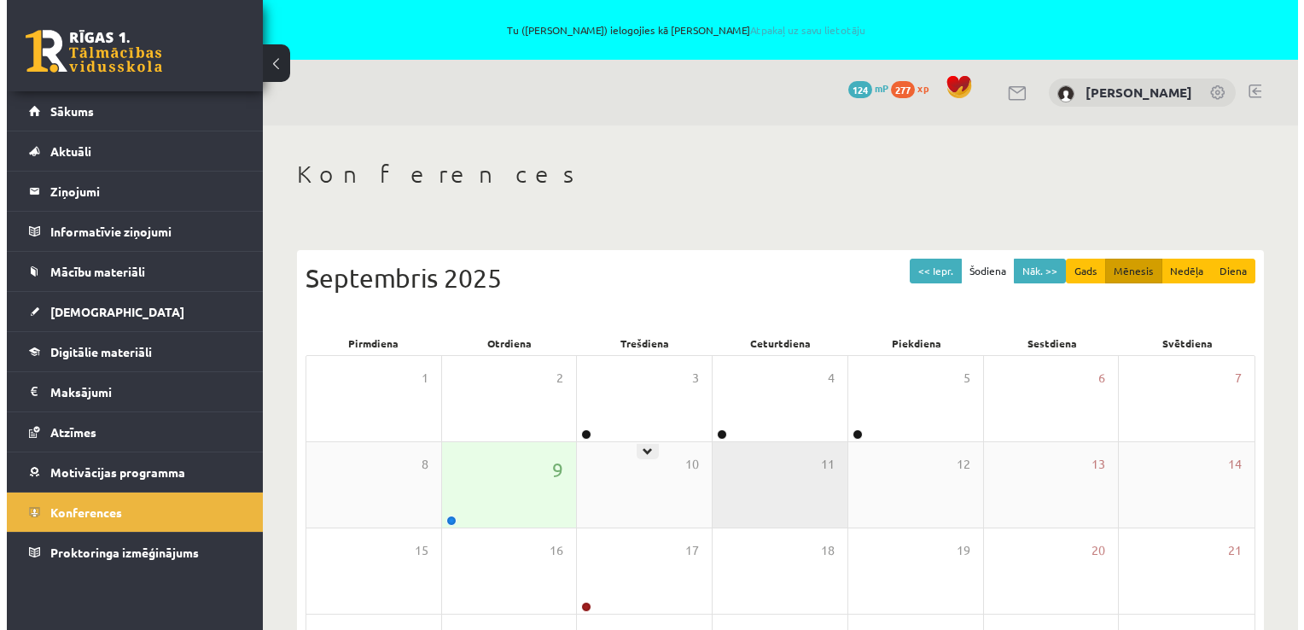
scroll to position [244, 0]
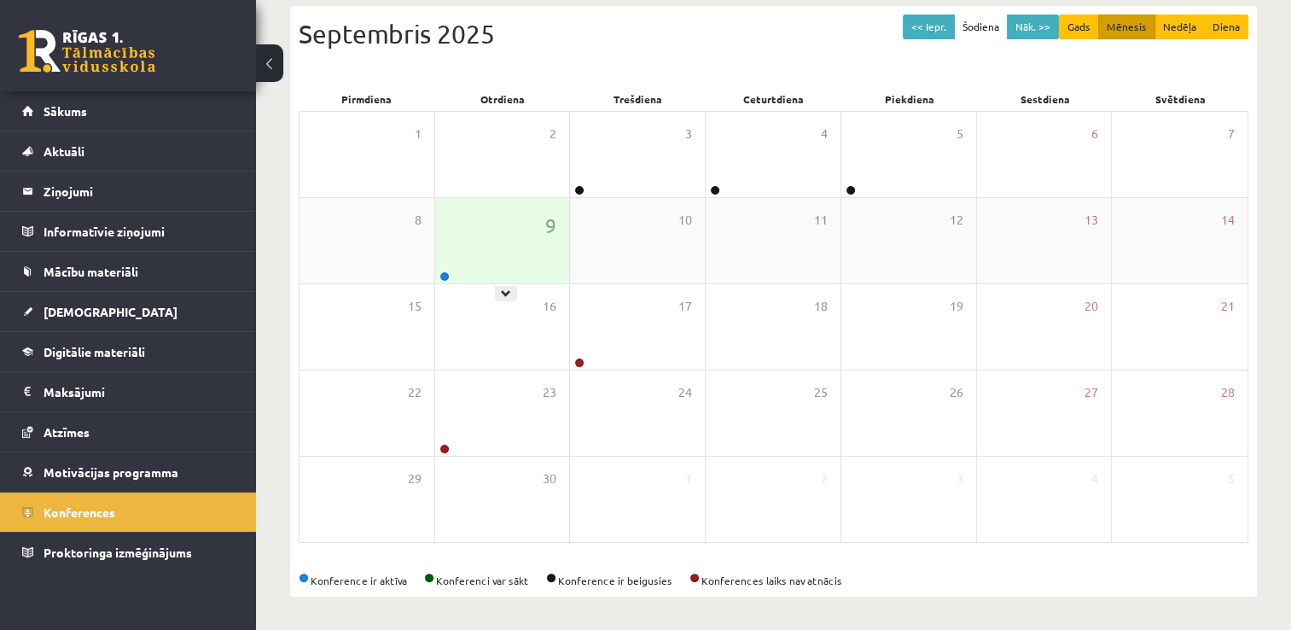
click at [447, 230] on div "9" at bounding box center [502, 240] width 135 height 85
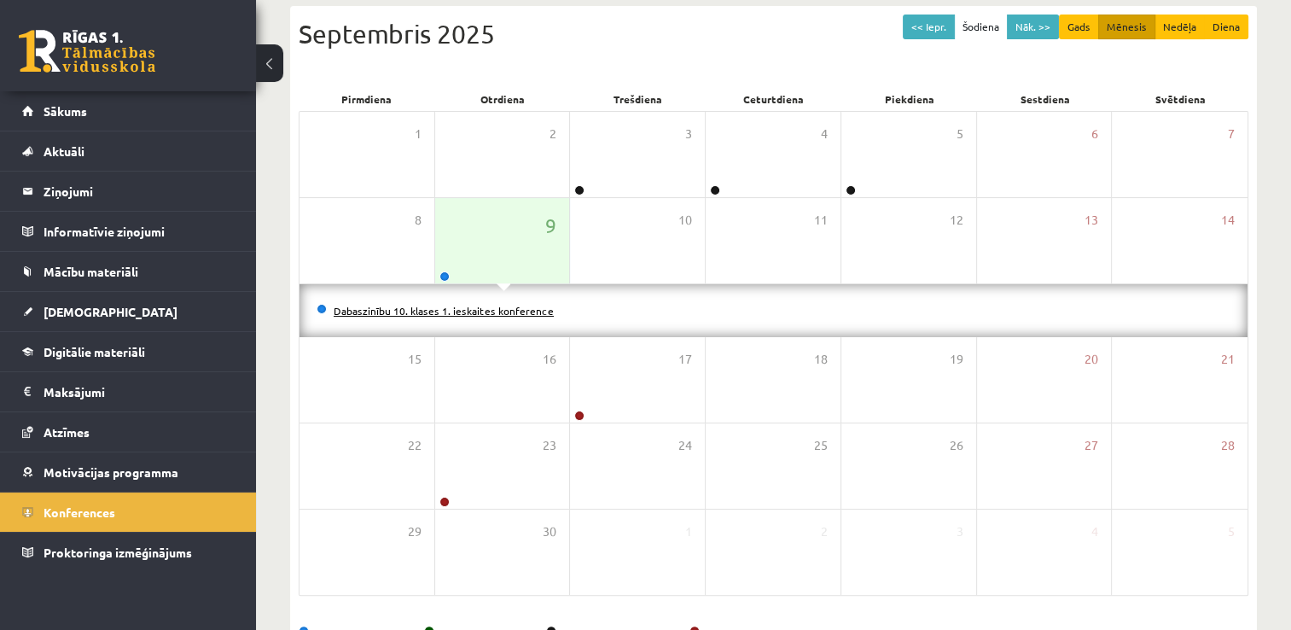
click at [484, 311] on link "Dabaszinību 10. klases 1. ieskaites konference" at bounding box center [444, 311] width 220 height 14
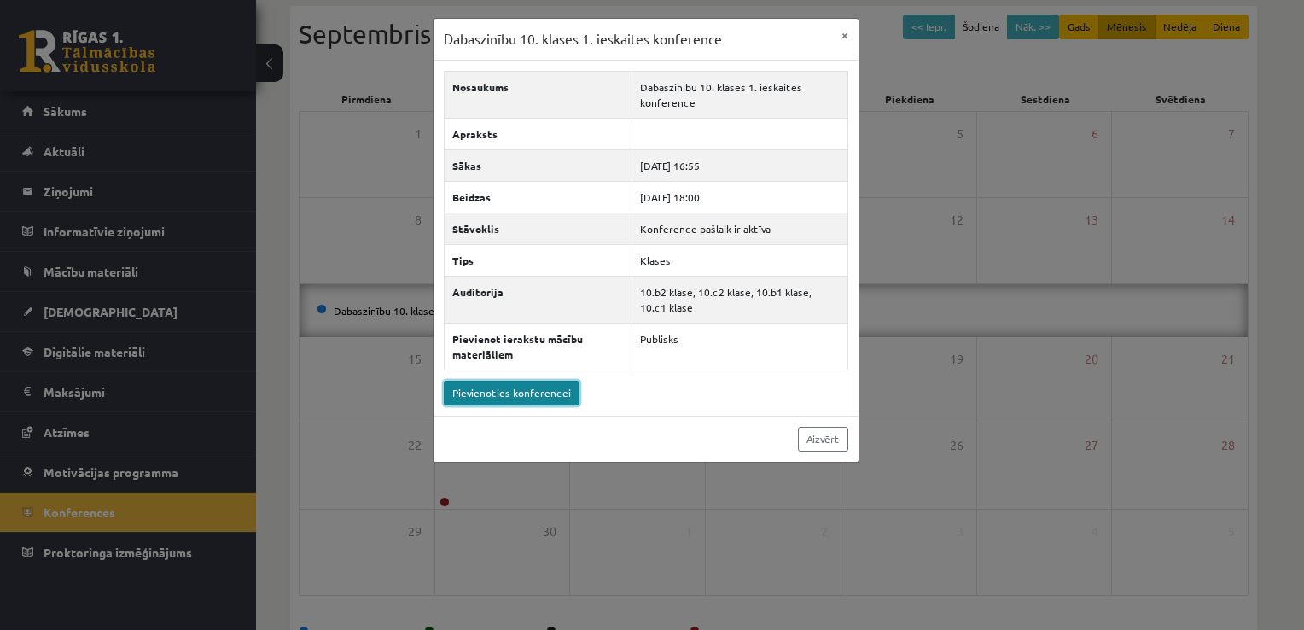
click at [543, 393] on link "Pievienoties konferencei" at bounding box center [512, 393] width 136 height 25
